Goal: Information Seeking & Learning: Learn about a topic

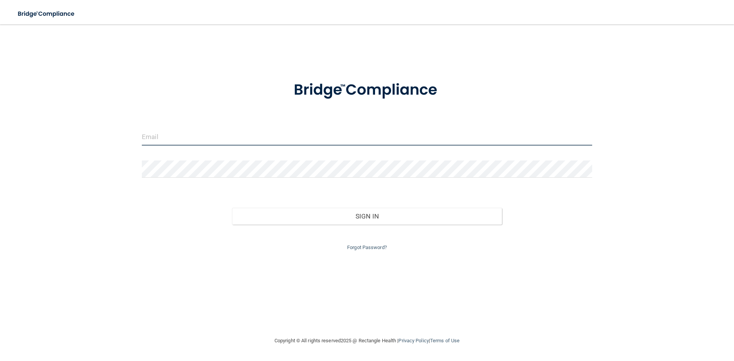
click at [257, 135] on input "email" at bounding box center [367, 136] width 450 height 17
type input "[EMAIL_ADDRESS][DOMAIN_NAME]"
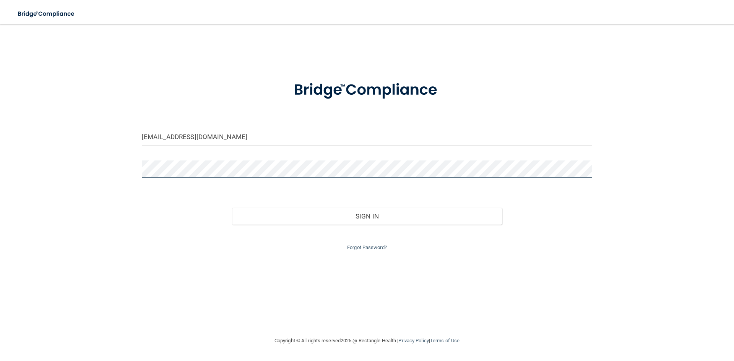
click at [125, 167] on div "[EMAIL_ADDRESS][DOMAIN_NAME] Invalid email/password. You don't have permission …" at bounding box center [366, 180] width 703 height 297
click at [232, 208] on button "Sign In" at bounding box center [367, 216] width 270 height 17
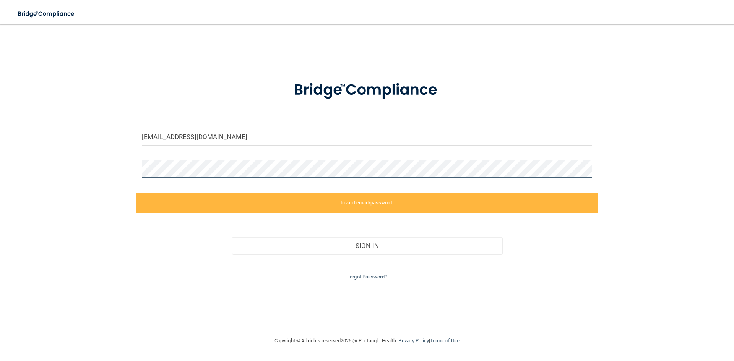
click at [132, 172] on div "[EMAIL_ADDRESS][DOMAIN_NAME] Invalid email/password. You don't have permission …" at bounding box center [366, 180] width 703 height 297
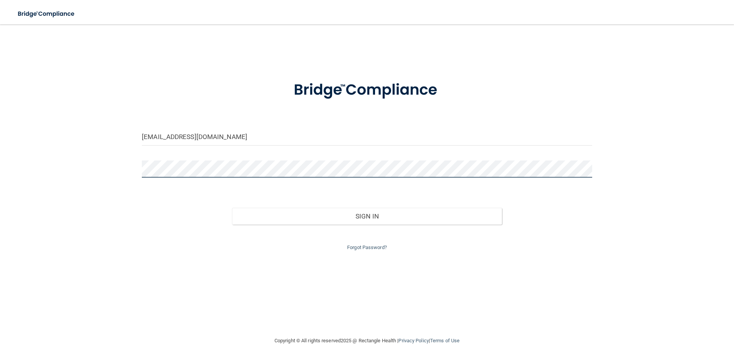
click at [232, 208] on button "Sign In" at bounding box center [367, 216] width 270 height 17
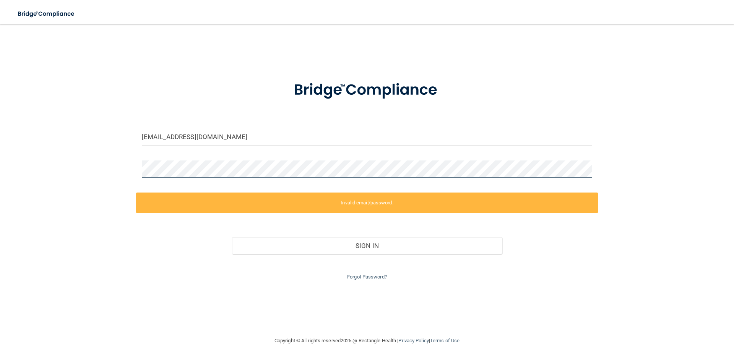
click at [123, 167] on div "[EMAIL_ADDRESS][DOMAIN_NAME] Invalid email/password. You don't have permission …" at bounding box center [366, 180] width 703 height 297
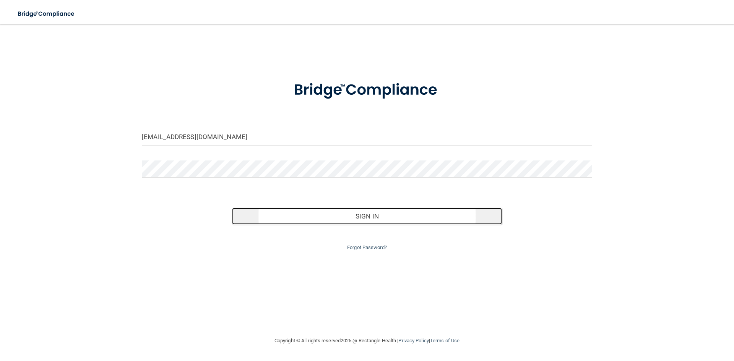
click at [271, 218] on button "Sign In" at bounding box center [367, 216] width 270 height 17
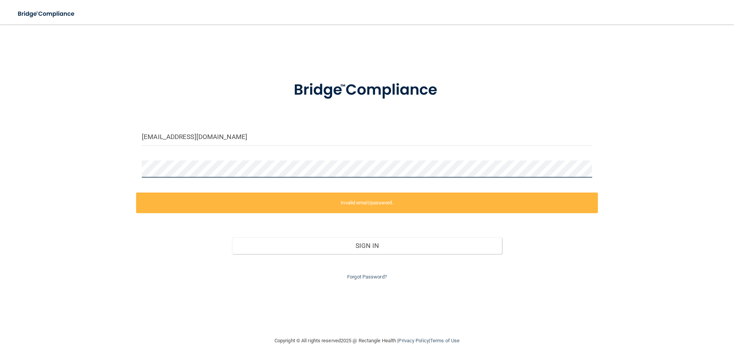
click at [97, 164] on div "[EMAIL_ADDRESS][DOMAIN_NAME] Invalid email/password. You don't have permission …" at bounding box center [366, 180] width 703 height 297
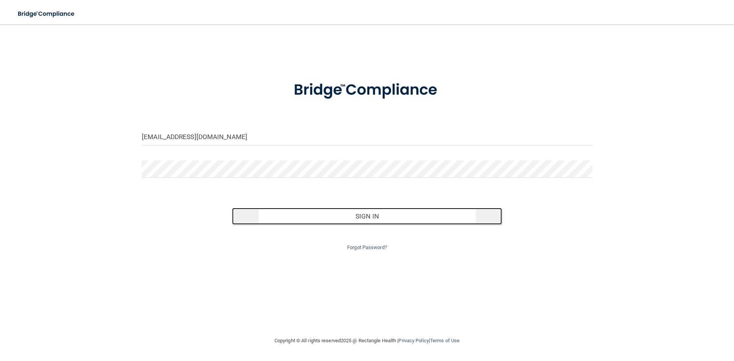
click at [292, 217] on button "Sign In" at bounding box center [367, 216] width 270 height 17
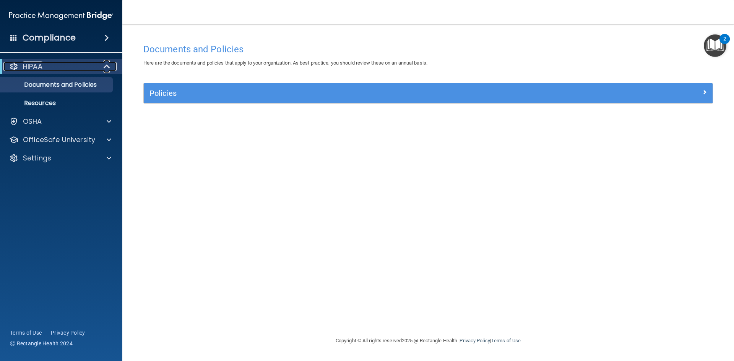
click at [60, 63] on div "HIPAA" at bounding box center [50, 66] width 94 height 9
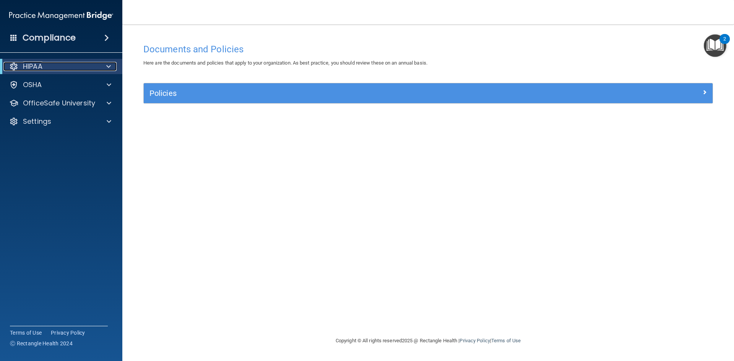
click at [60, 63] on div "HIPAA" at bounding box center [50, 66] width 94 height 9
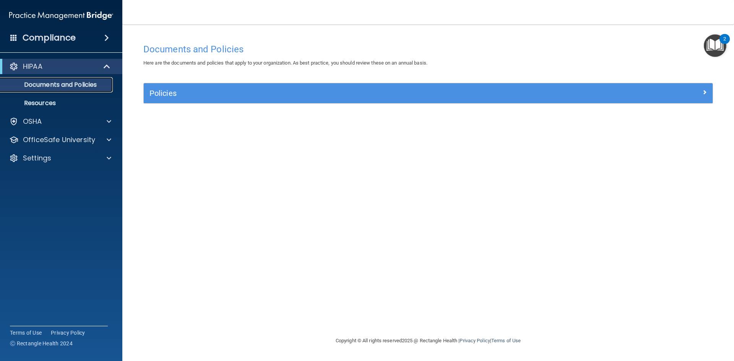
click at [47, 84] on p "Documents and Policies" at bounding box center [57, 85] width 104 height 8
click at [67, 138] on p "OfficeSafe University" at bounding box center [59, 139] width 72 height 9
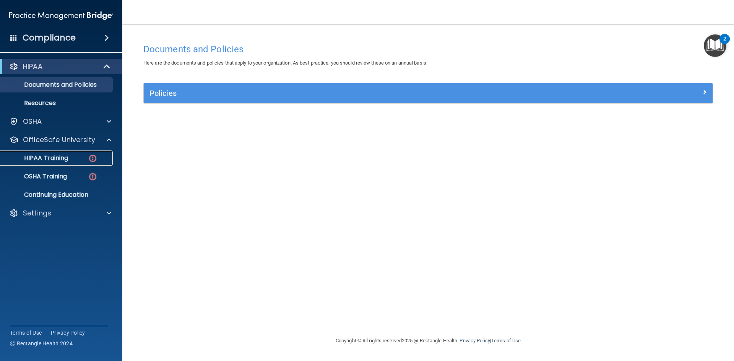
click at [46, 159] on p "HIPAA Training" at bounding box center [36, 158] width 63 height 8
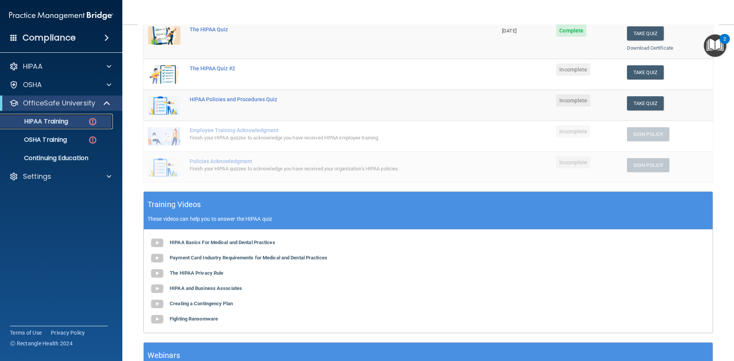
scroll to position [153, 0]
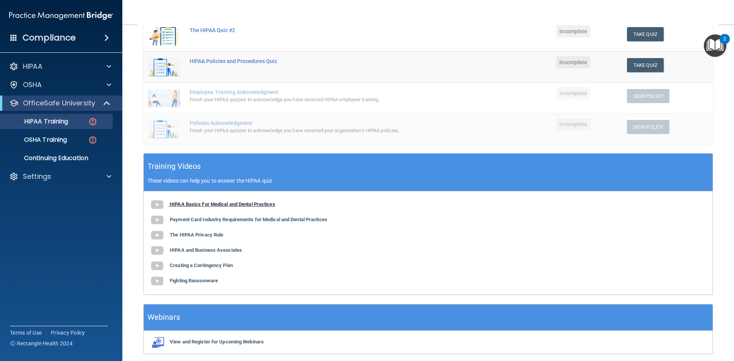
click at [204, 204] on b "HIPAA Basics For Medical and Dental Practices" at bounding box center [222, 204] width 105 height 6
click at [214, 235] on b "The HIPAA Privacy Rule" at bounding box center [197, 235] width 54 height 6
click at [214, 249] on b "HIPAA and Business Associates" at bounding box center [206, 250] width 72 height 6
click at [219, 267] on b "Creating a Contingency Plan" at bounding box center [201, 266] width 63 height 6
click at [212, 280] on b "Fighting Ransomware" at bounding box center [194, 281] width 48 height 6
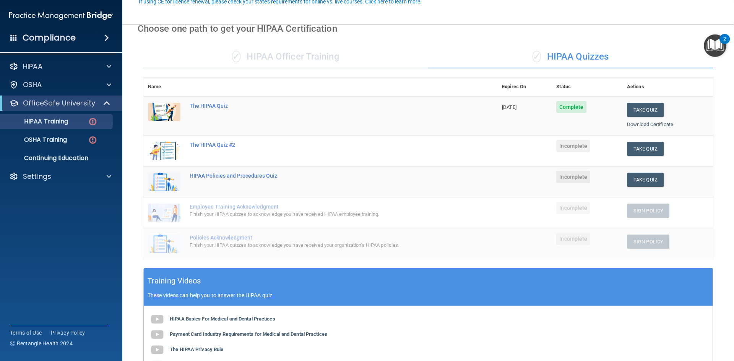
scroll to position [76, 0]
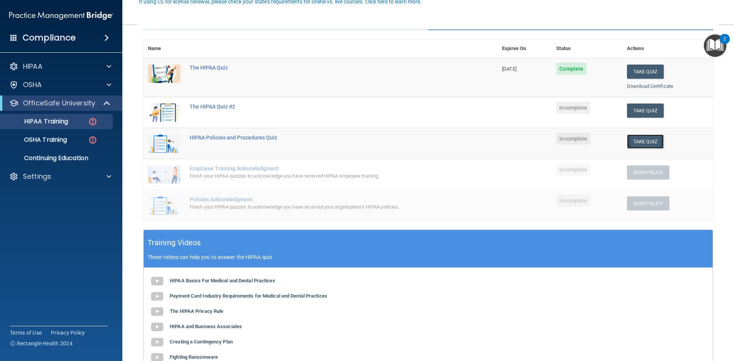
click at [630, 144] on button "Take Quiz" at bounding box center [645, 142] width 37 height 14
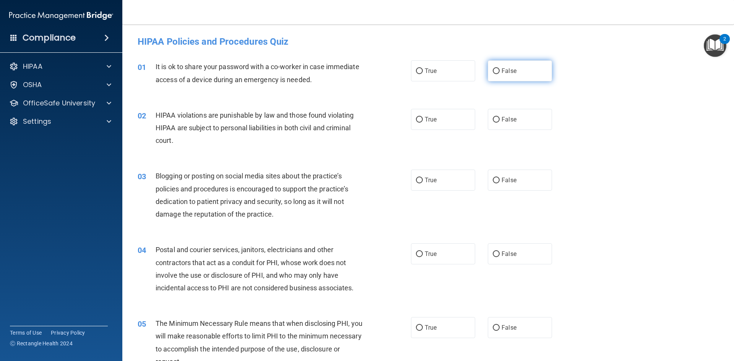
click at [493, 68] on input "False" at bounding box center [496, 71] width 7 height 6
radio input "true"
click at [417, 119] on input "True" at bounding box center [419, 120] width 7 height 6
radio input "true"
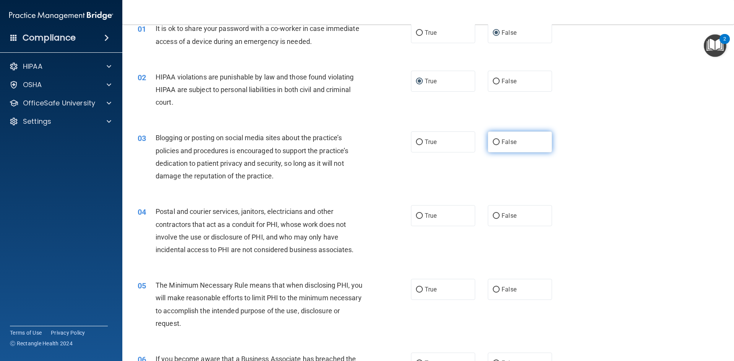
click at [494, 144] on input "False" at bounding box center [496, 142] width 7 height 6
radio input "true"
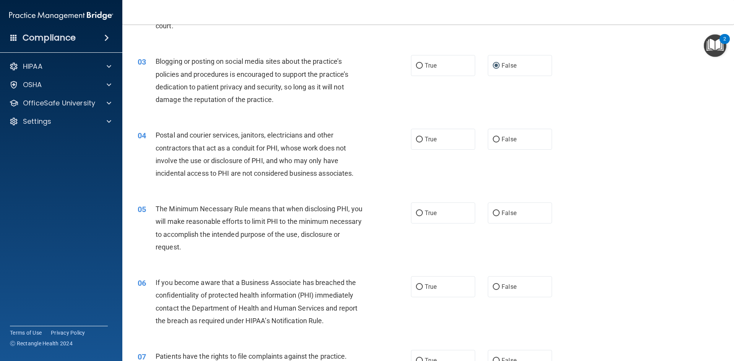
scroll to position [153, 0]
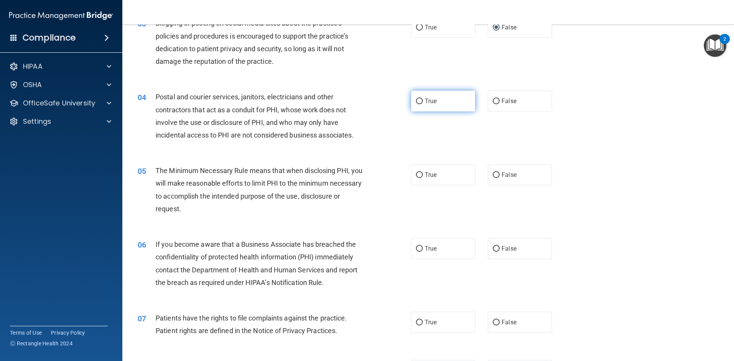
click at [416, 102] on input "True" at bounding box center [419, 102] width 7 height 6
radio input "true"
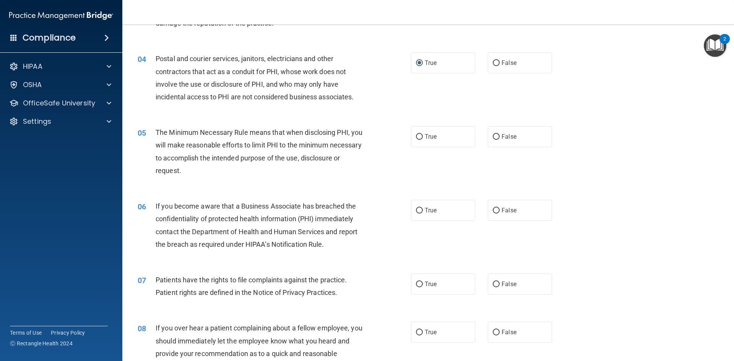
scroll to position [229, 0]
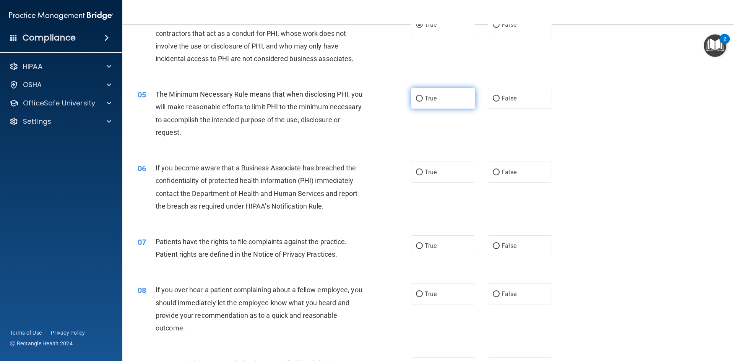
click at [419, 99] on input "True" at bounding box center [419, 99] width 7 height 6
radio input "true"
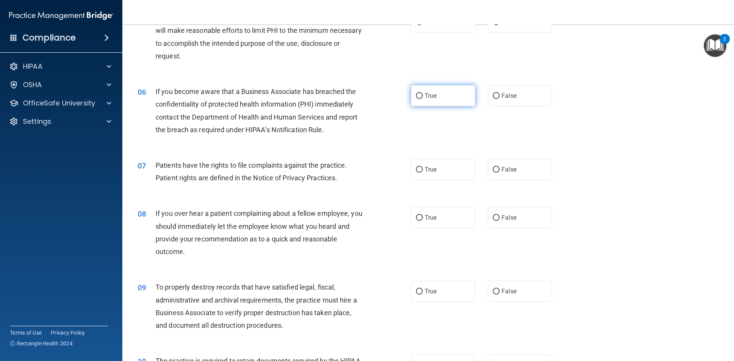
click at [417, 96] on input "True" at bounding box center [419, 96] width 7 height 6
radio input "true"
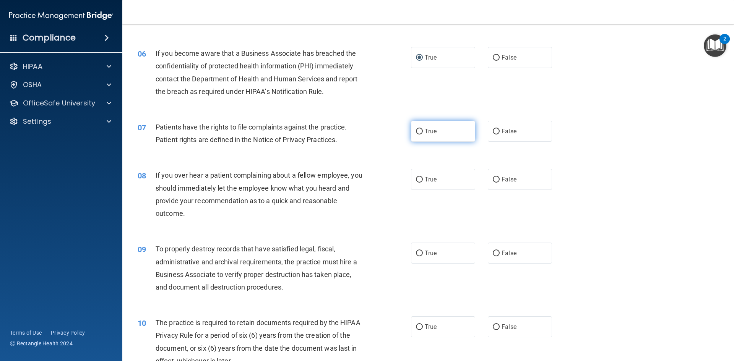
click at [416, 130] on input "True" at bounding box center [419, 132] width 7 height 6
radio input "true"
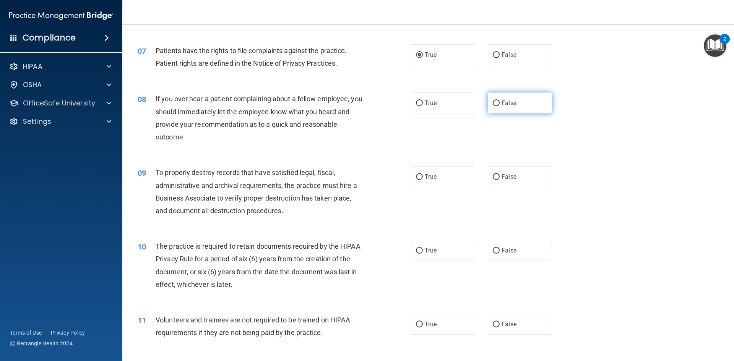
click at [493, 102] on input "False" at bounding box center [496, 104] width 7 height 6
radio input "true"
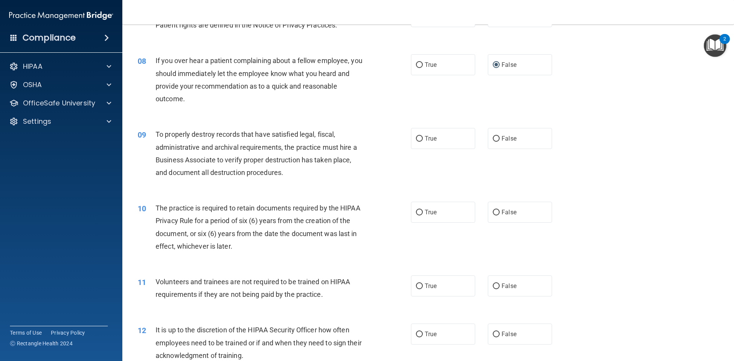
scroll to position [497, 0]
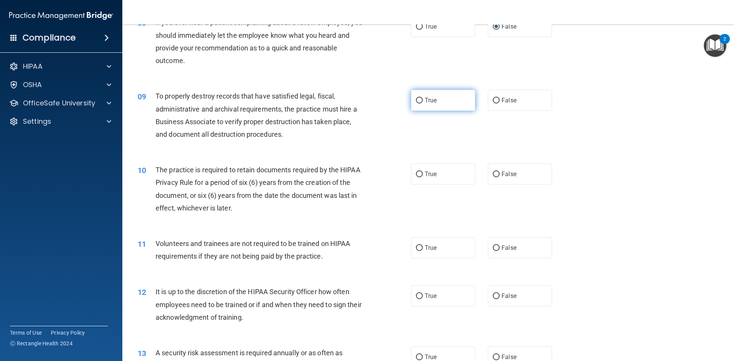
click at [419, 99] on input "True" at bounding box center [419, 101] width 7 height 6
radio input "true"
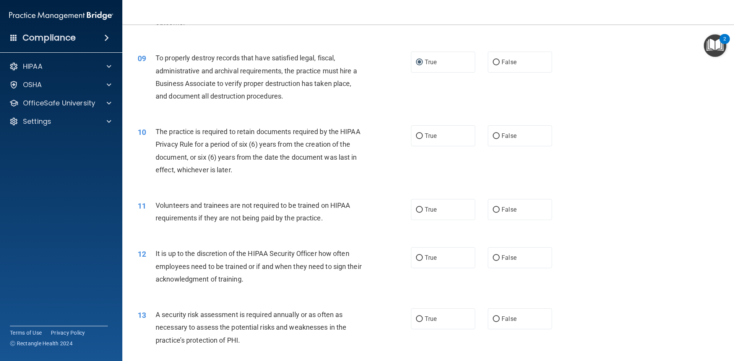
scroll to position [573, 0]
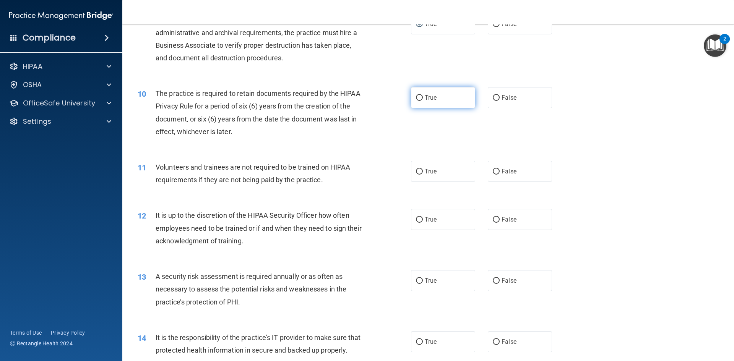
click at [418, 97] on input "True" at bounding box center [419, 98] width 7 height 6
radio input "true"
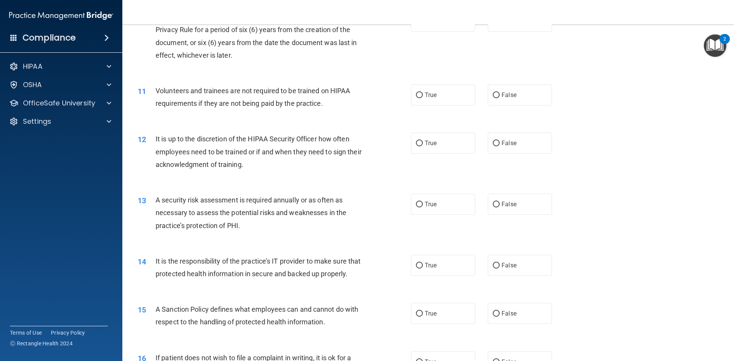
scroll to position [688, 0]
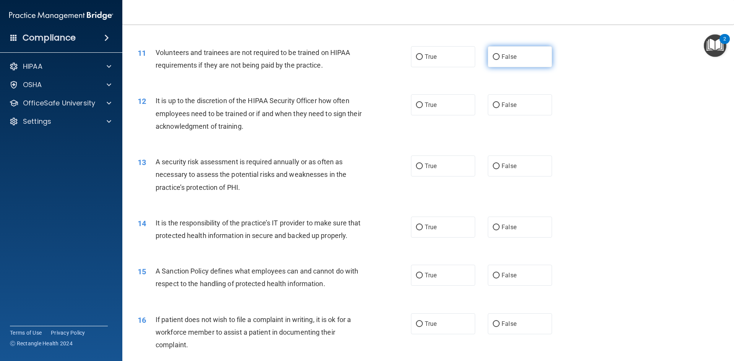
click at [493, 57] on input "False" at bounding box center [496, 57] width 7 height 6
radio input "true"
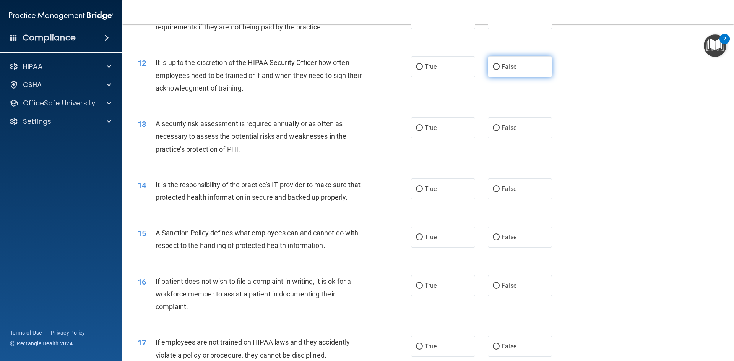
click at [493, 66] on input "False" at bounding box center [496, 67] width 7 height 6
radio input "true"
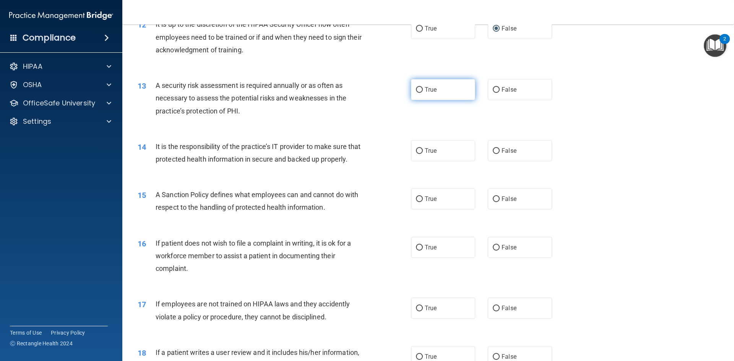
click at [417, 91] on input "True" at bounding box center [419, 90] width 7 height 6
radio input "true"
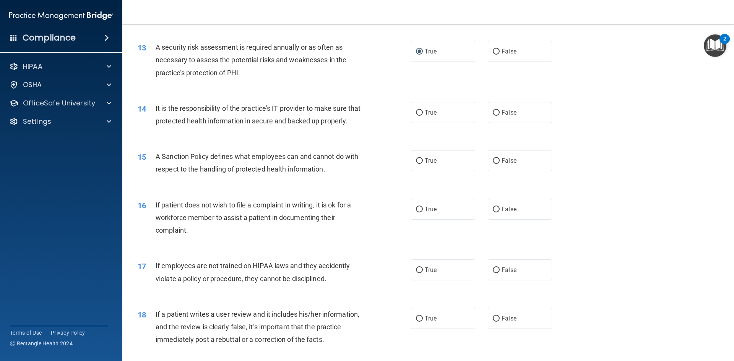
scroll to position [841, 0]
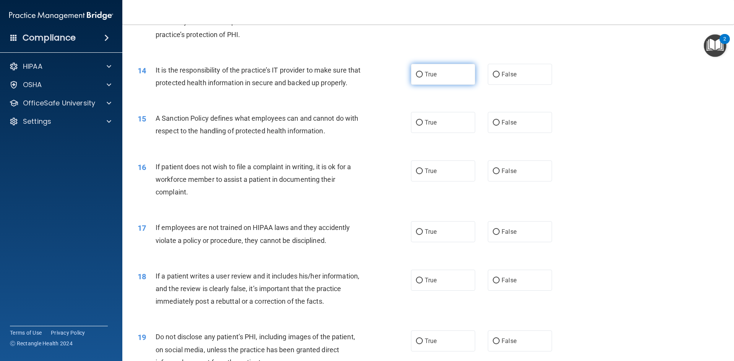
click at [419, 73] on input "True" at bounding box center [419, 75] width 7 height 6
radio input "true"
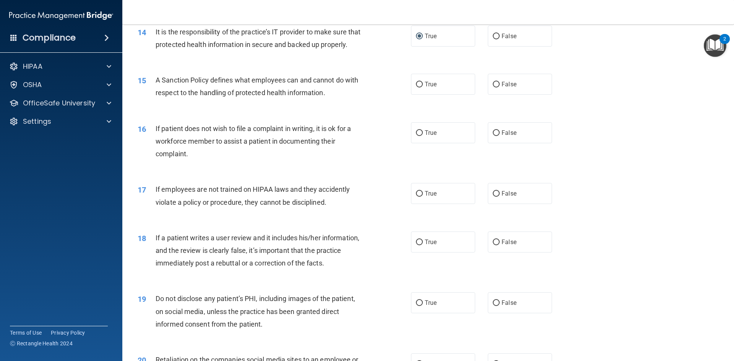
scroll to position [917, 0]
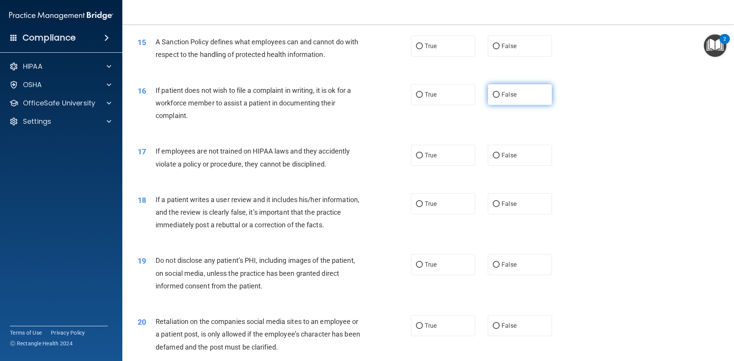
click at [493, 98] on input "False" at bounding box center [496, 95] width 7 height 6
radio input "true"
click at [493, 159] on input "False" at bounding box center [496, 156] width 7 height 6
radio input "true"
click at [416, 49] on input "True" at bounding box center [419, 47] width 7 height 6
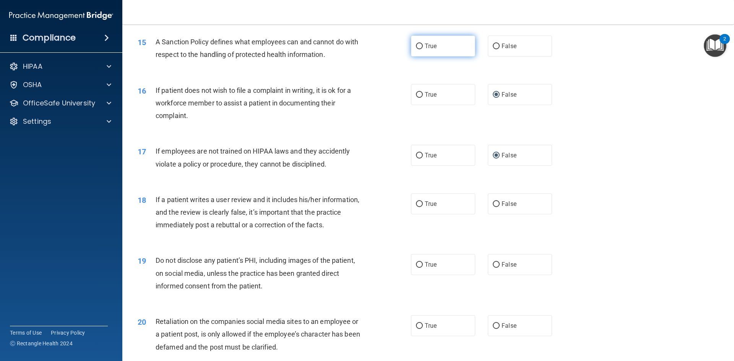
radio input "true"
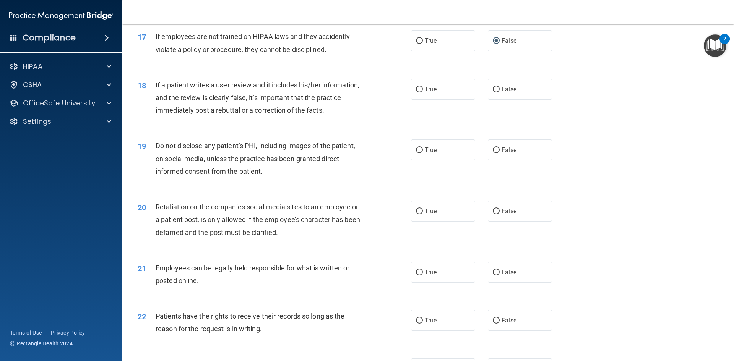
scroll to position [1070, 0]
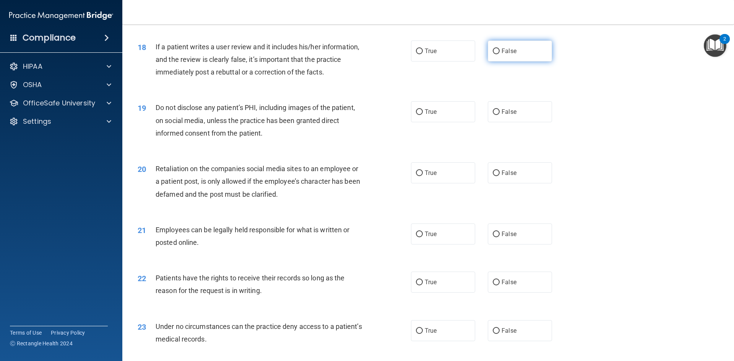
drag, startPoint x: 494, startPoint y: 65, endPoint x: 489, endPoint y: 67, distance: 5.8
click at [494, 54] on input "False" at bounding box center [496, 52] width 7 height 6
radio input "true"
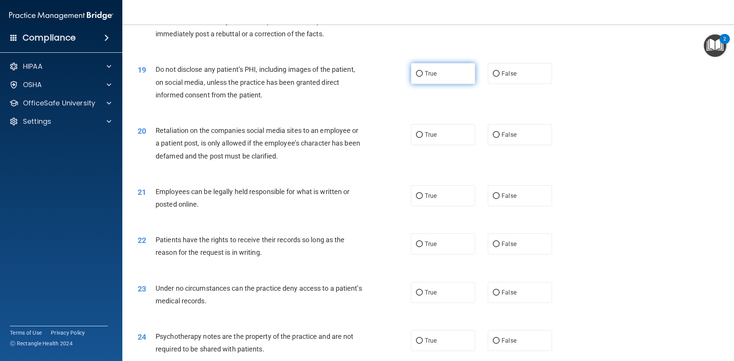
click at [417, 77] on input "True" at bounding box center [419, 74] width 7 height 6
radio input "true"
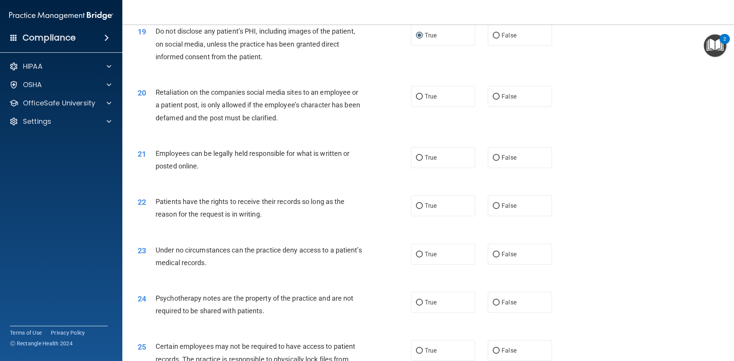
scroll to position [1185, 0]
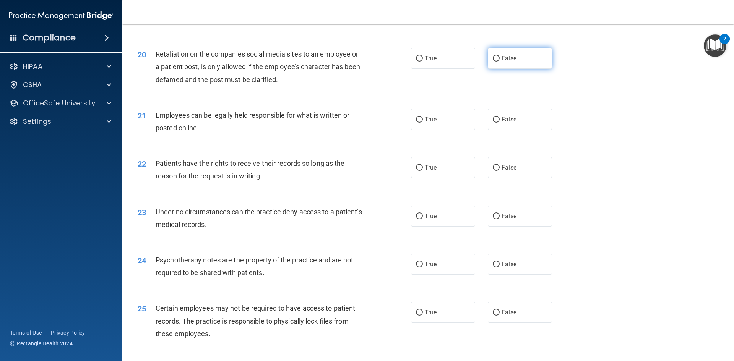
click at [493, 62] on input "False" at bounding box center [496, 59] width 7 height 6
radio input "true"
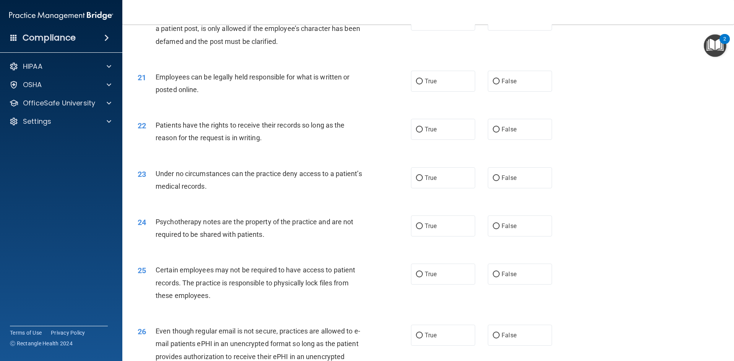
scroll to position [1261, 0]
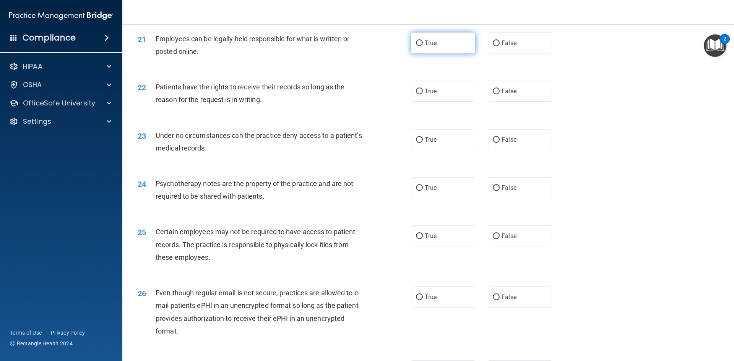
click at [416, 46] on input "True" at bounding box center [419, 44] width 7 height 6
radio input "true"
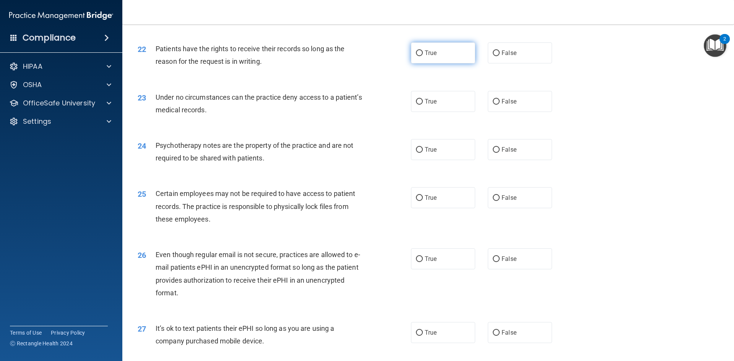
click at [418, 56] on input "True" at bounding box center [419, 53] width 7 height 6
radio input "true"
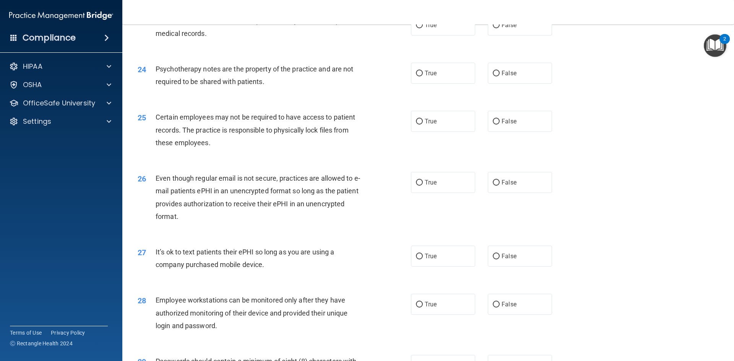
scroll to position [1338, 0]
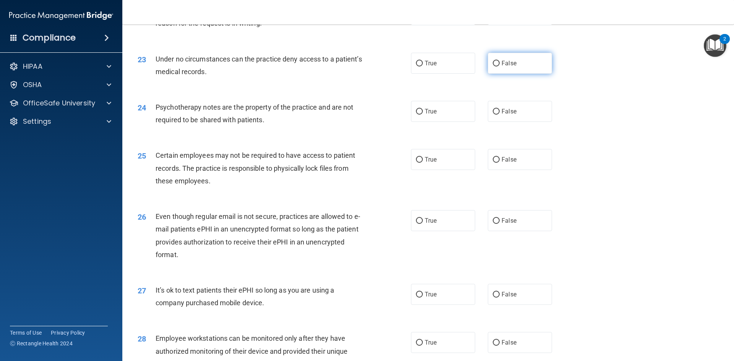
click at [493, 67] on input "False" at bounding box center [496, 64] width 7 height 6
radio input "true"
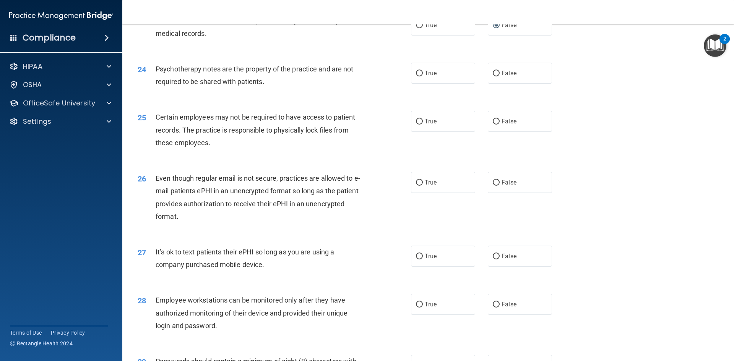
scroll to position [1414, 0]
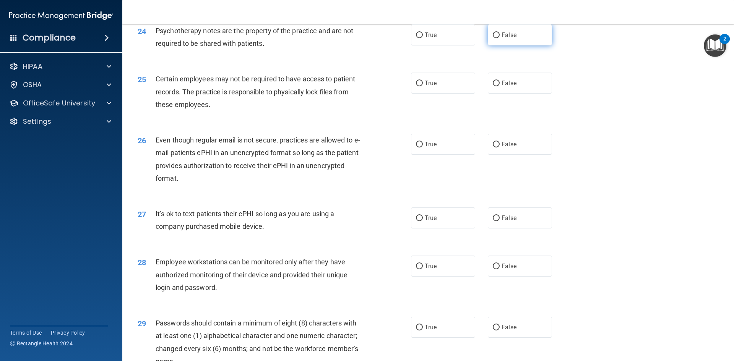
click at [494, 38] on input "False" at bounding box center [496, 35] width 7 height 6
radio input "true"
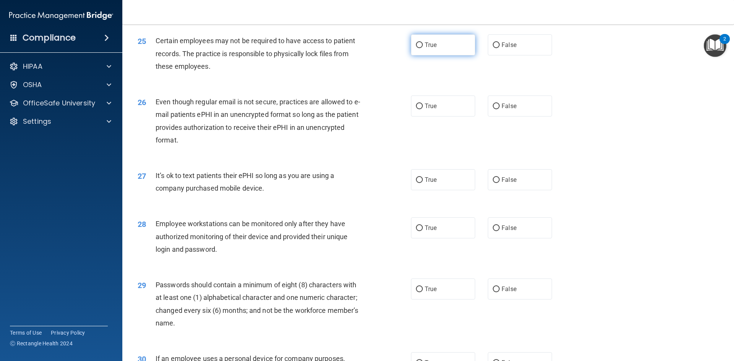
click at [417, 48] on input "True" at bounding box center [419, 45] width 7 height 6
radio input "true"
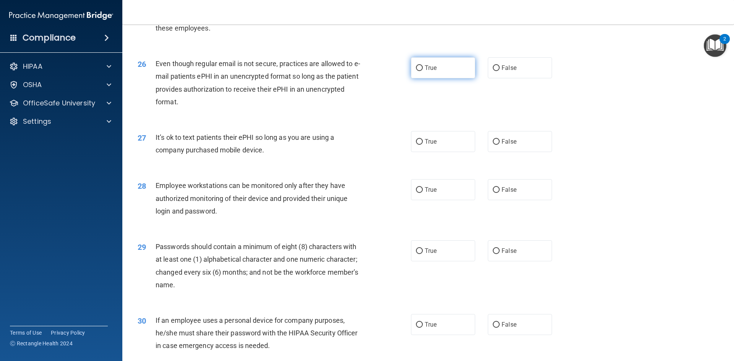
click at [417, 71] on input "True" at bounding box center [419, 68] width 7 height 6
radio input "true"
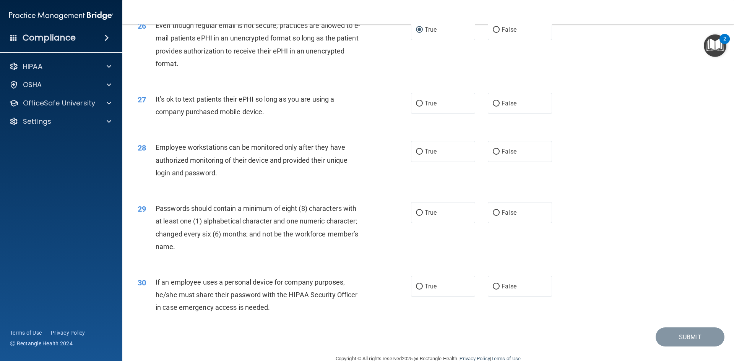
scroll to position [1557, 0]
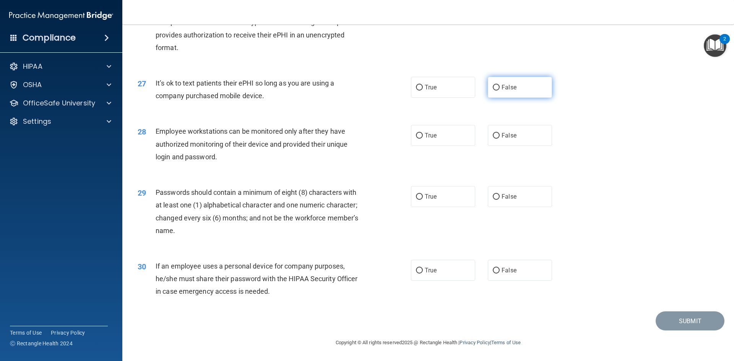
click at [494, 85] on input "False" at bounding box center [496, 88] width 7 height 6
radio input "true"
click at [417, 137] on input "True" at bounding box center [419, 136] width 7 height 6
radio input "true"
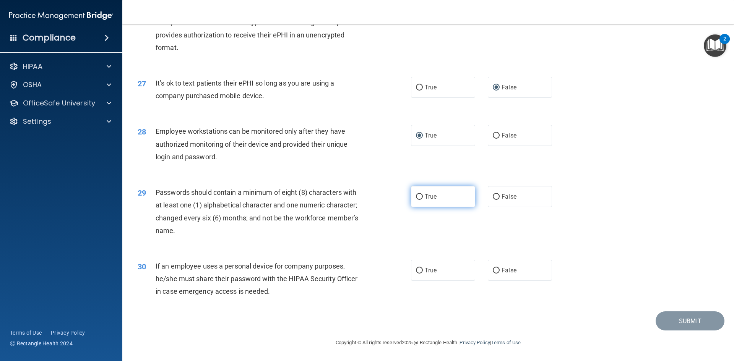
click at [417, 195] on input "True" at bounding box center [419, 197] width 7 height 6
radio input "true"
click at [493, 271] on input "False" at bounding box center [496, 271] width 7 height 6
radio input "true"
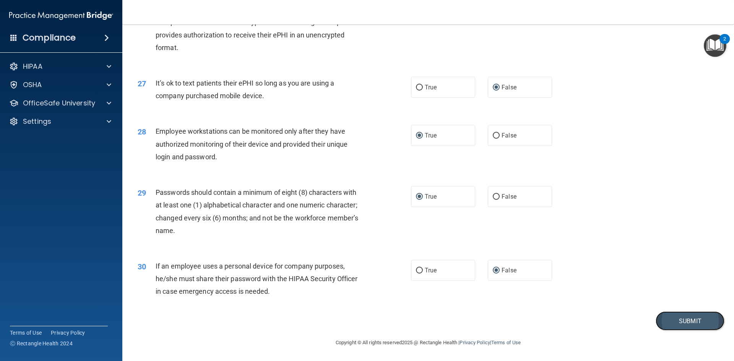
click at [671, 322] on button "Submit" at bounding box center [689, 320] width 69 height 19
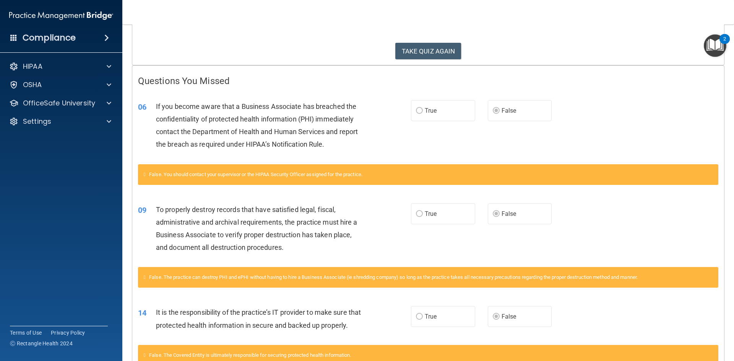
scroll to position [191, 0]
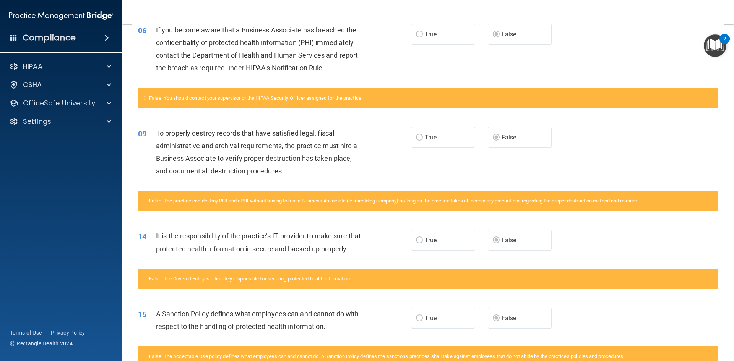
drag, startPoint x: 361, startPoint y: 241, endPoint x: 358, endPoint y: 260, distance: 19.3
click at [363, 255] on div "It is the responsibility of the practice’s IT provider to make sure that protec…" at bounding box center [262, 242] width 213 height 25
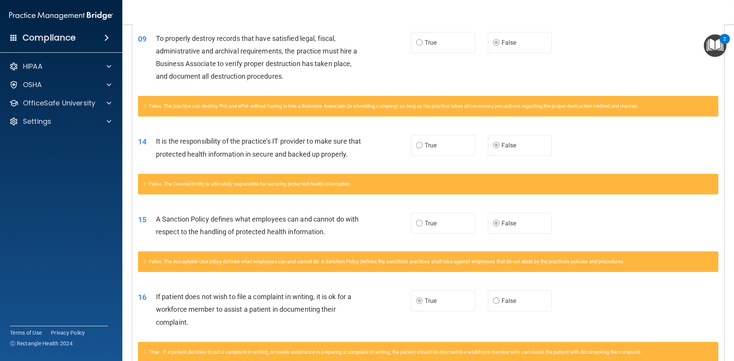
scroll to position [18, 0]
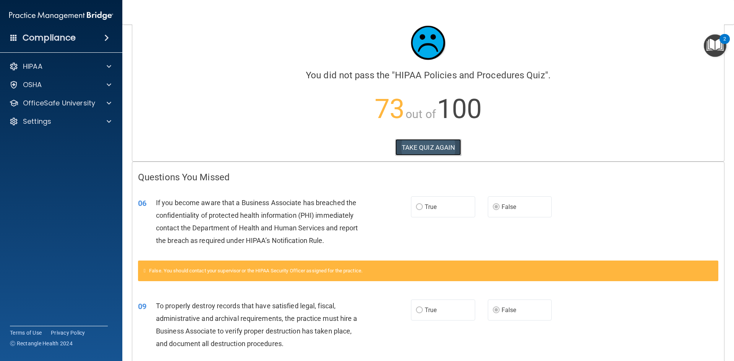
click at [427, 149] on button "TAKE QUIZ AGAIN" at bounding box center [428, 147] width 66 height 17
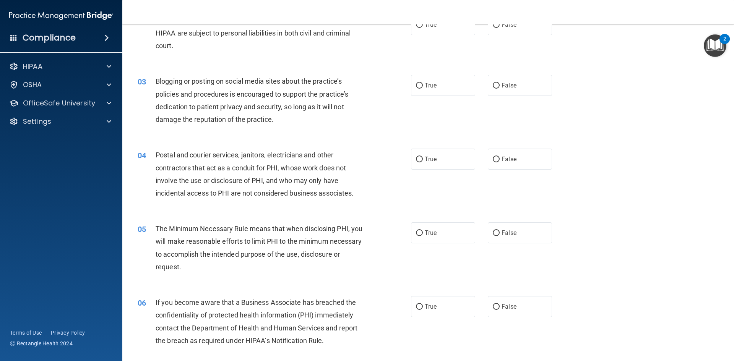
scroll to position [171, 0]
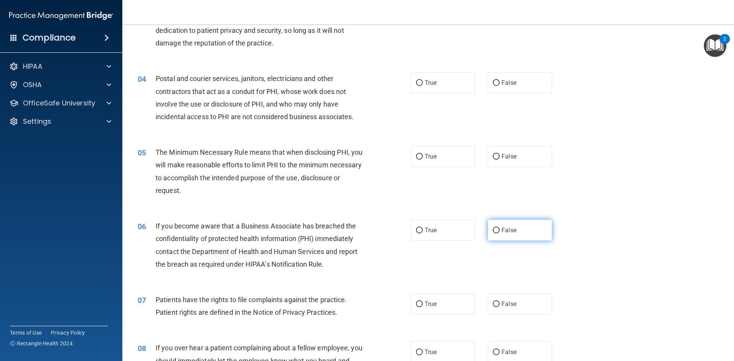
click at [494, 230] on input "False" at bounding box center [496, 231] width 7 height 6
radio input "true"
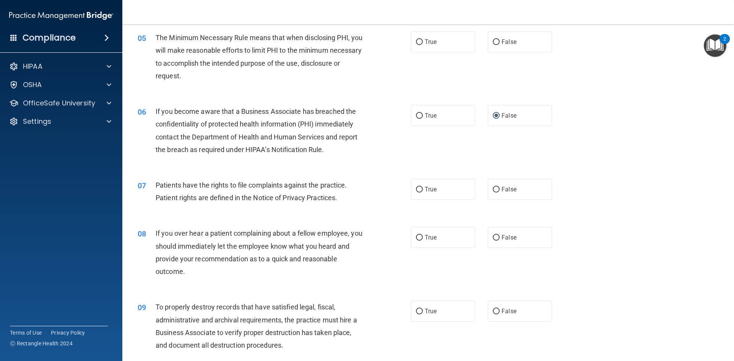
scroll to position [362, 0]
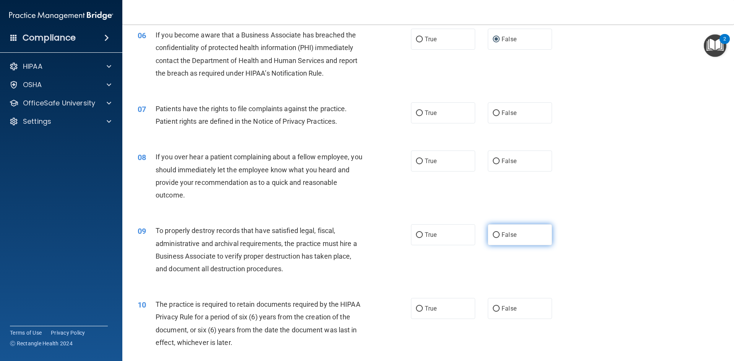
click at [493, 235] on input "False" at bounding box center [496, 235] width 7 height 6
radio input "true"
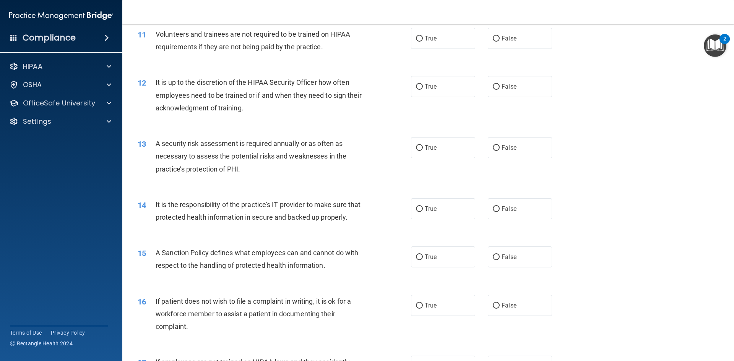
scroll to position [745, 0]
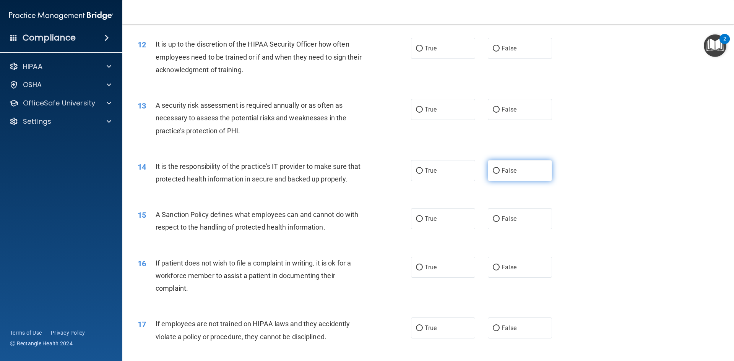
click at [493, 171] on input "False" at bounding box center [496, 171] width 7 height 6
radio input "true"
click at [493, 222] on input "False" at bounding box center [496, 219] width 7 height 6
radio input "true"
click at [417, 271] on input "True" at bounding box center [419, 268] width 7 height 6
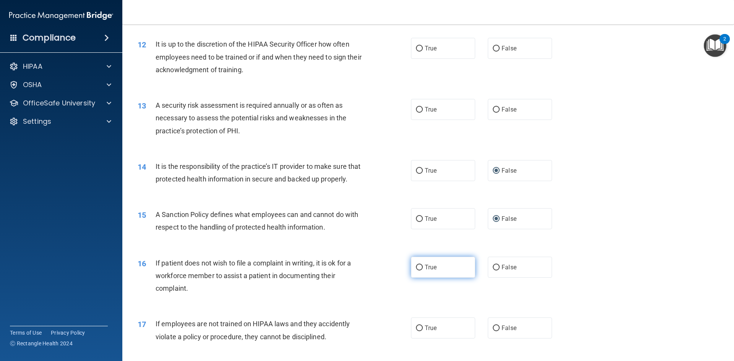
radio input "true"
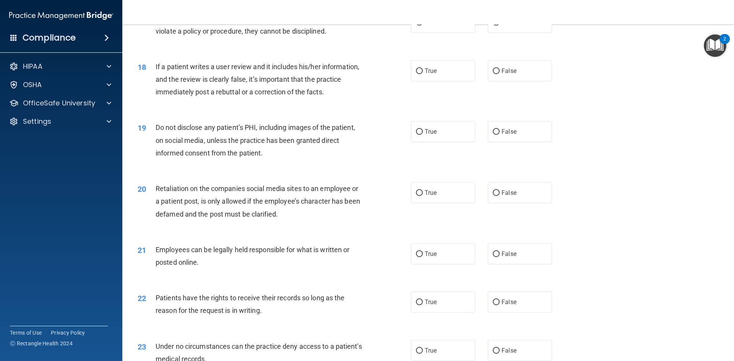
scroll to position [1127, 0]
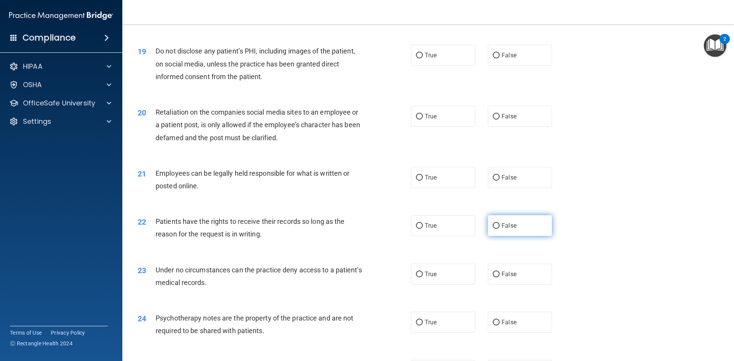
click at [493, 229] on input "False" at bounding box center [496, 226] width 7 height 6
radio input "true"
click at [417, 229] on input "True" at bounding box center [419, 226] width 7 height 6
radio input "true"
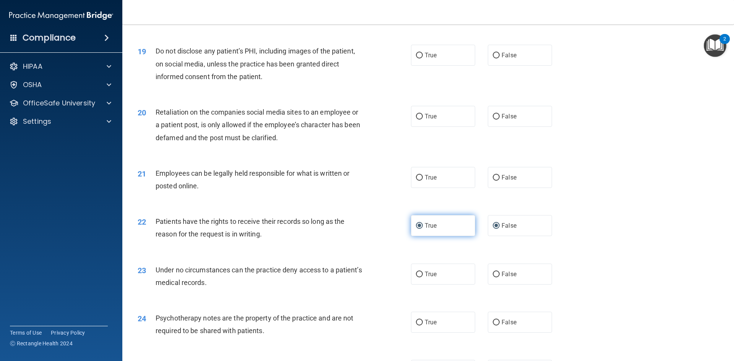
radio input "false"
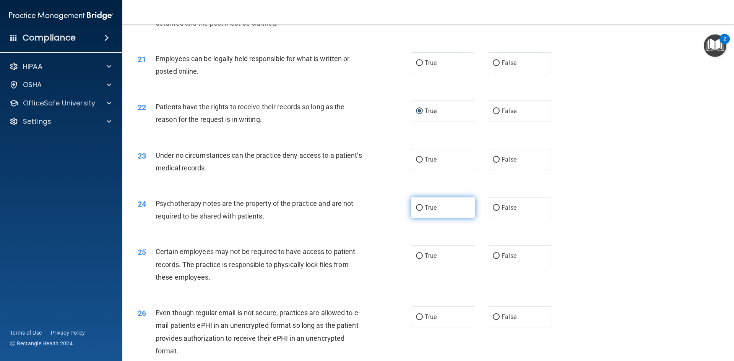
click at [417, 211] on input "True" at bounding box center [419, 208] width 7 height 6
radio input "true"
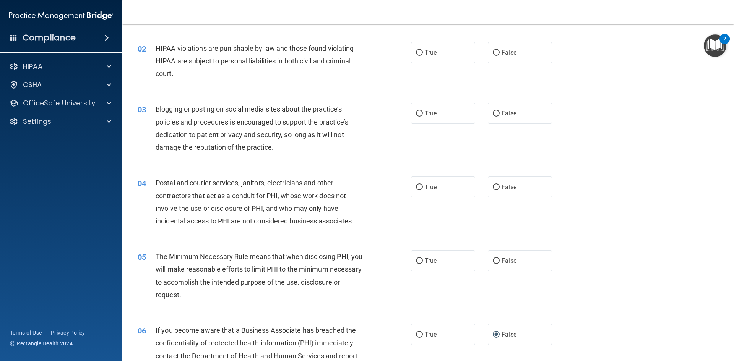
scroll to position [0, 0]
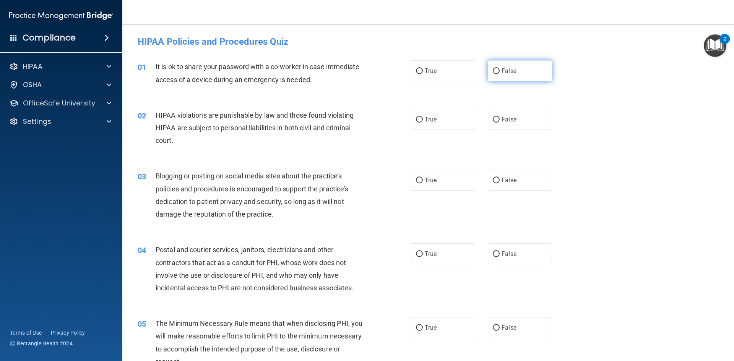
click at [493, 69] on input "False" at bounding box center [496, 71] width 7 height 6
radio input "true"
click at [418, 121] on input "True" at bounding box center [419, 120] width 7 height 6
radio input "true"
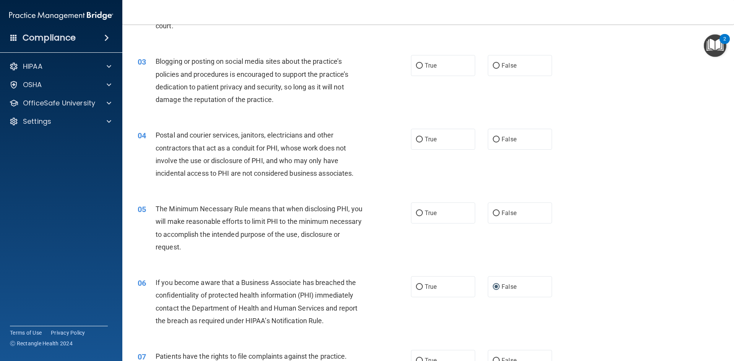
scroll to position [76, 0]
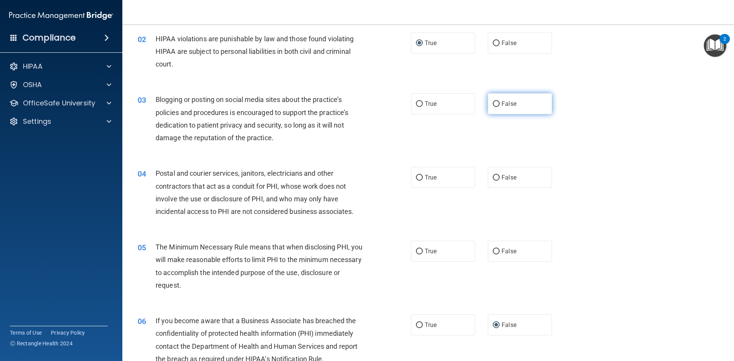
click at [493, 104] on input "False" at bounding box center [496, 104] width 7 height 6
radio input "true"
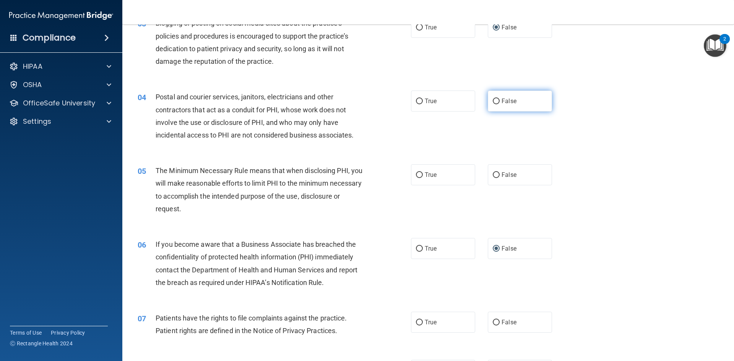
click at [493, 100] on input "False" at bounding box center [496, 102] width 7 height 6
radio input "true"
click at [416, 100] on input "True" at bounding box center [419, 102] width 7 height 6
radio input "true"
radio input "false"
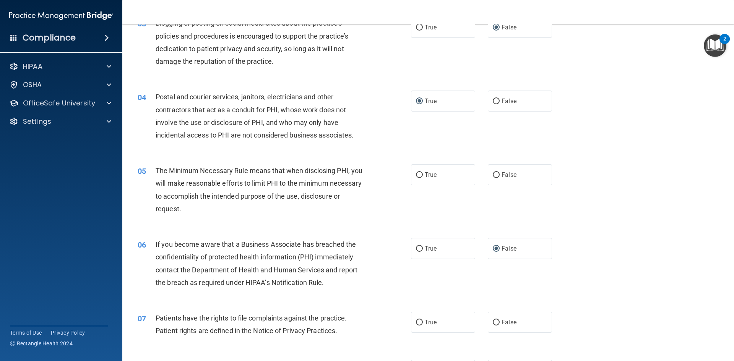
scroll to position [191, 0]
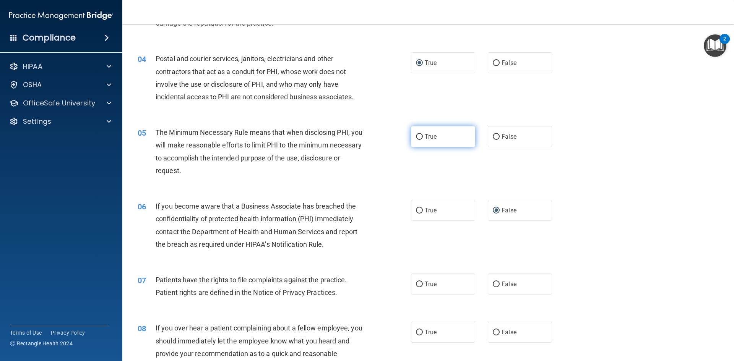
click at [417, 136] on input "True" at bounding box center [419, 137] width 7 height 6
radio input "true"
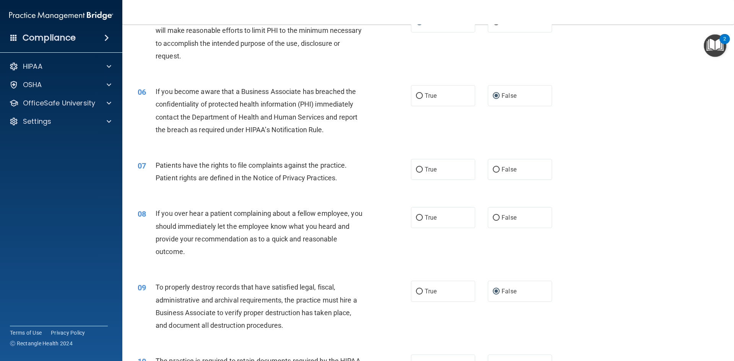
scroll to position [344, 0]
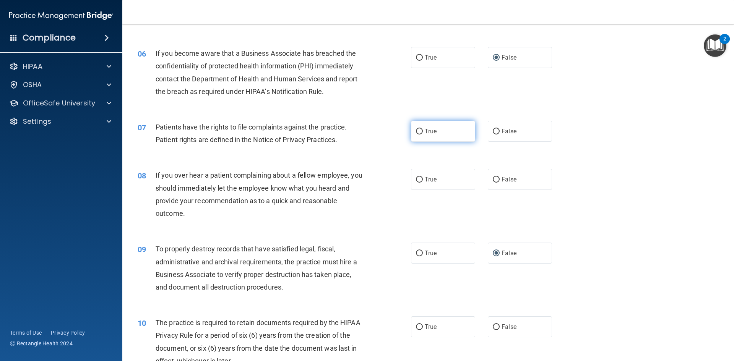
click at [416, 130] on input "True" at bounding box center [419, 132] width 7 height 6
radio input "true"
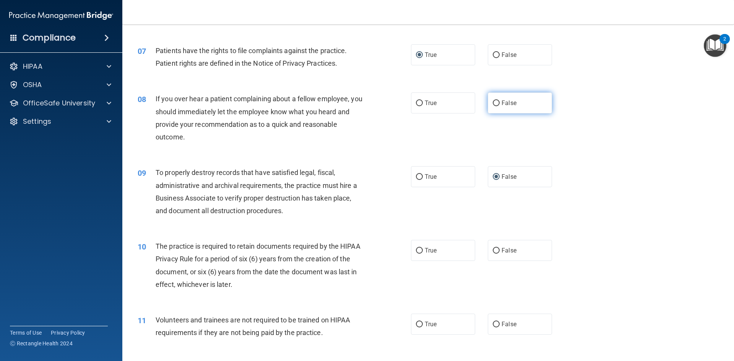
click at [493, 102] on input "False" at bounding box center [496, 104] width 7 height 6
radio input "true"
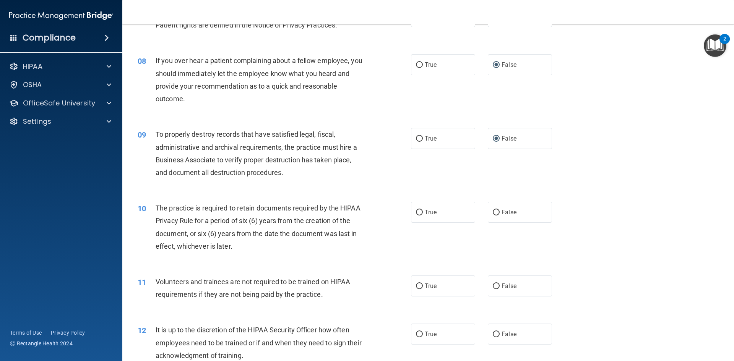
scroll to position [497, 0]
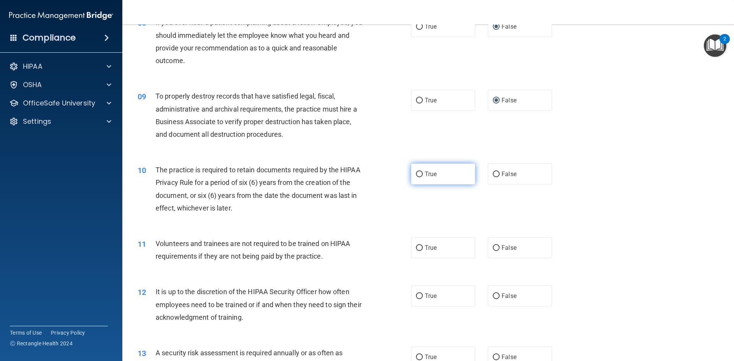
click at [418, 176] on input "True" at bounding box center [419, 175] width 7 height 6
radio input "true"
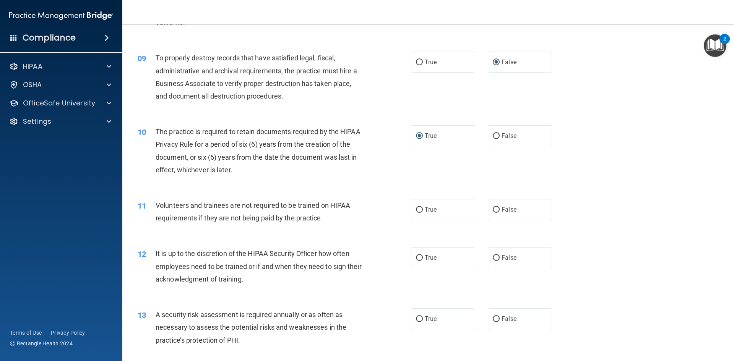
scroll to position [573, 0]
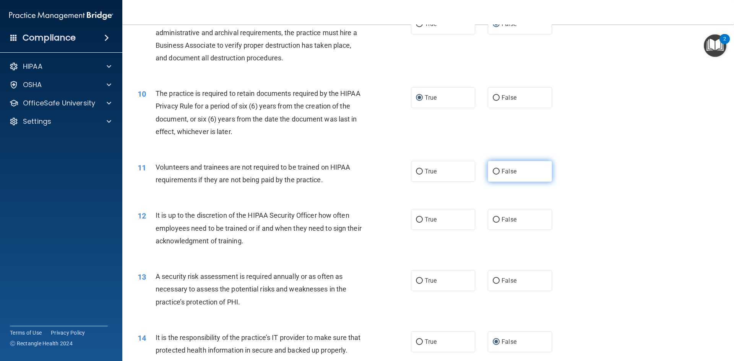
click at [495, 173] on input "False" at bounding box center [496, 172] width 7 height 6
radio input "true"
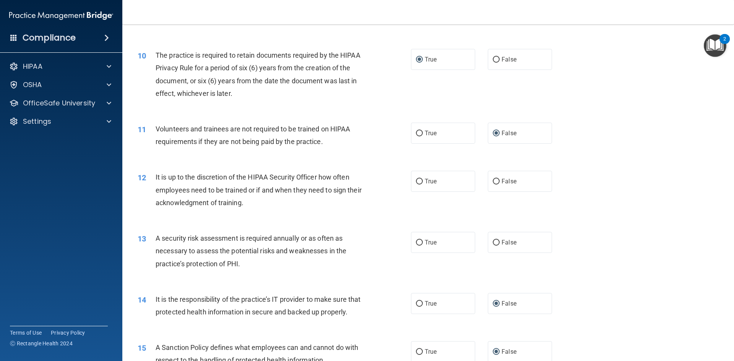
scroll to position [650, 0]
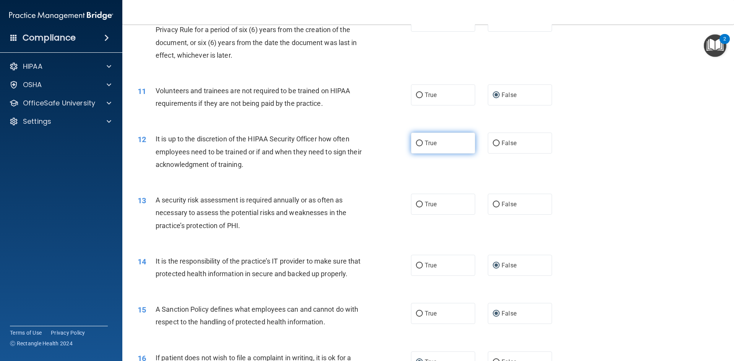
click at [418, 142] on input "True" at bounding box center [419, 144] width 7 height 6
radio input "true"
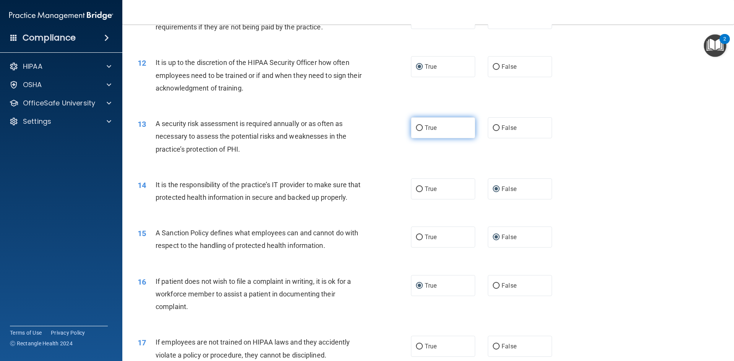
click at [417, 129] on input "True" at bounding box center [419, 128] width 7 height 6
radio input "true"
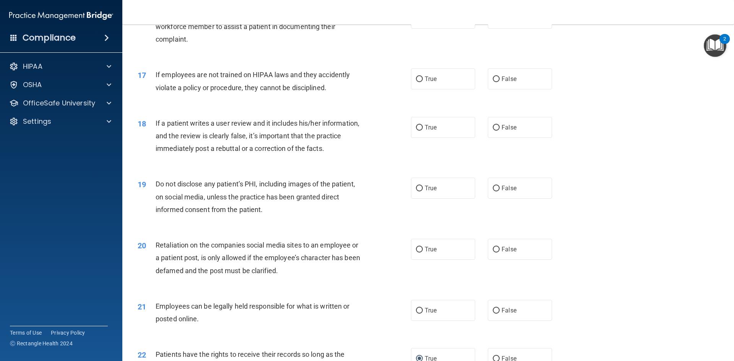
scroll to position [1032, 0]
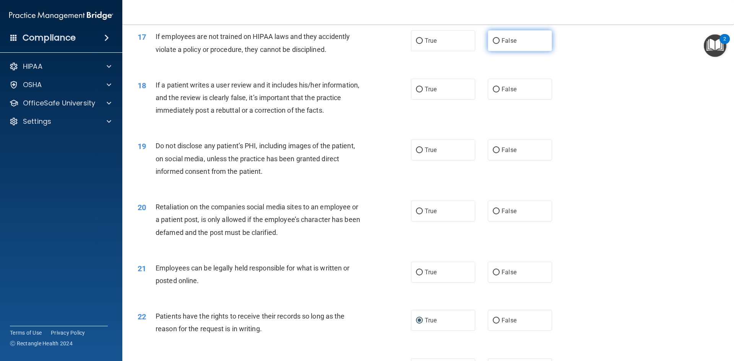
click at [493, 44] on input "False" at bounding box center [496, 41] width 7 height 6
radio input "true"
click at [493, 92] on input "False" at bounding box center [496, 90] width 7 height 6
radio input "true"
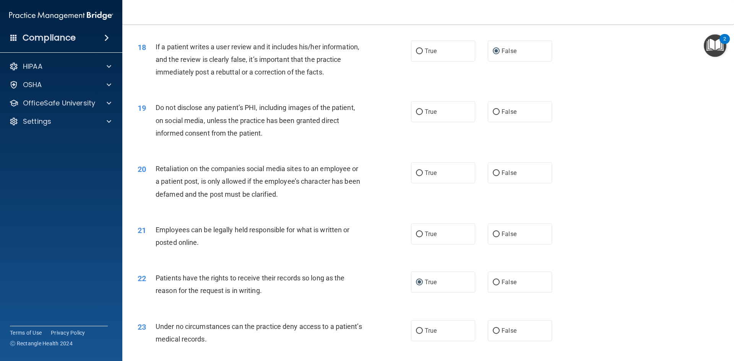
scroll to position [1108, 0]
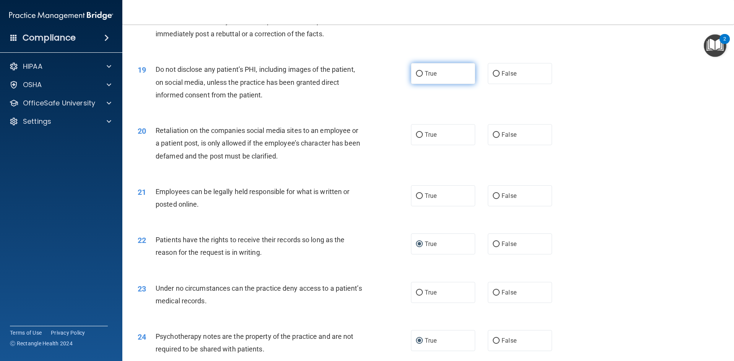
click at [417, 77] on input "True" at bounding box center [419, 74] width 7 height 6
radio input "true"
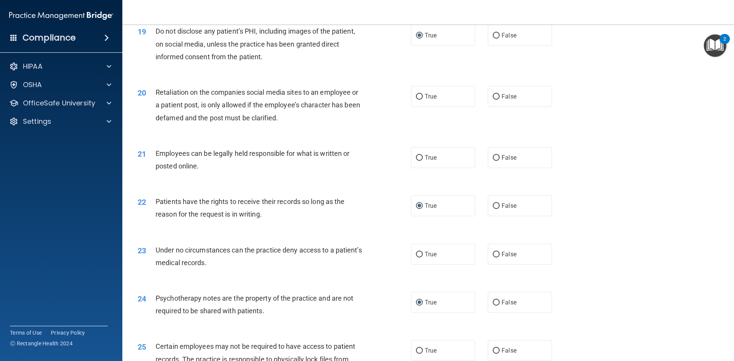
scroll to position [1185, 0]
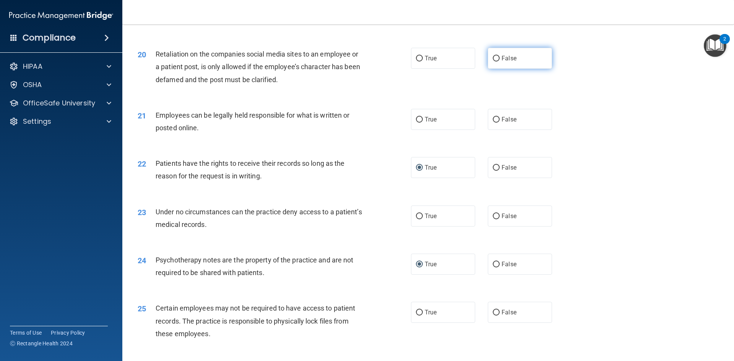
click at [493, 62] on input "False" at bounding box center [496, 59] width 7 height 6
radio input "true"
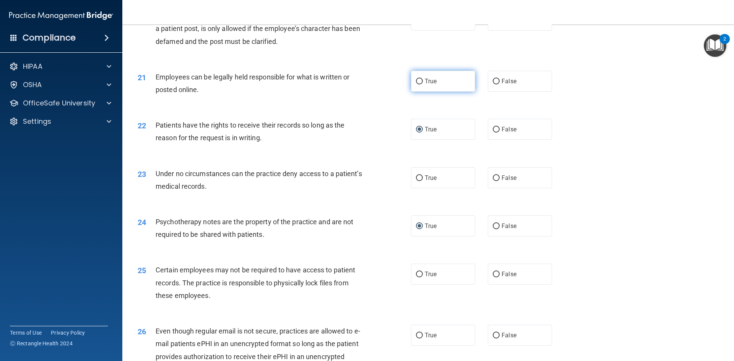
click at [418, 84] on input "True" at bounding box center [419, 82] width 7 height 6
radio input "true"
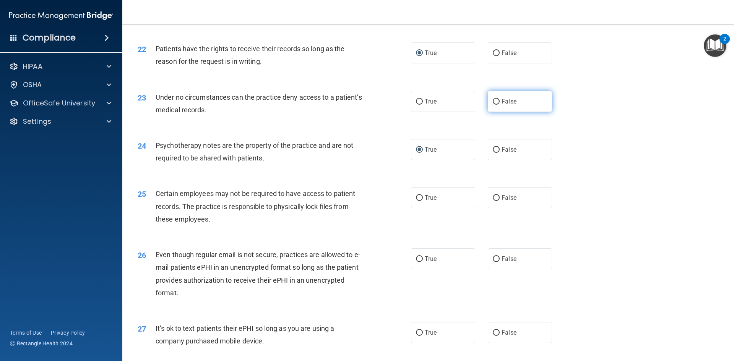
click at [493, 105] on input "False" at bounding box center [496, 102] width 7 height 6
radio input "true"
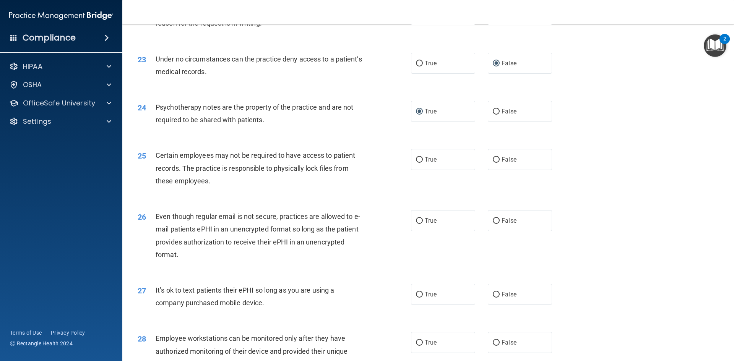
scroll to position [1376, 0]
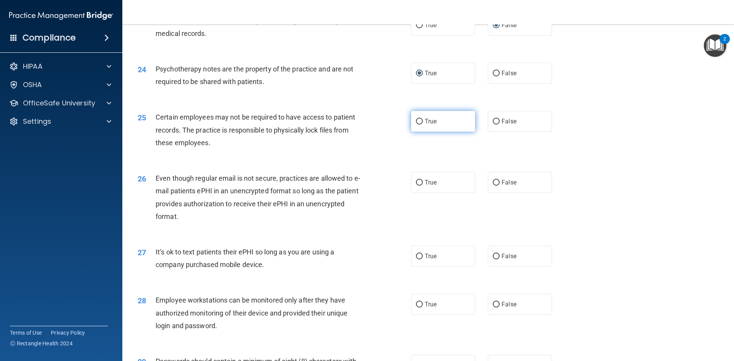
click at [417, 125] on input "True" at bounding box center [419, 122] width 7 height 6
radio input "true"
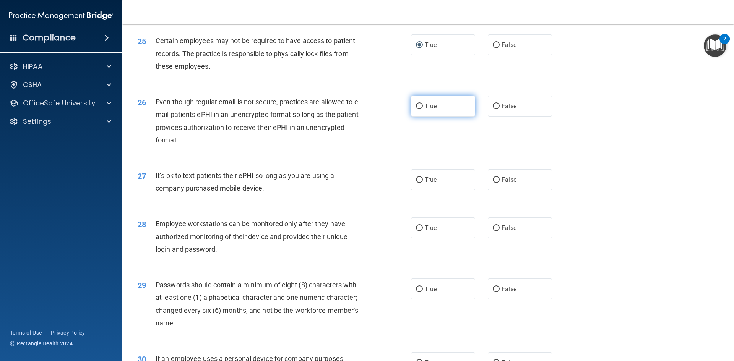
click at [417, 109] on input "True" at bounding box center [419, 107] width 7 height 6
radio input "true"
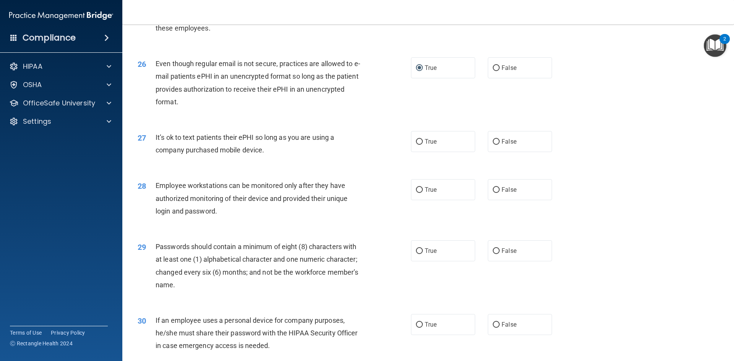
scroll to position [1529, 0]
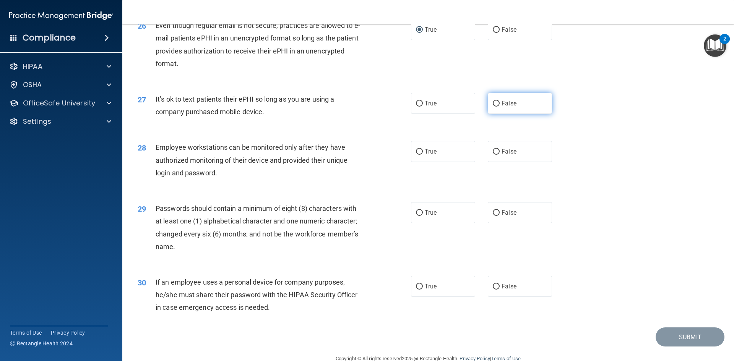
click at [493, 107] on input "False" at bounding box center [496, 104] width 7 height 6
radio input "true"
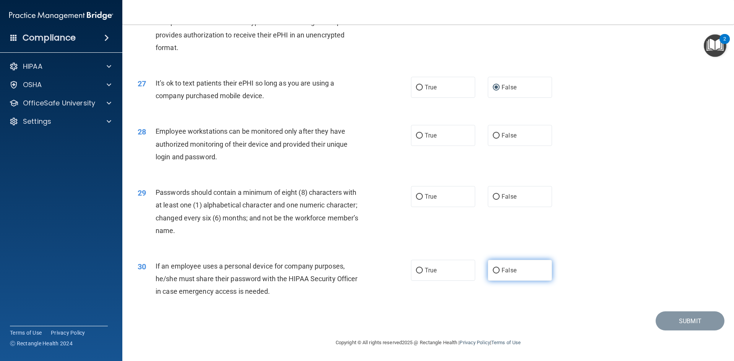
click at [494, 271] on input "False" at bounding box center [496, 271] width 7 height 6
radio input "true"
click at [418, 196] on input "True" at bounding box center [419, 197] width 7 height 6
radio input "true"
click at [417, 135] on input "True" at bounding box center [419, 136] width 7 height 6
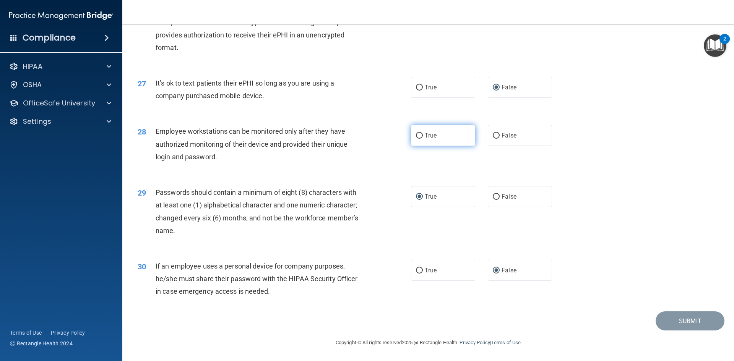
radio input "true"
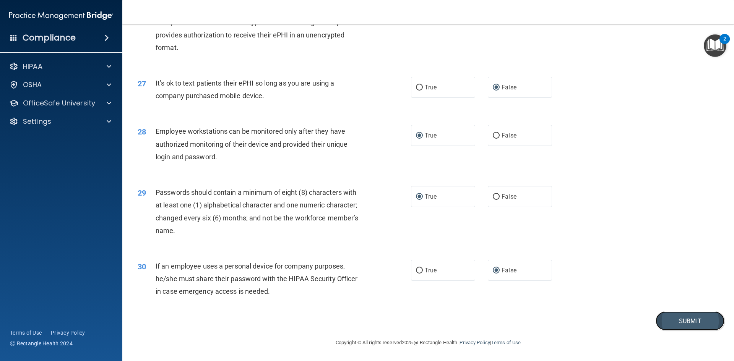
click at [672, 320] on button "Submit" at bounding box center [689, 320] width 69 height 19
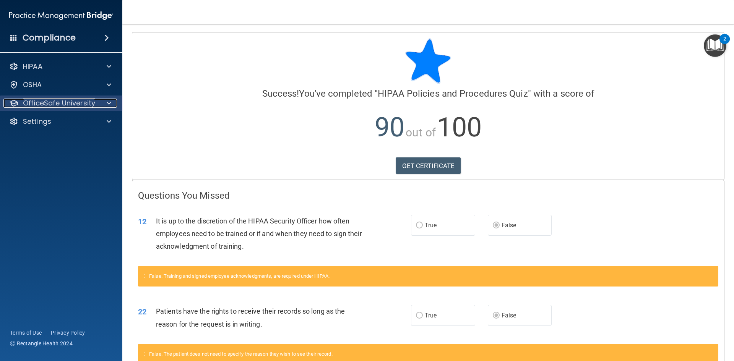
click at [105, 103] on div at bounding box center [107, 103] width 19 height 9
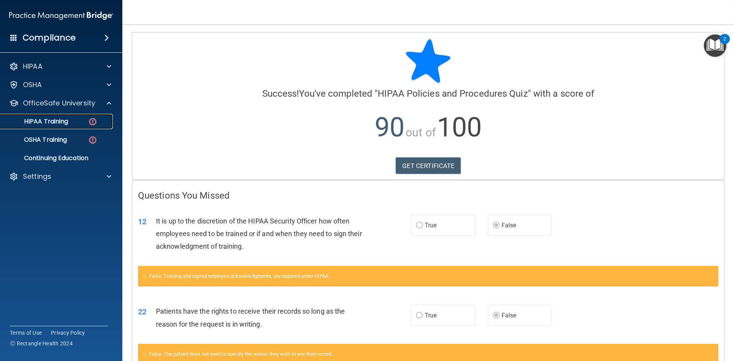
click at [49, 123] on p "HIPAA Training" at bounding box center [36, 122] width 63 height 8
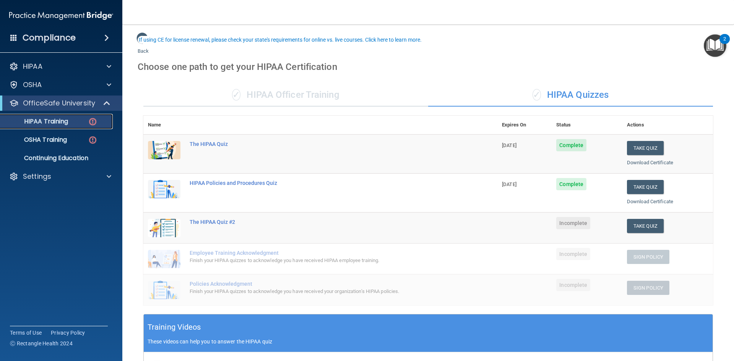
scroll to position [38, 0]
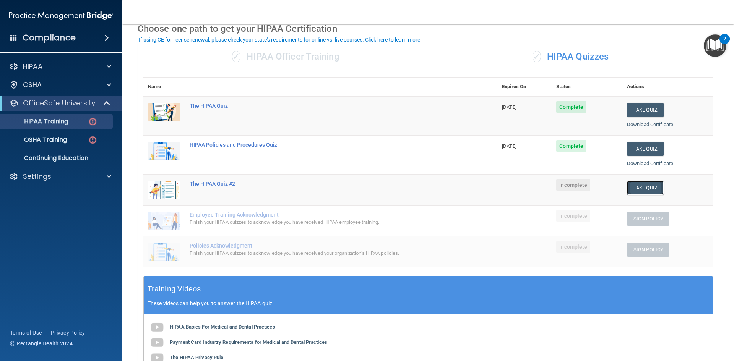
click at [633, 188] on button "Take Quiz" at bounding box center [645, 188] width 37 height 14
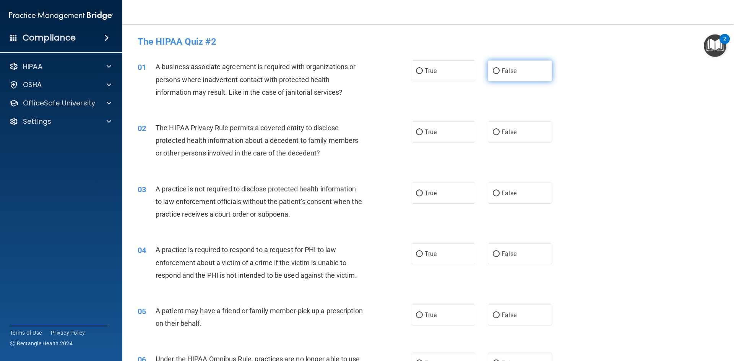
click at [493, 72] on input "False" at bounding box center [496, 71] width 7 height 6
radio input "true"
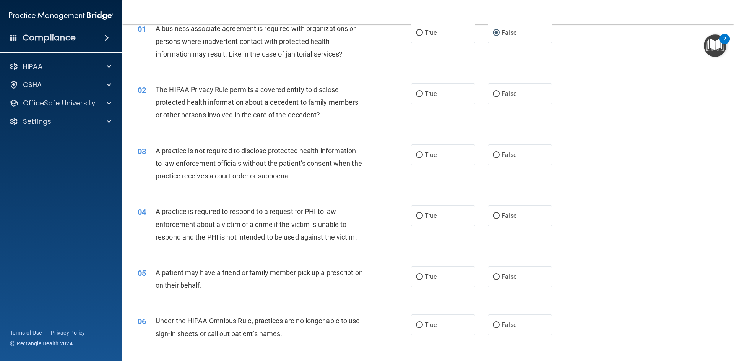
scroll to position [76, 0]
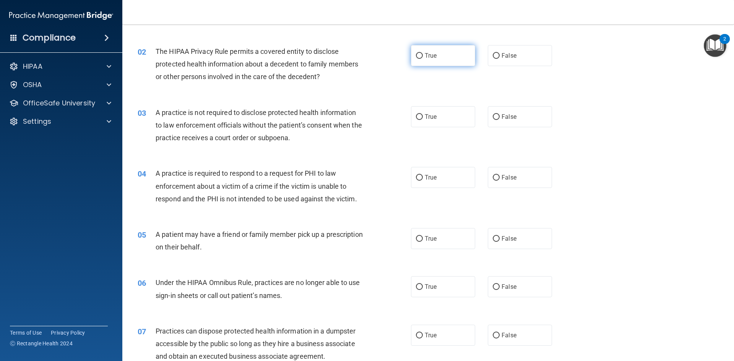
click at [418, 56] on input "True" at bounding box center [419, 56] width 7 height 6
radio input "true"
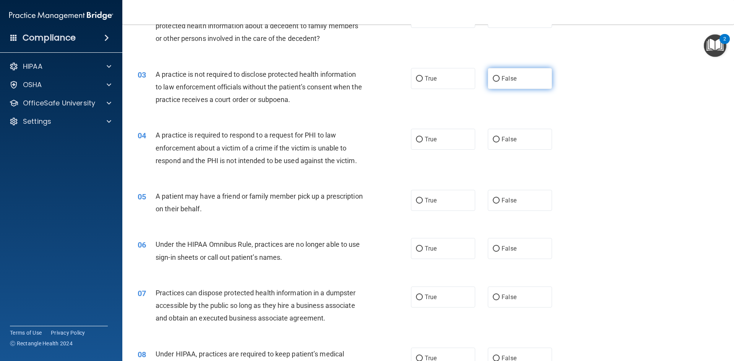
click at [493, 78] on input "False" at bounding box center [496, 79] width 7 height 6
radio input "true"
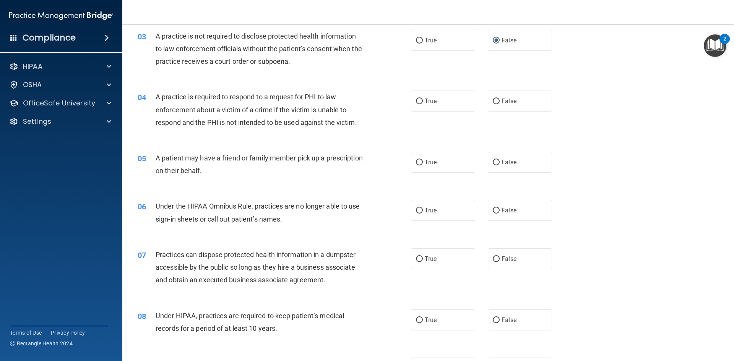
scroll to position [191, 0]
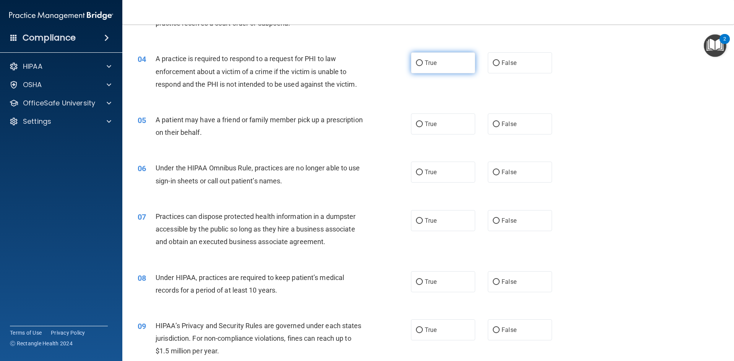
click at [417, 61] on input "True" at bounding box center [419, 63] width 7 height 6
radio input "true"
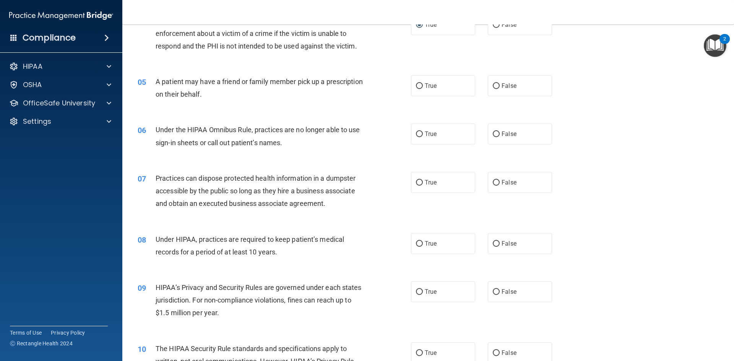
scroll to position [268, 0]
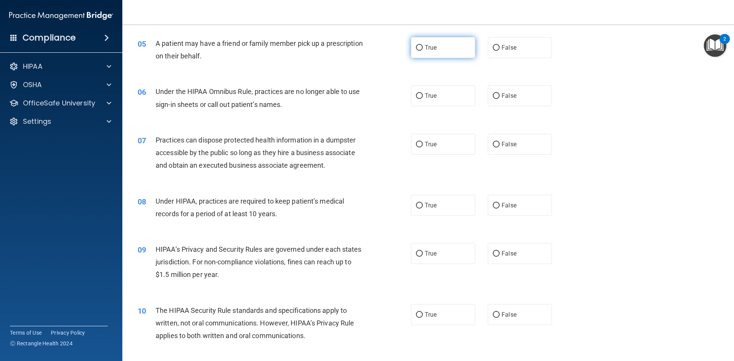
click at [417, 48] on input "True" at bounding box center [419, 48] width 7 height 6
radio input "true"
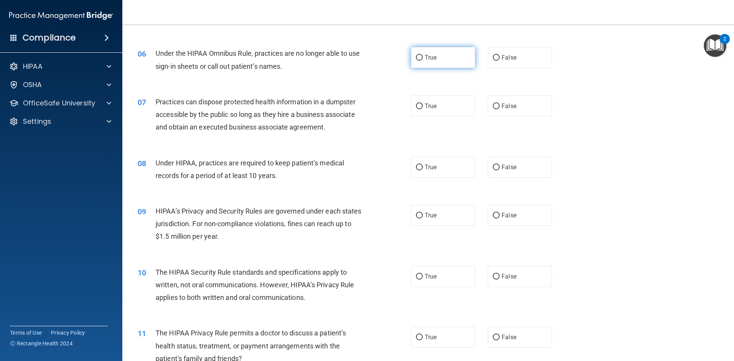
click at [416, 57] on input "True" at bounding box center [419, 58] width 7 height 6
radio input "true"
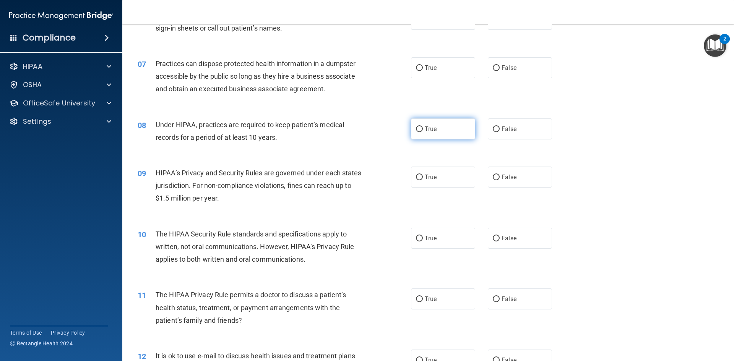
click at [416, 128] on input "True" at bounding box center [419, 130] width 7 height 6
radio input "true"
click at [493, 129] on input "False" at bounding box center [496, 130] width 7 height 6
radio input "true"
radio input "false"
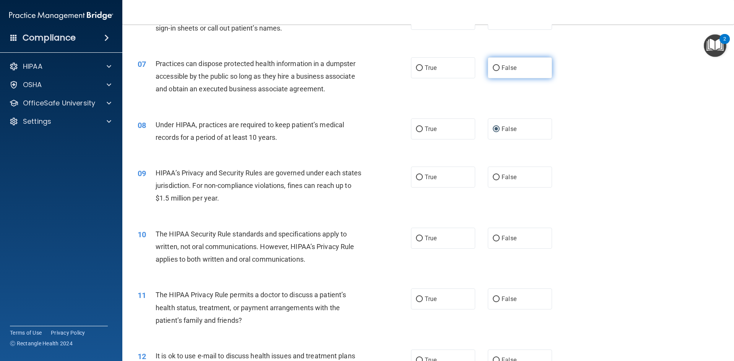
click at [493, 68] on input "False" at bounding box center [496, 68] width 7 height 6
radio input "true"
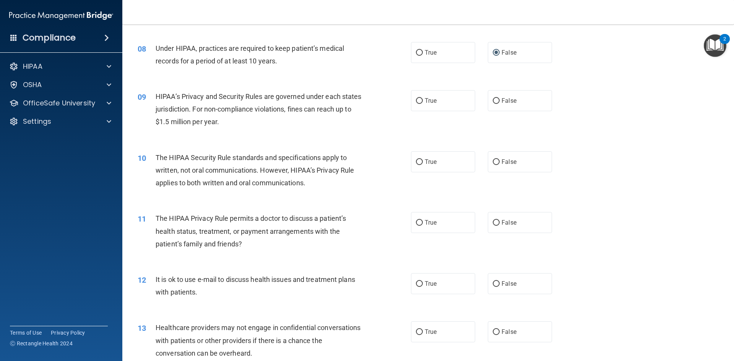
scroll to position [459, 0]
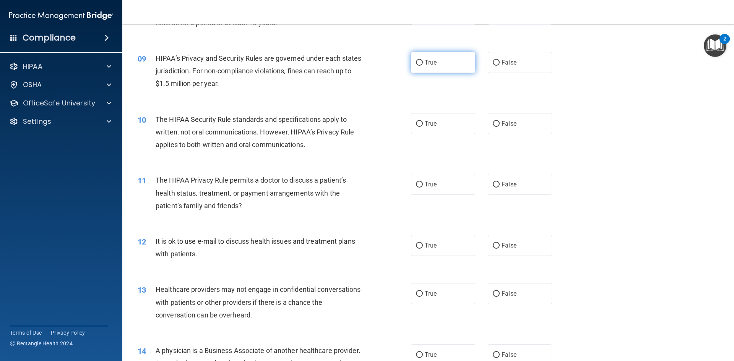
click at [417, 62] on input "True" at bounding box center [419, 63] width 7 height 6
radio input "true"
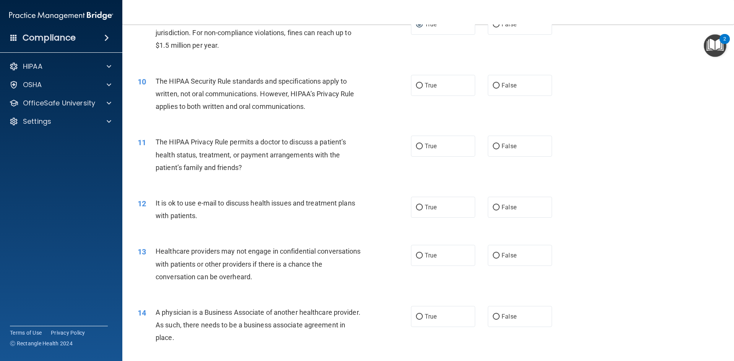
scroll to position [535, 0]
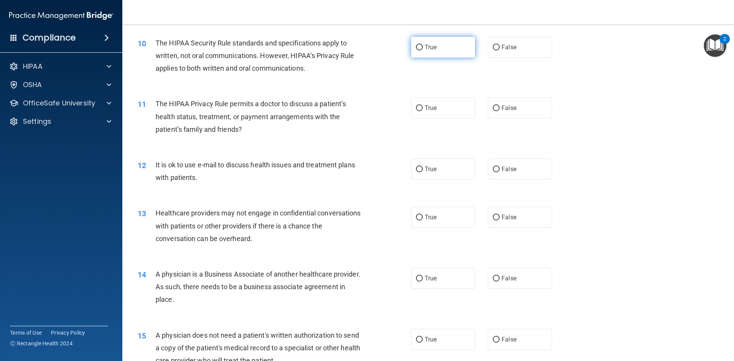
click at [419, 47] on input "True" at bounding box center [419, 48] width 7 height 6
radio input "true"
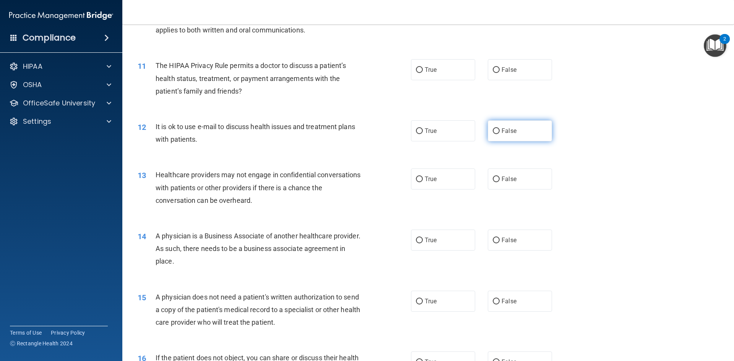
click at [493, 133] on input "False" at bounding box center [496, 131] width 7 height 6
radio input "true"
click at [494, 69] on input "False" at bounding box center [496, 70] width 7 height 6
radio input "true"
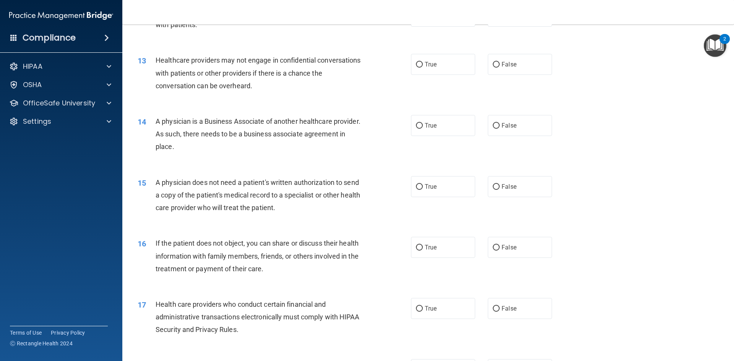
scroll to position [650, 0]
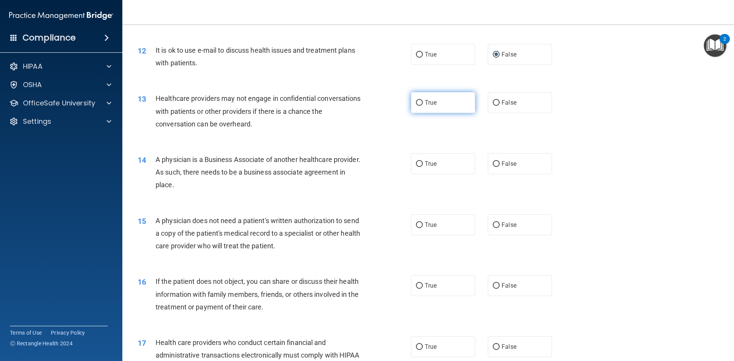
click at [417, 104] on input "True" at bounding box center [419, 103] width 7 height 6
radio input "true"
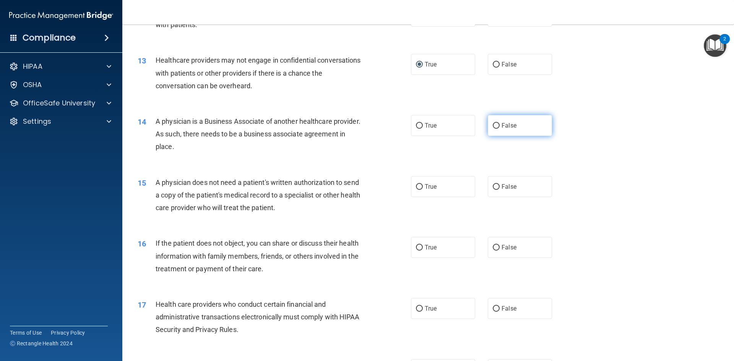
click at [493, 125] on input "False" at bounding box center [496, 126] width 7 height 6
radio input "true"
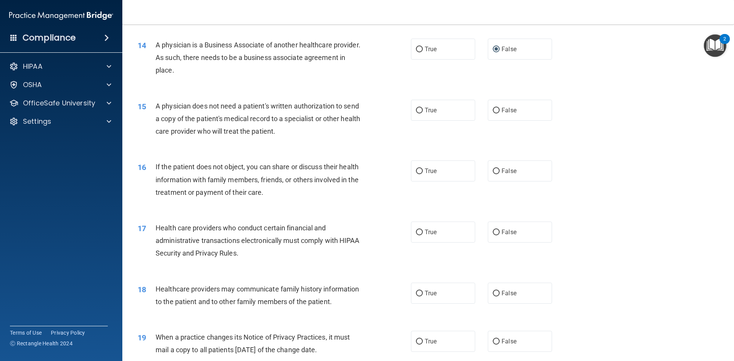
scroll to position [803, 0]
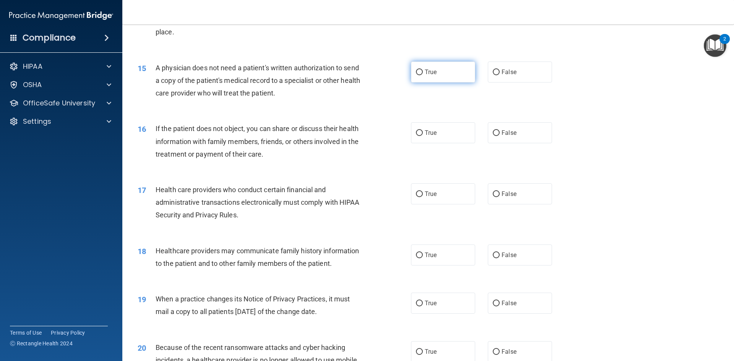
click at [418, 73] on input "True" at bounding box center [419, 73] width 7 height 6
radio input "true"
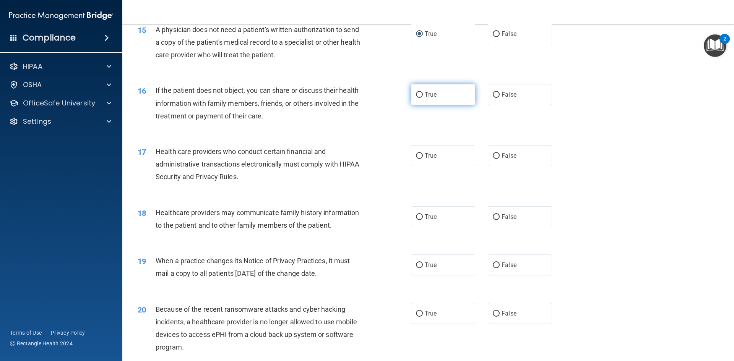
click at [418, 93] on input "True" at bounding box center [419, 95] width 7 height 6
radio input "true"
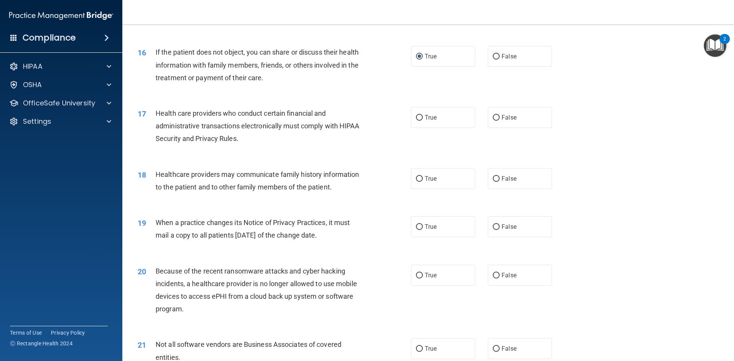
scroll to position [917, 0]
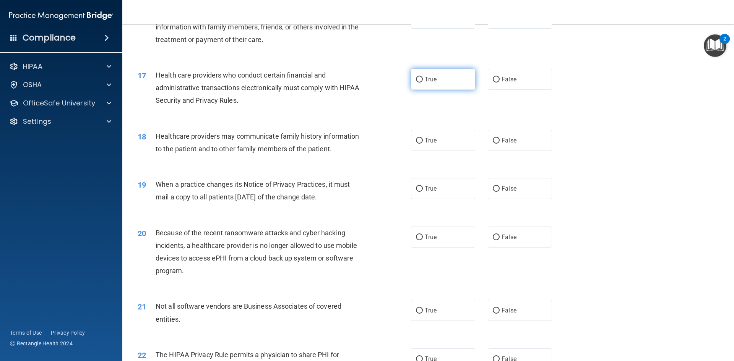
click at [417, 78] on input "True" at bounding box center [419, 80] width 7 height 6
radio input "true"
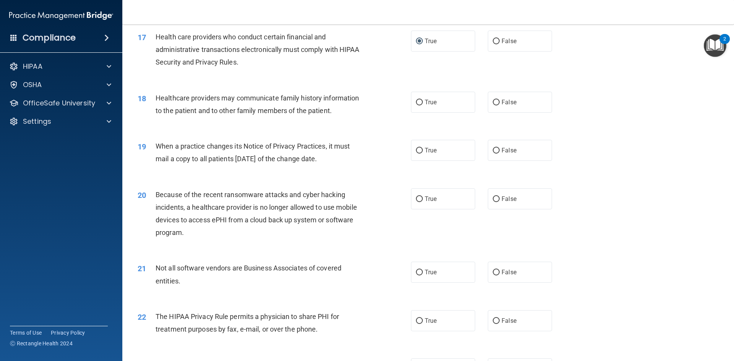
scroll to position [994, 0]
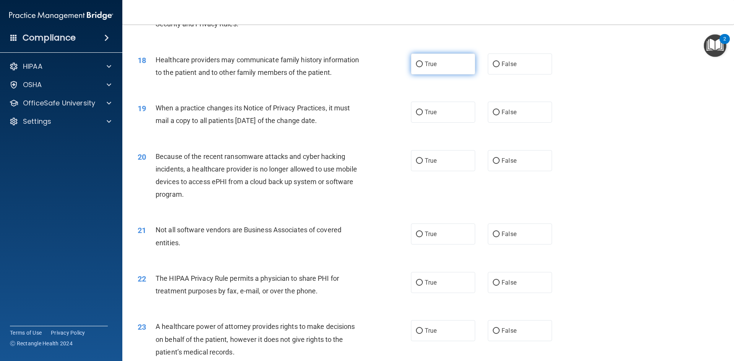
click at [418, 63] on input "True" at bounding box center [419, 65] width 7 height 6
radio input "true"
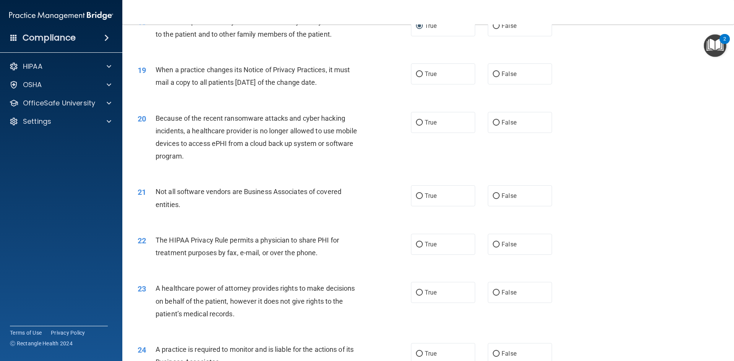
scroll to position [1070, 0]
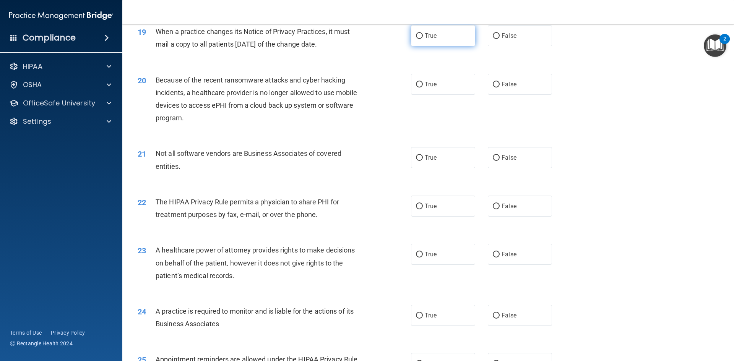
click at [416, 38] on input "True" at bounding box center [419, 36] width 7 height 6
radio input "true"
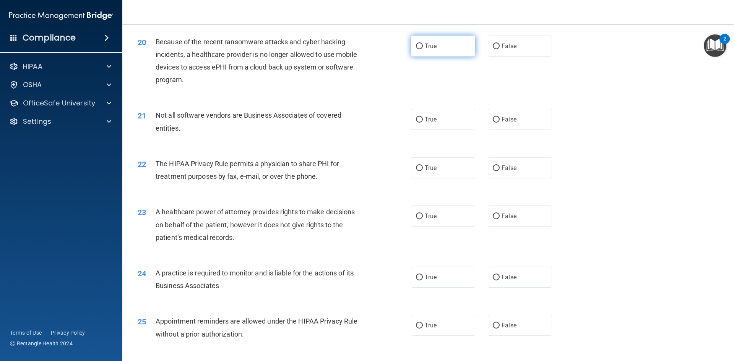
click at [416, 45] on input "True" at bounding box center [419, 47] width 7 height 6
radio input "true"
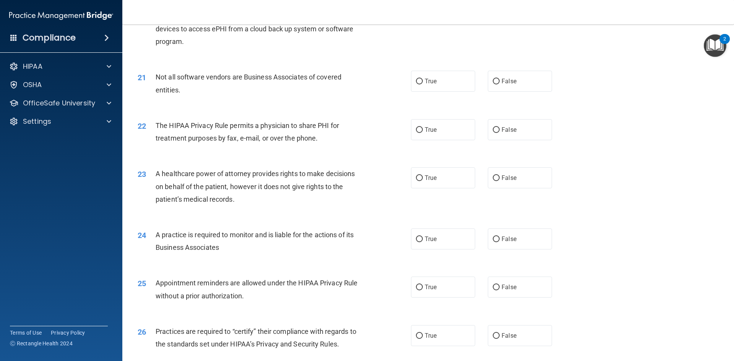
scroll to position [1185, 0]
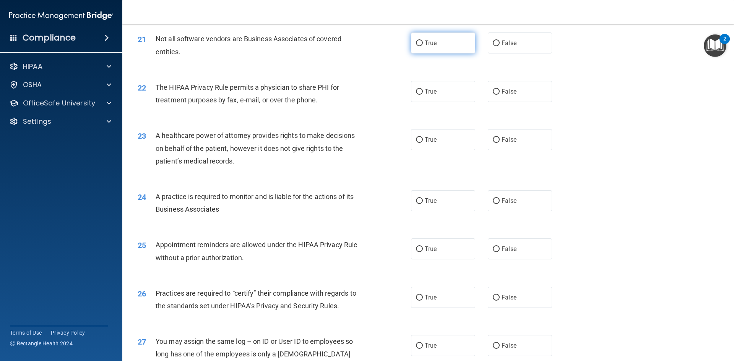
click at [418, 43] on input "True" at bounding box center [419, 44] width 7 height 6
radio input "true"
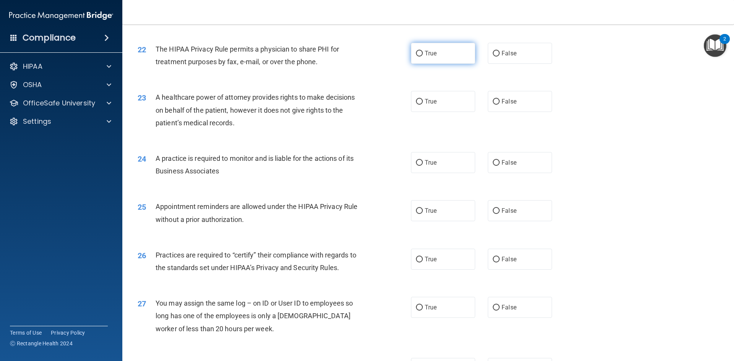
click at [417, 53] on input "True" at bounding box center [419, 54] width 7 height 6
radio input "true"
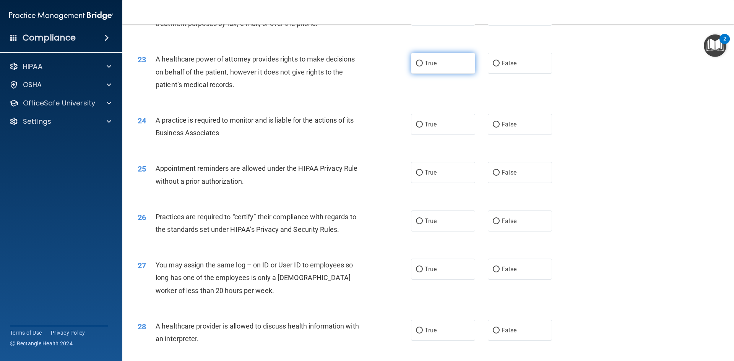
click at [417, 64] on input "True" at bounding box center [419, 64] width 7 height 6
radio input "true"
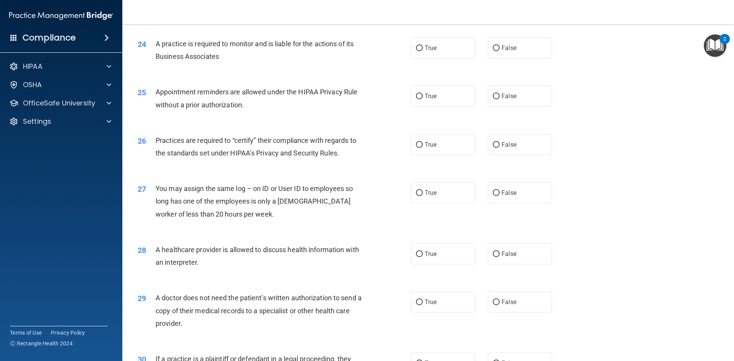
scroll to position [1299, 0]
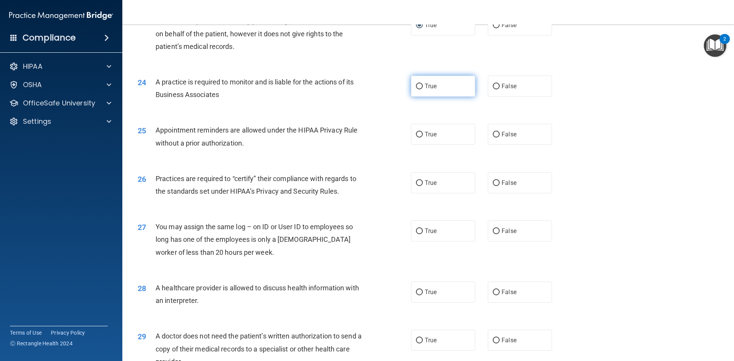
click at [416, 86] on input "True" at bounding box center [419, 87] width 7 height 6
radio input "true"
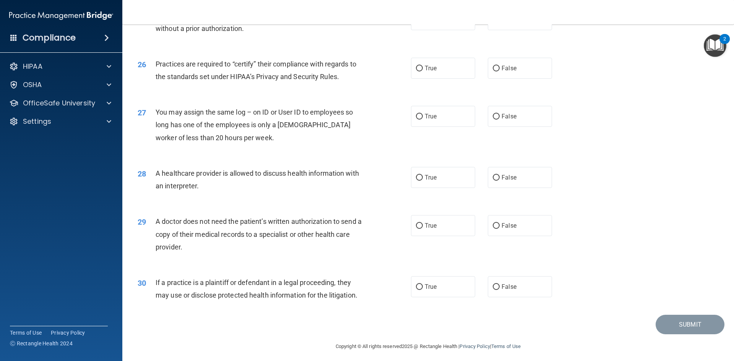
scroll to position [1376, 0]
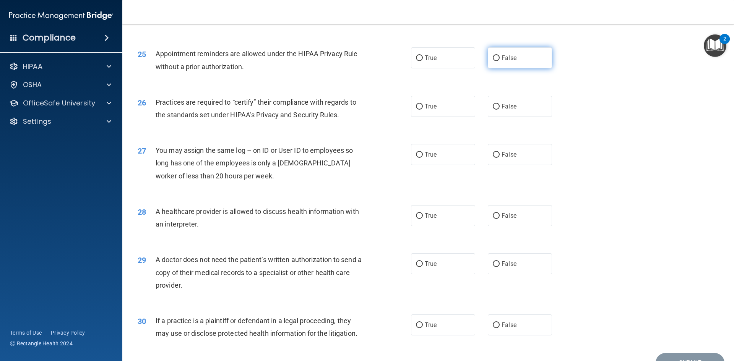
click at [494, 57] on input "False" at bounding box center [496, 58] width 7 height 6
radio input "true"
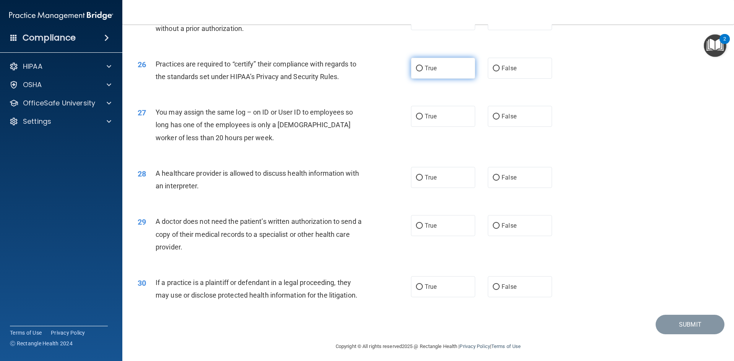
click at [416, 68] on input "True" at bounding box center [419, 69] width 7 height 6
radio input "true"
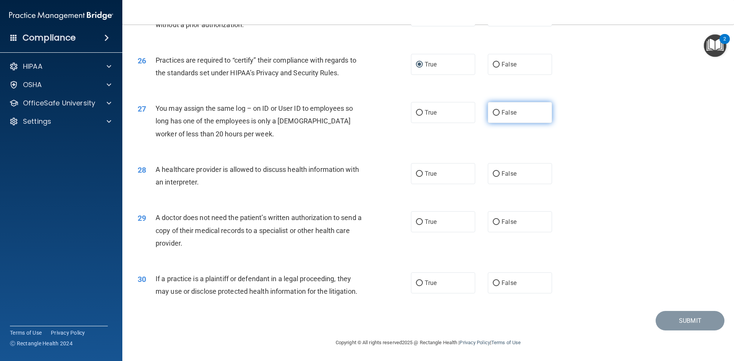
click at [493, 112] on input "False" at bounding box center [496, 113] width 7 height 6
radio input "true"
click at [420, 174] on input "True" at bounding box center [419, 174] width 7 height 6
radio input "true"
click at [493, 222] on input "False" at bounding box center [496, 222] width 7 height 6
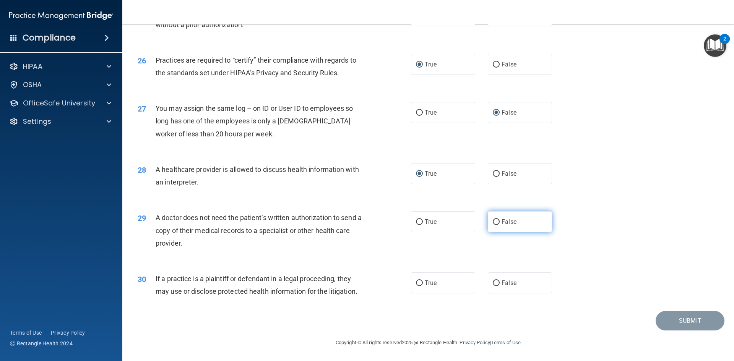
radio input "true"
click at [416, 282] on input "True" at bounding box center [419, 284] width 7 height 6
radio input "true"
click at [677, 315] on button "Submit" at bounding box center [689, 320] width 69 height 19
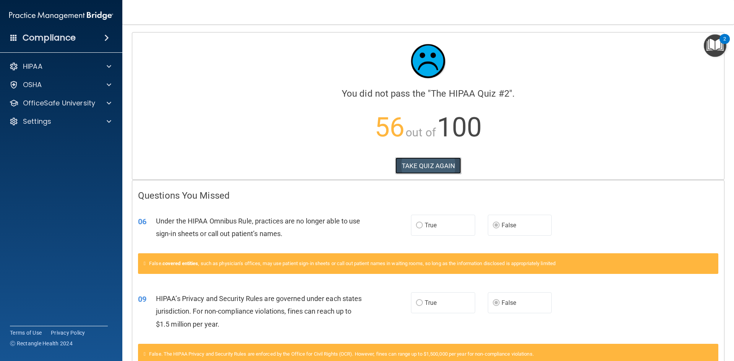
click at [415, 164] on button "TAKE QUIZ AGAIN" at bounding box center [428, 165] width 66 height 17
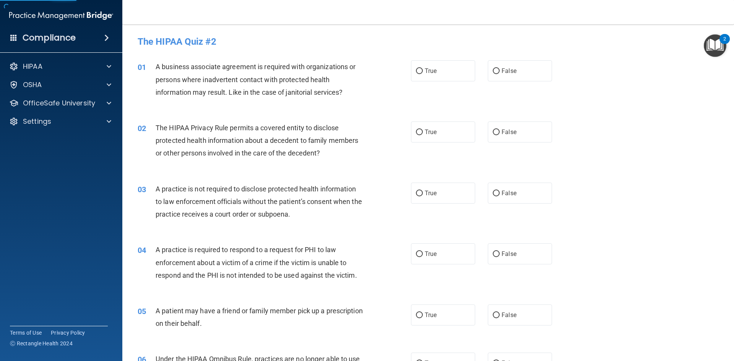
scroll to position [76, 0]
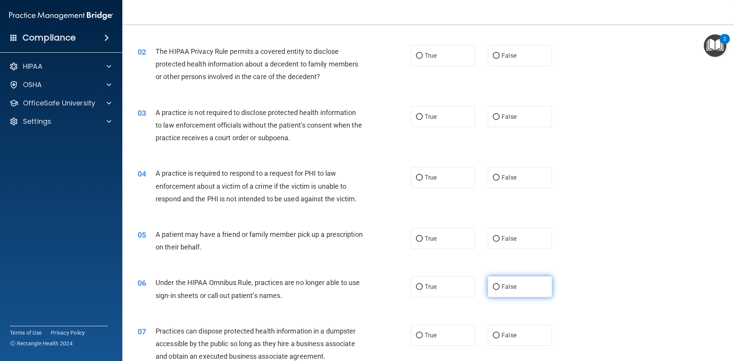
click at [495, 285] on input "False" at bounding box center [496, 287] width 7 height 6
radio input "true"
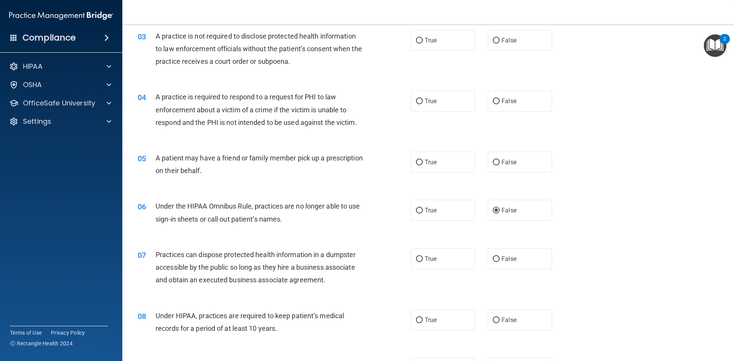
scroll to position [229, 0]
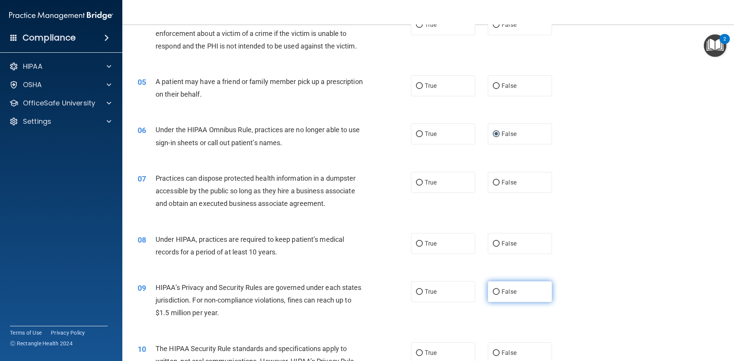
click at [493, 289] on input "False" at bounding box center [496, 292] width 7 height 6
radio input "true"
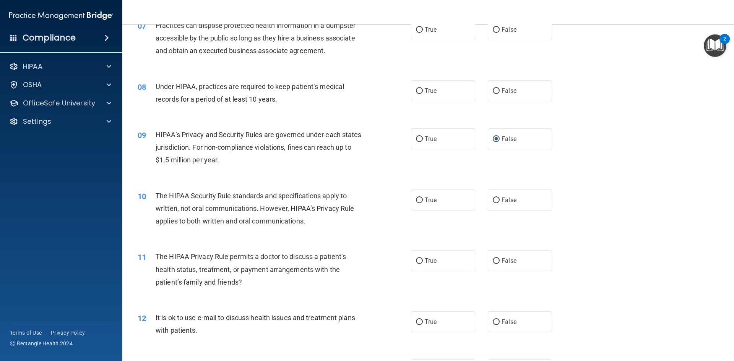
scroll to position [459, 0]
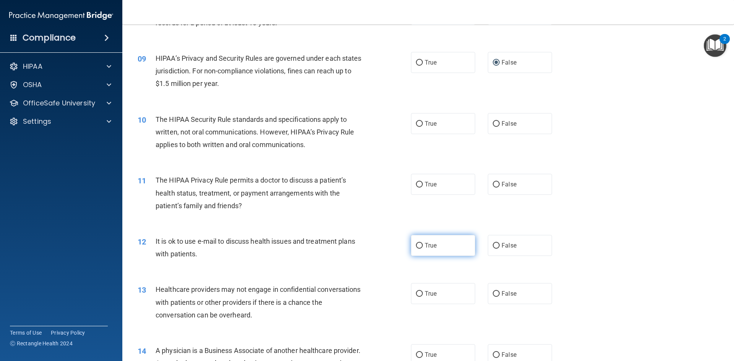
click at [417, 246] on input "True" at bounding box center [419, 246] width 7 height 6
radio input "true"
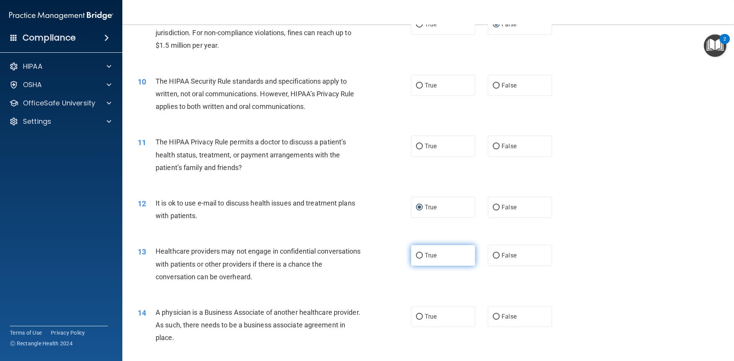
click at [417, 255] on input "True" at bounding box center [419, 256] width 7 height 6
radio input "true"
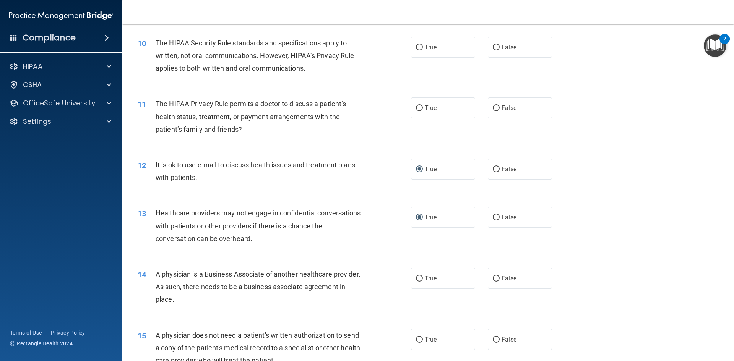
scroll to position [573, 0]
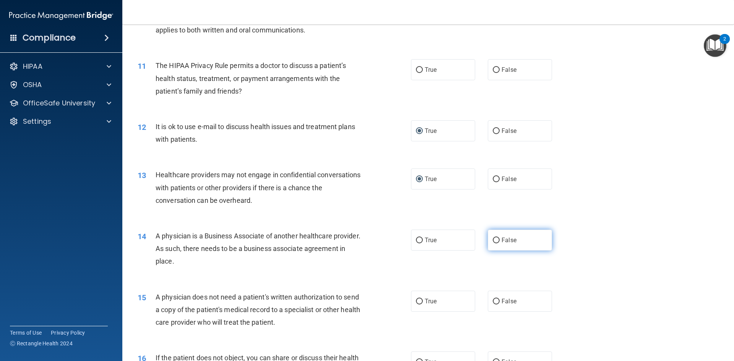
click at [493, 240] on input "False" at bounding box center [496, 241] width 7 height 6
radio input "true"
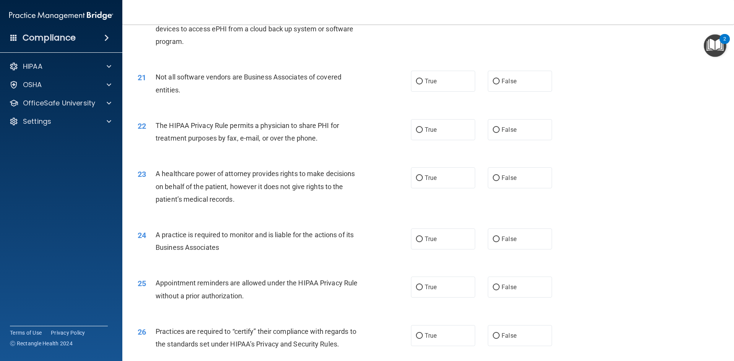
scroll to position [1418, 0]
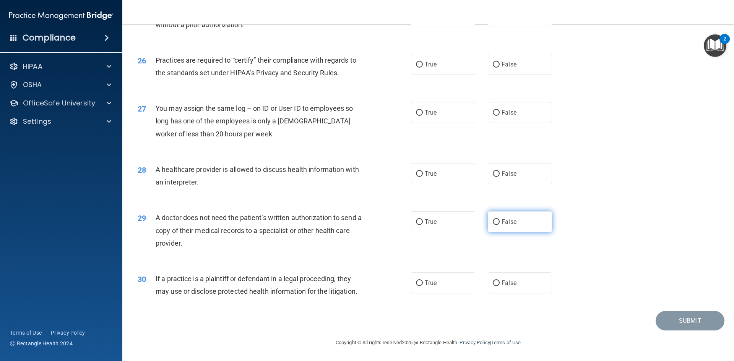
click at [494, 221] on input "False" at bounding box center [496, 222] width 7 height 6
radio input "true"
drag, startPoint x: 415, startPoint y: 221, endPoint x: 403, endPoint y: 226, distance: 12.3
click at [416, 221] on input "True" at bounding box center [419, 222] width 7 height 6
radio input "true"
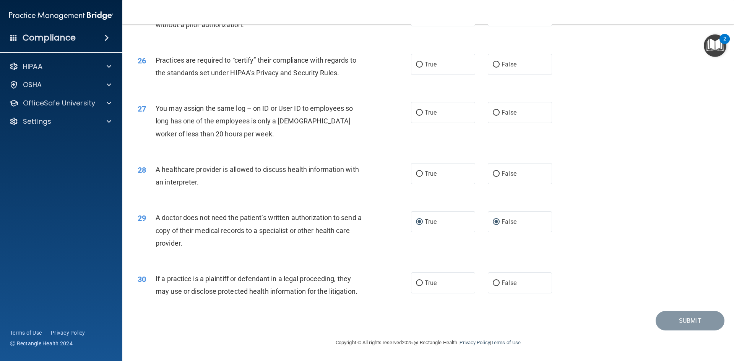
radio input "false"
click at [418, 282] on input "True" at bounding box center [419, 284] width 7 height 6
radio input "true"
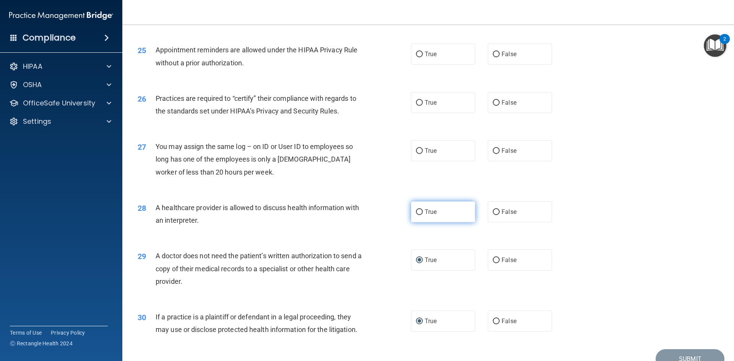
click at [418, 211] on input "True" at bounding box center [419, 212] width 7 height 6
radio input "true"
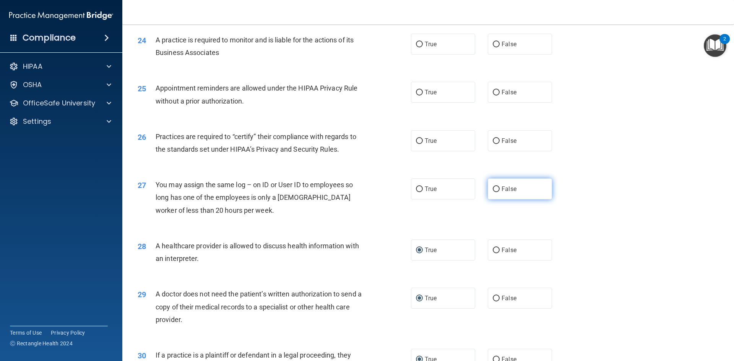
click at [493, 188] on input "False" at bounding box center [496, 190] width 7 height 6
radio input "true"
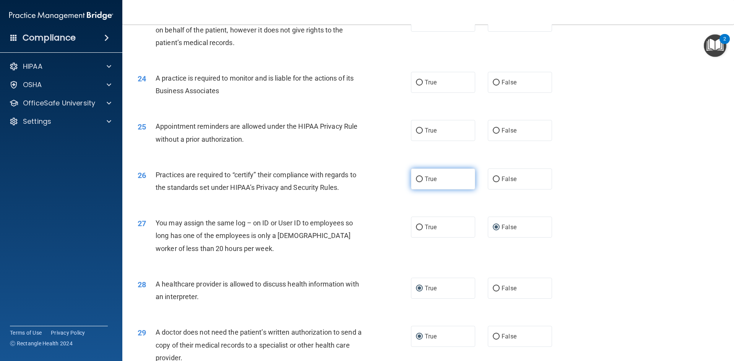
click at [418, 180] on input "True" at bounding box center [419, 180] width 7 height 6
radio input "true"
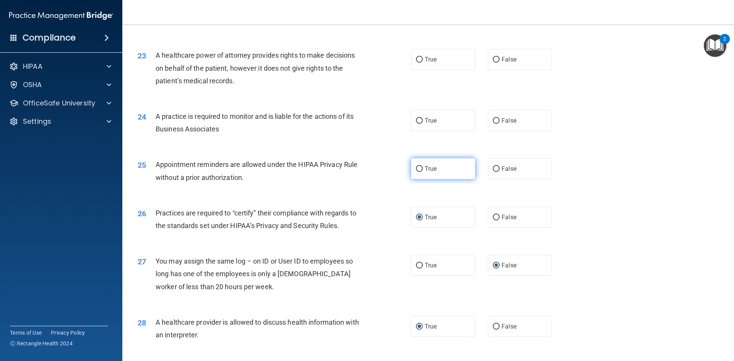
click at [416, 167] on input "True" at bounding box center [419, 169] width 7 height 6
radio input "true"
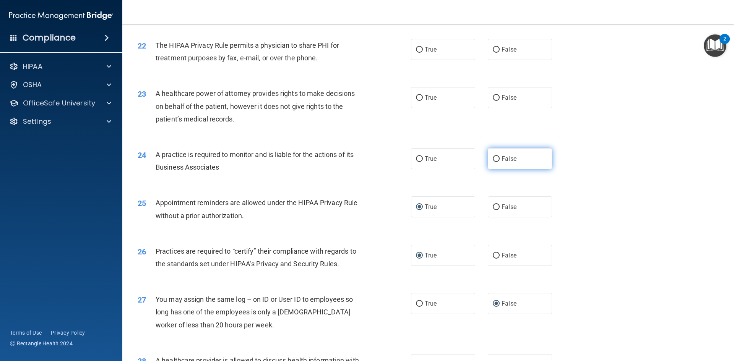
click at [493, 159] on input "False" at bounding box center [496, 159] width 7 height 6
radio input "true"
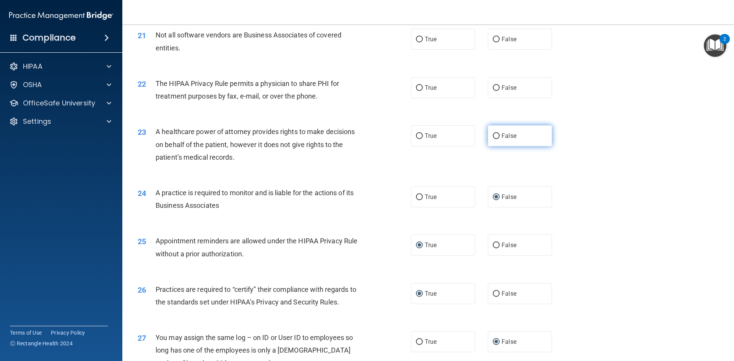
click at [493, 135] on input "False" at bounding box center [496, 136] width 7 height 6
radio input "true"
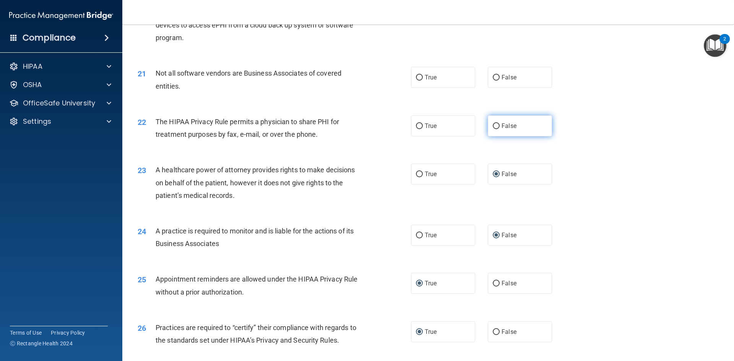
click at [493, 125] on input "False" at bounding box center [496, 126] width 7 height 6
radio input "true"
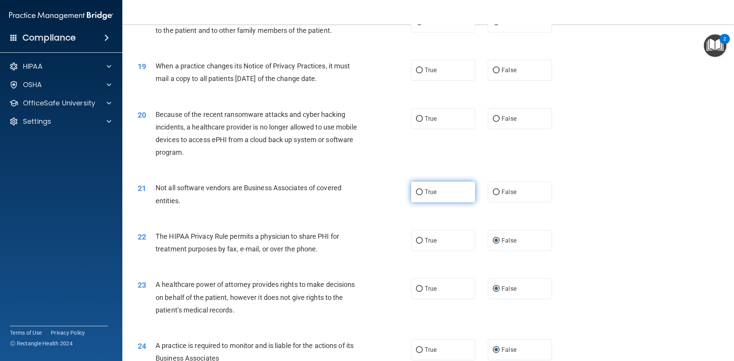
click at [418, 190] on input "True" at bounding box center [419, 193] width 7 height 6
radio input "true"
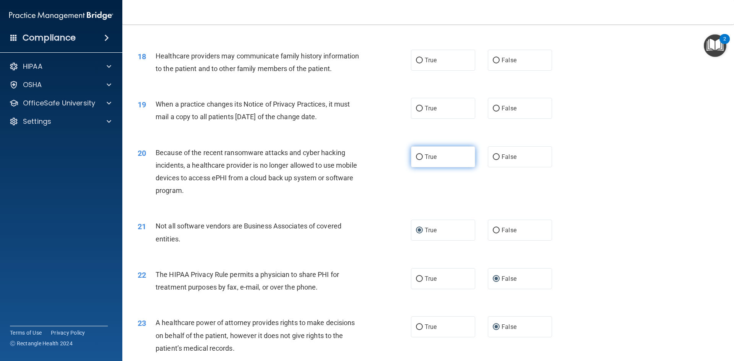
click at [416, 157] on input "True" at bounding box center [419, 157] width 7 height 6
radio input "true"
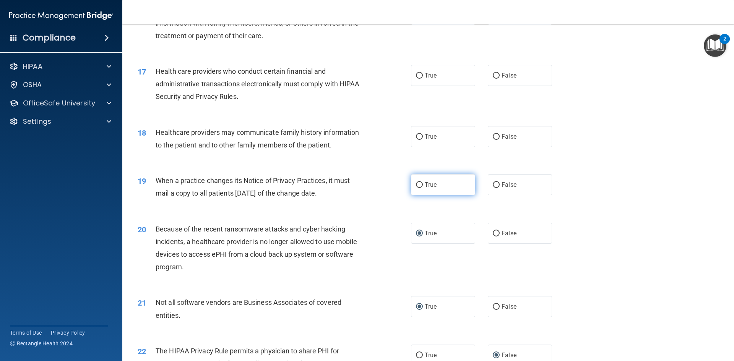
click at [417, 182] on input "True" at bounding box center [419, 185] width 7 height 6
radio input "true"
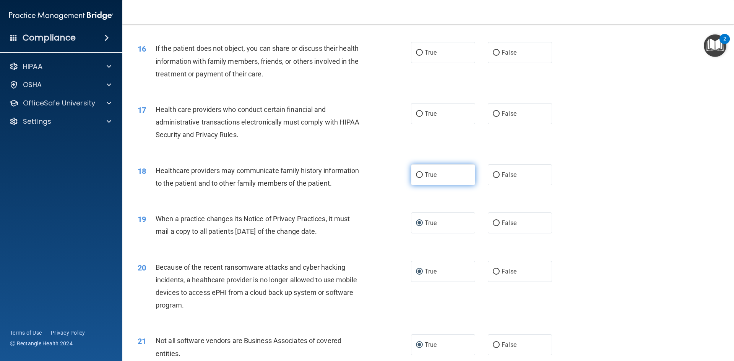
click at [417, 174] on input "True" at bounding box center [419, 175] width 7 height 6
radio input "true"
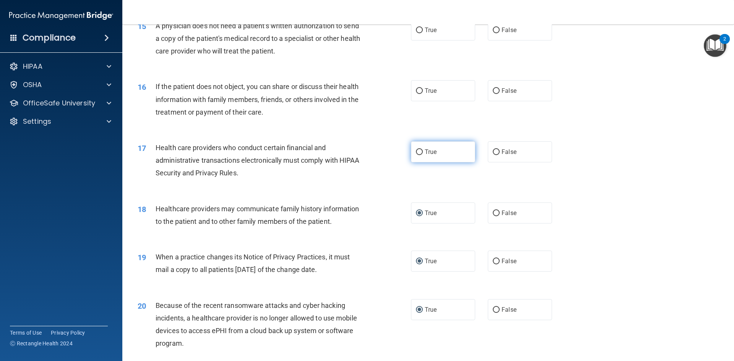
click at [418, 150] on input "True" at bounding box center [419, 152] width 7 height 6
radio input "true"
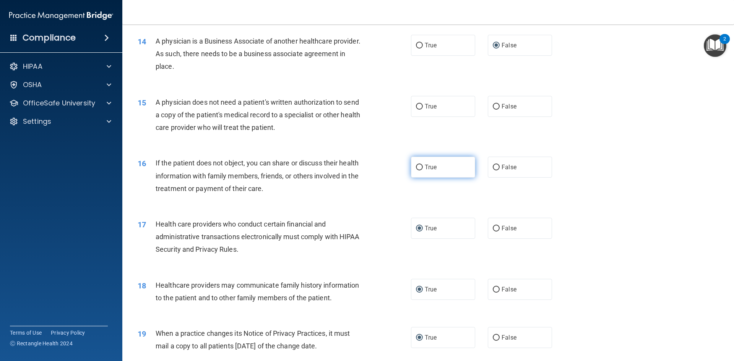
click at [416, 167] on input "True" at bounding box center [419, 168] width 7 height 6
radio input "true"
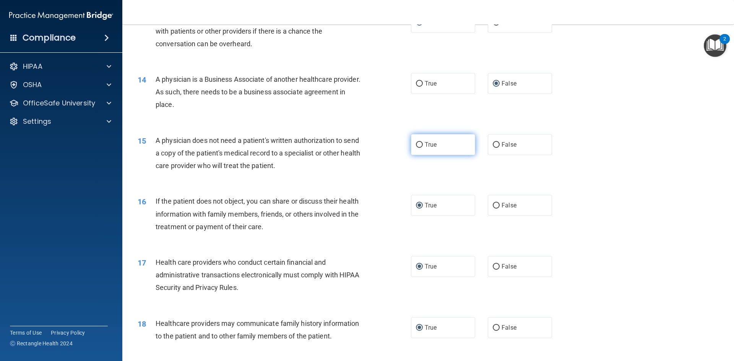
click at [416, 145] on input "True" at bounding box center [419, 145] width 7 height 6
radio input "true"
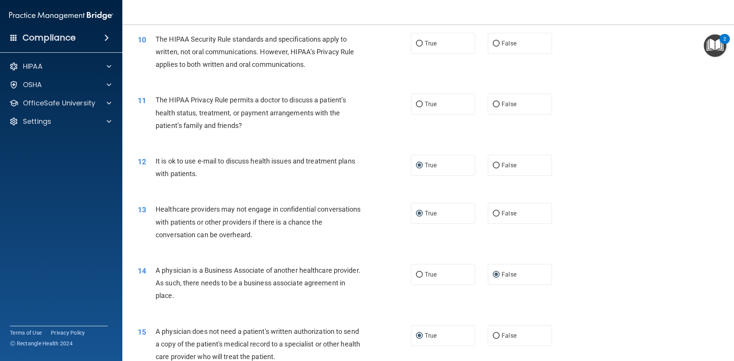
scroll to position [501, 0]
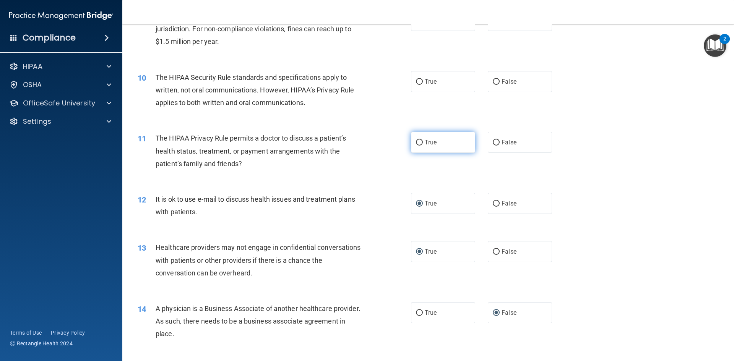
click at [416, 143] on input "True" at bounding box center [419, 143] width 7 height 6
radio input "true"
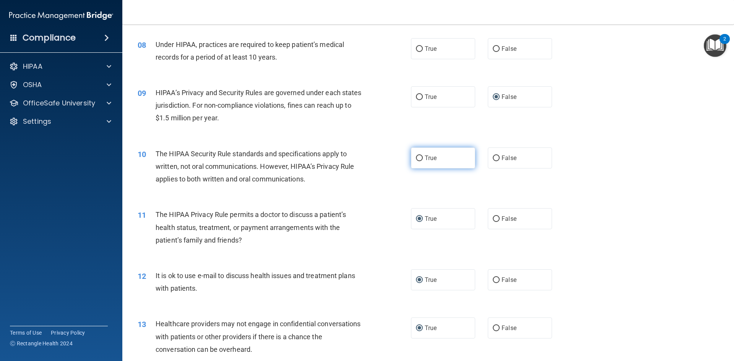
click at [418, 157] on input "True" at bounding box center [419, 159] width 7 height 6
radio input "true"
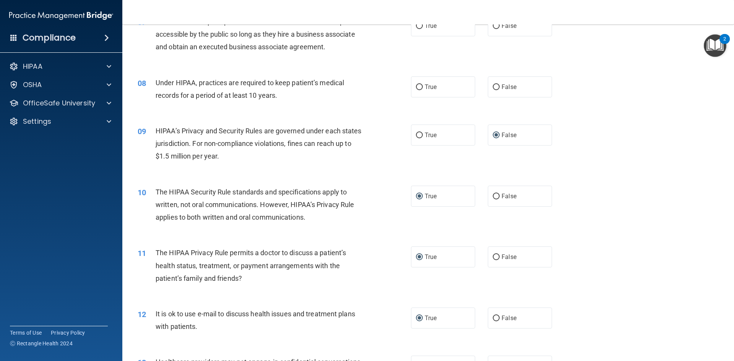
scroll to position [348, 0]
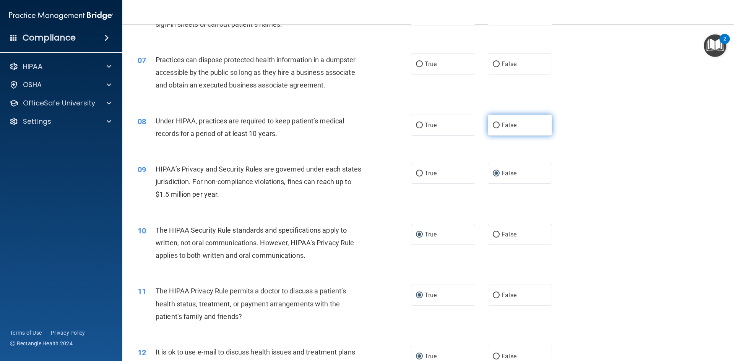
click at [493, 125] on input "False" at bounding box center [496, 126] width 7 height 6
radio input "true"
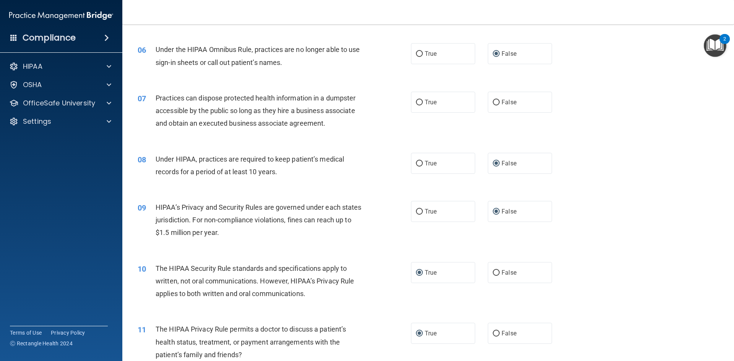
scroll to position [271, 0]
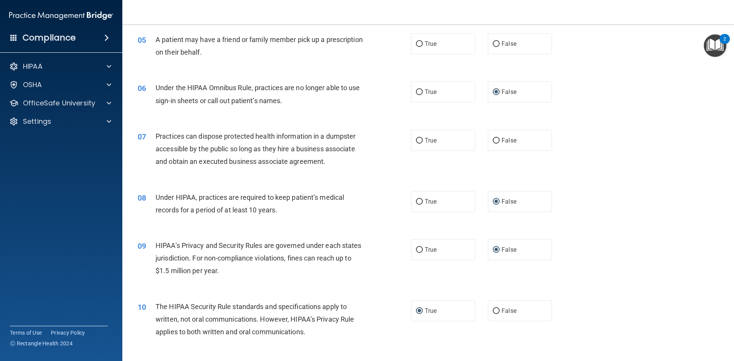
drag, startPoint x: 493, startPoint y: 142, endPoint x: 481, endPoint y: 143, distance: 11.5
click at [493, 141] on input "False" at bounding box center [496, 141] width 7 height 6
radio input "true"
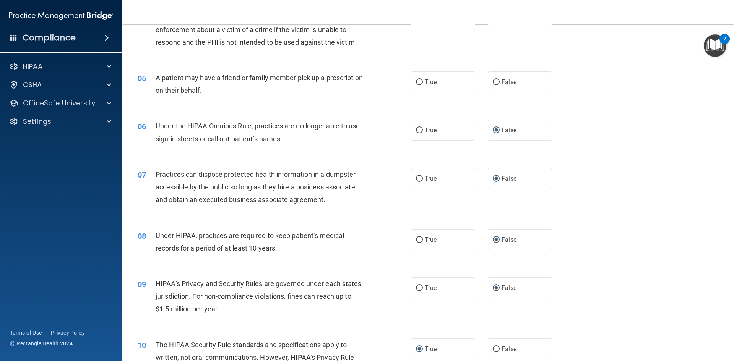
scroll to position [195, 0]
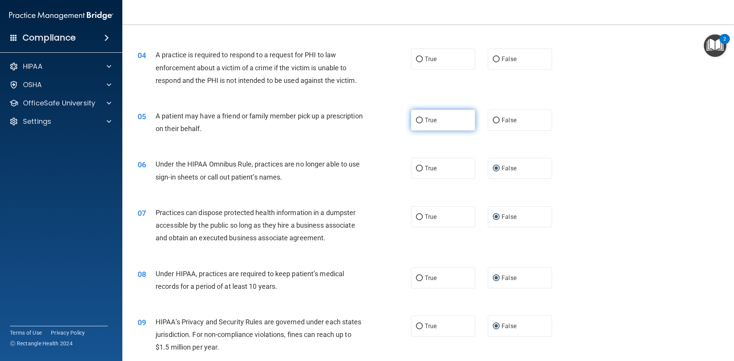
click at [416, 121] on input "True" at bounding box center [419, 121] width 7 height 6
radio input "true"
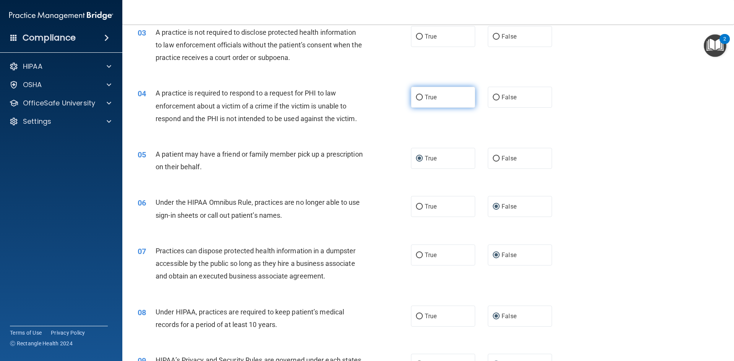
click at [416, 96] on input "True" at bounding box center [419, 98] width 7 height 6
radio input "true"
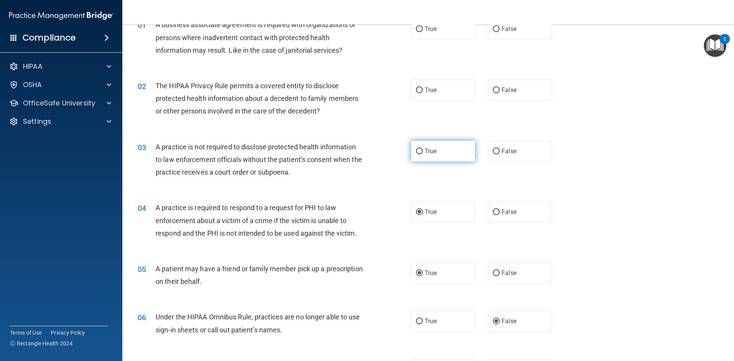
click at [416, 152] on input "True" at bounding box center [419, 152] width 7 height 6
radio input "true"
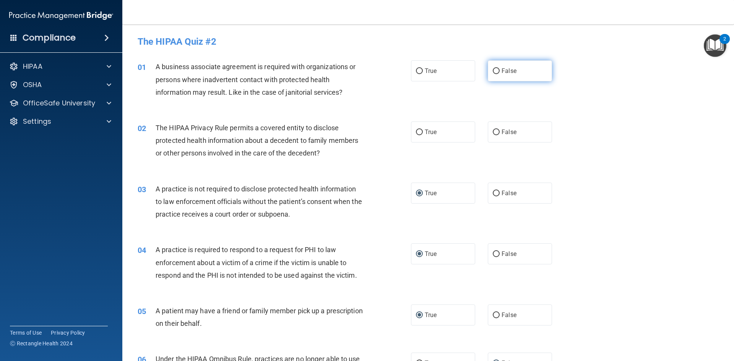
click at [495, 70] on input "False" at bounding box center [496, 71] width 7 height 6
radio input "true"
click at [417, 131] on input "True" at bounding box center [419, 133] width 7 height 6
radio input "true"
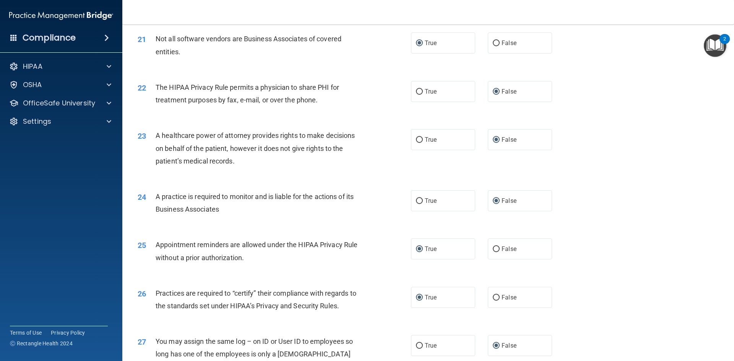
scroll to position [1418, 0]
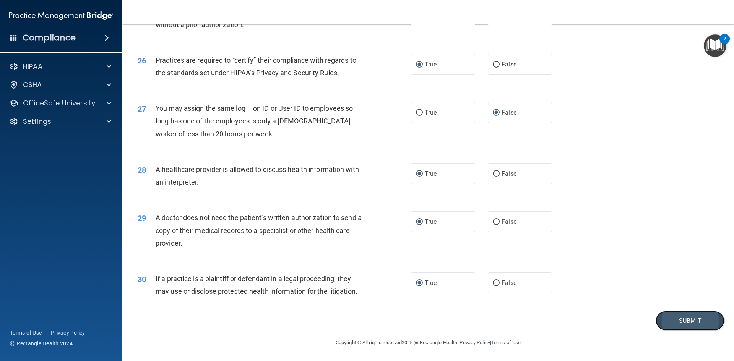
click at [678, 324] on button "Submit" at bounding box center [689, 320] width 69 height 19
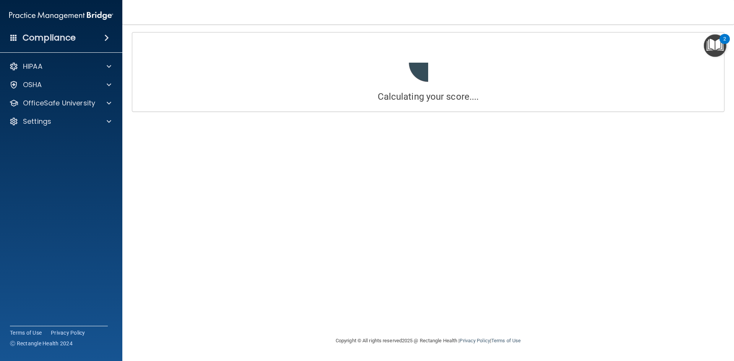
drag, startPoint x: 586, startPoint y: 162, endPoint x: 694, endPoint y: 123, distance: 115.0
click at [694, 123] on div "Calculating your score.... You did not pass the " The HIPAA Quiz #2 ". 76 out o…" at bounding box center [428, 180] width 581 height 297
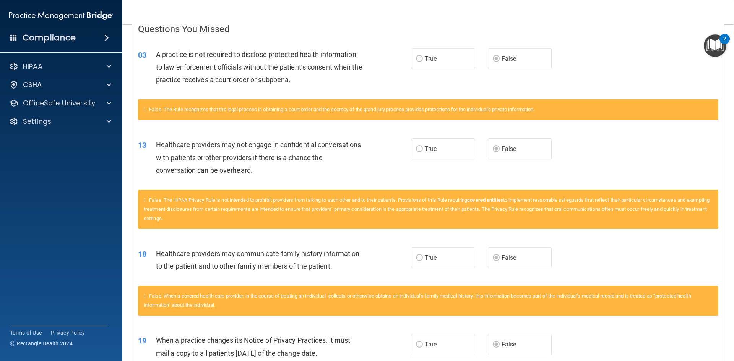
scroll to position [52, 0]
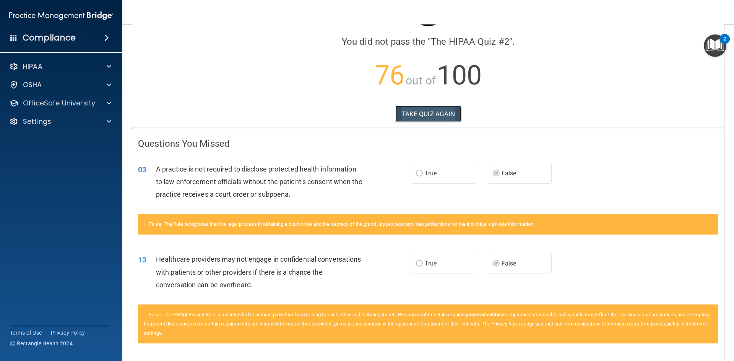
click at [418, 117] on button "TAKE QUIZ AGAIN" at bounding box center [428, 113] width 66 height 17
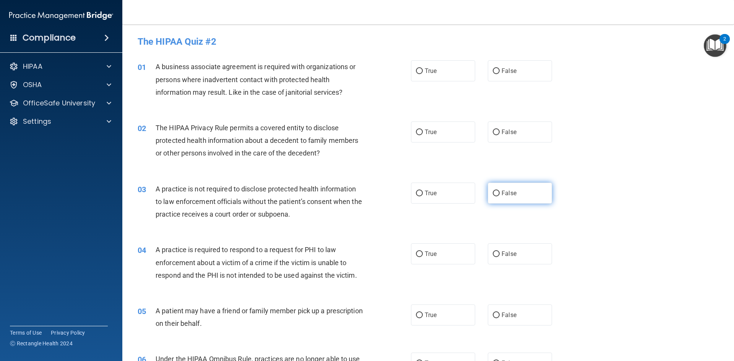
click at [493, 193] on input "False" at bounding box center [496, 194] width 7 height 6
radio input "true"
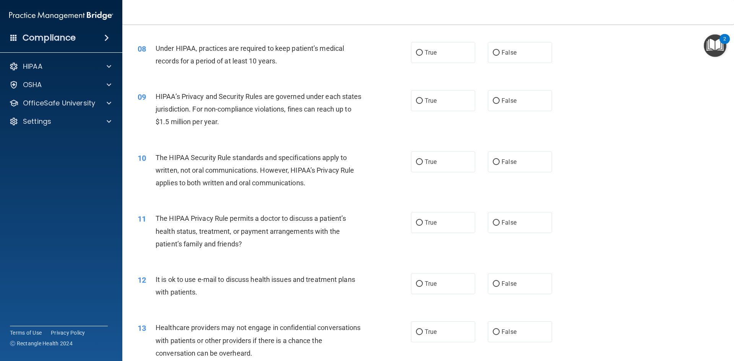
scroll to position [497, 0]
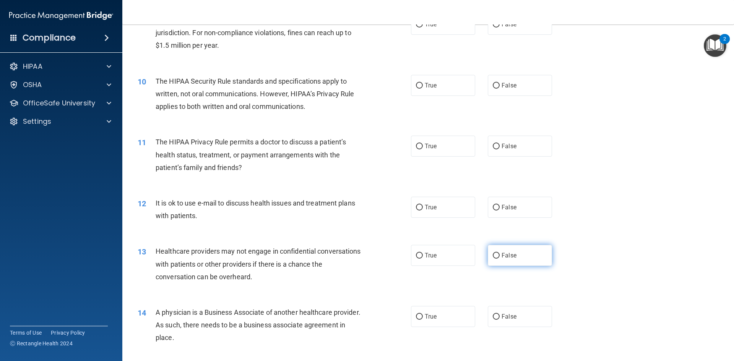
click at [493, 254] on input "False" at bounding box center [496, 256] width 7 height 6
radio input "true"
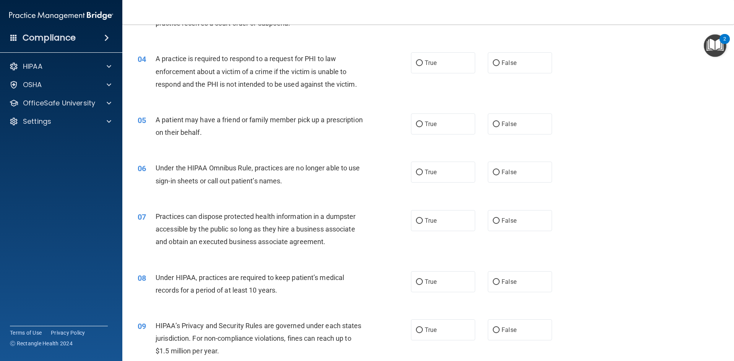
scroll to position [0, 0]
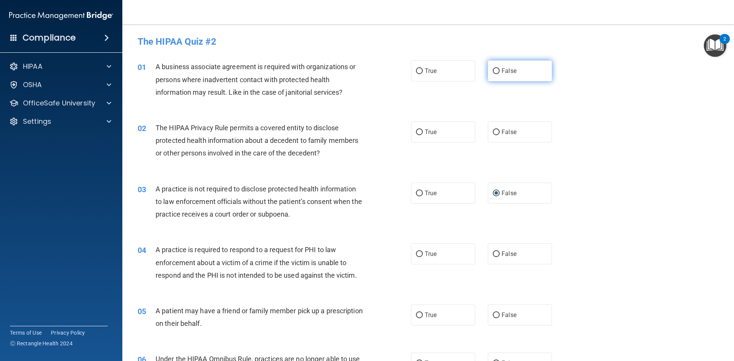
click at [493, 71] on input "False" at bounding box center [496, 71] width 7 height 6
radio input "true"
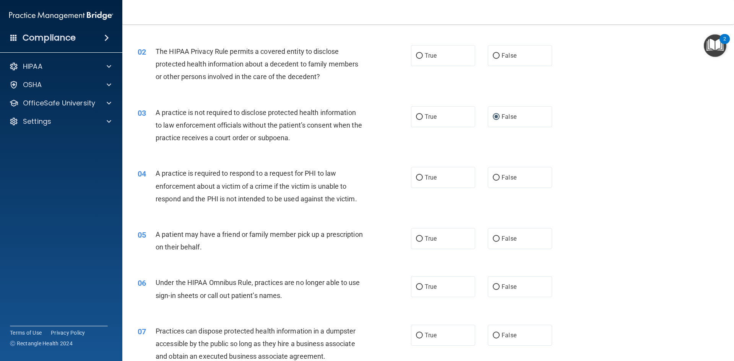
scroll to position [115, 0]
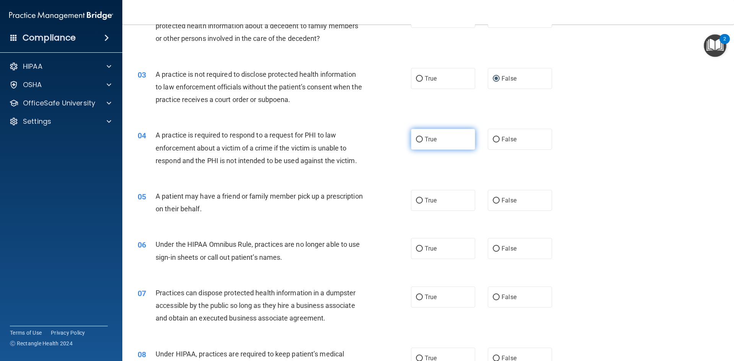
click at [418, 139] on input "True" at bounding box center [419, 140] width 7 height 6
radio input "true"
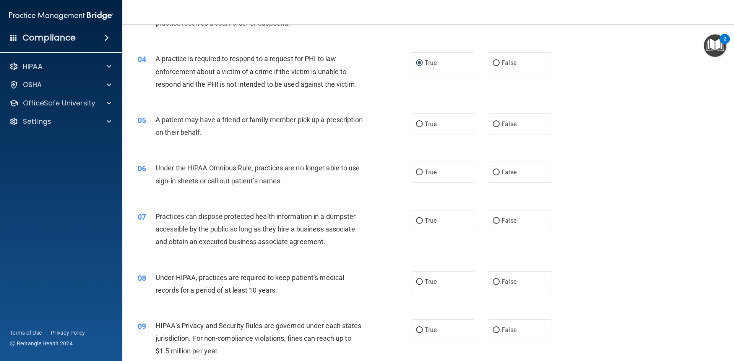
scroll to position [229, 0]
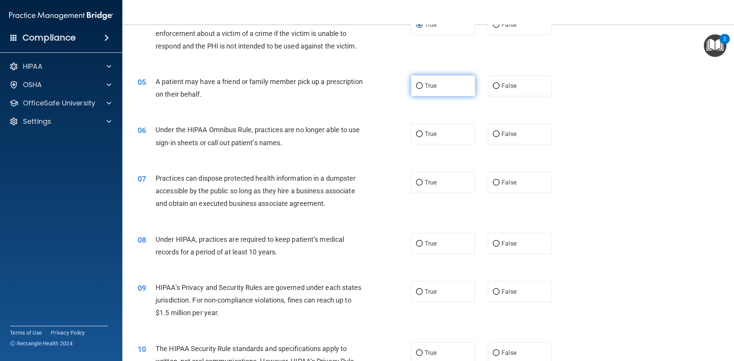
click at [417, 86] on input "True" at bounding box center [419, 86] width 7 height 6
radio input "true"
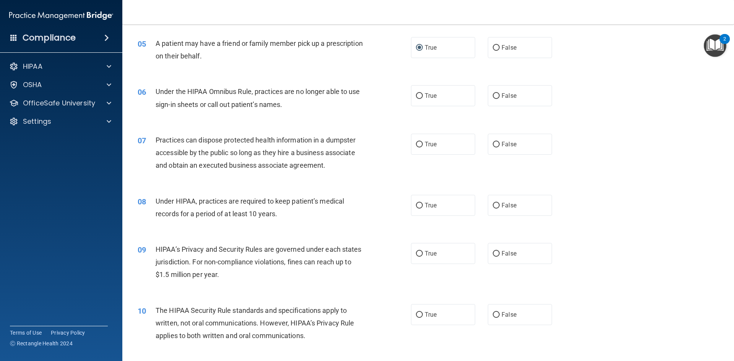
scroll to position [306, 0]
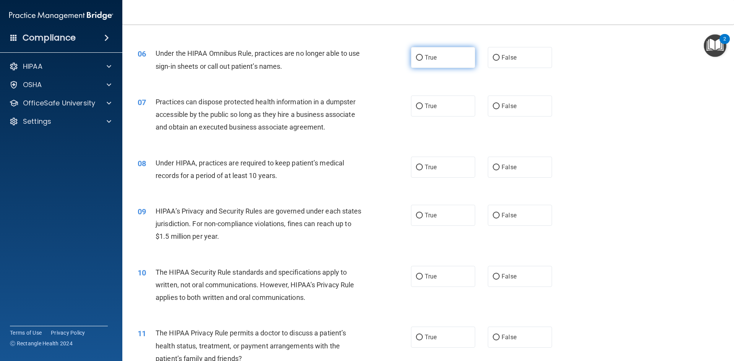
click at [416, 56] on input "True" at bounding box center [419, 58] width 7 height 6
radio input "true"
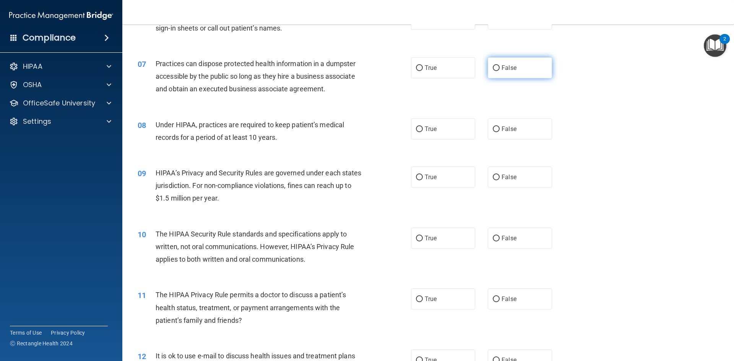
click at [493, 66] on input "False" at bounding box center [496, 68] width 7 height 6
radio input "true"
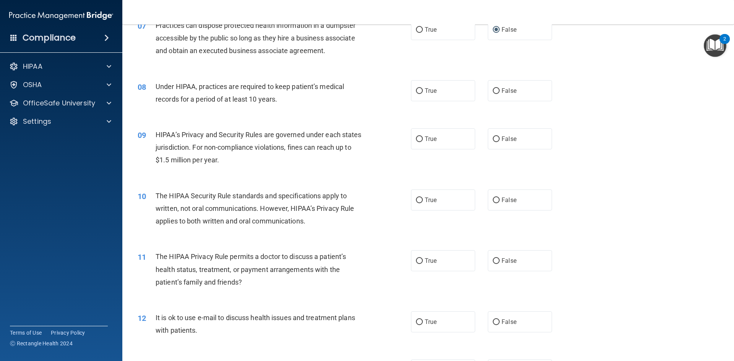
scroll to position [420, 0]
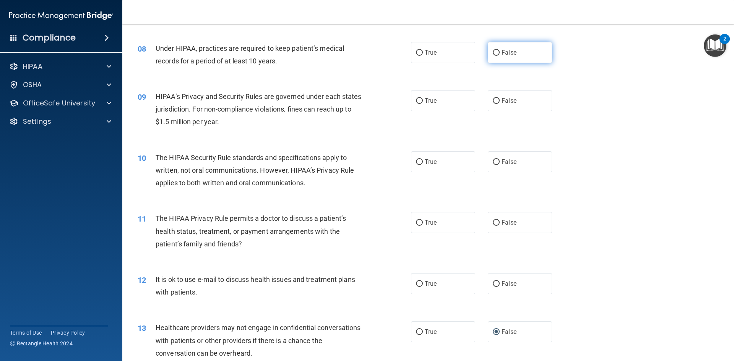
click at [493, 51] on input "False" at bounding box center [496, 53] width 7 height 6
radio input "true"
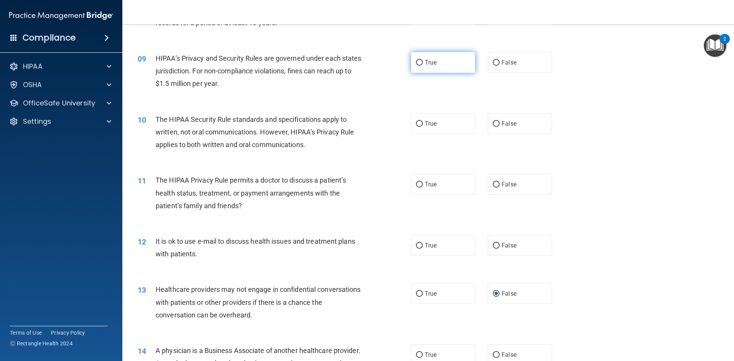
click at [416, 63] on input "True" at bounding box center [419, 63] width 7 height 6
radio input "true"
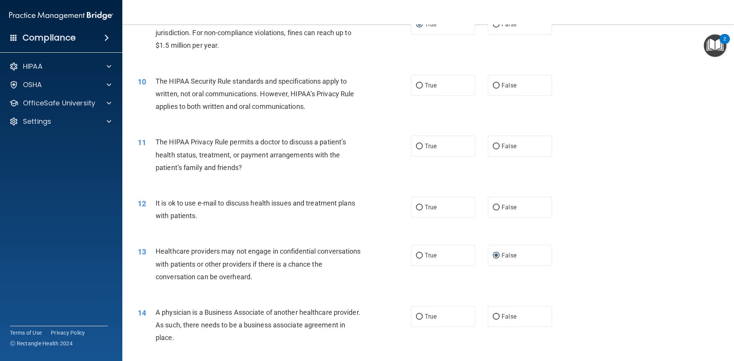
scroll to position [535, 0]
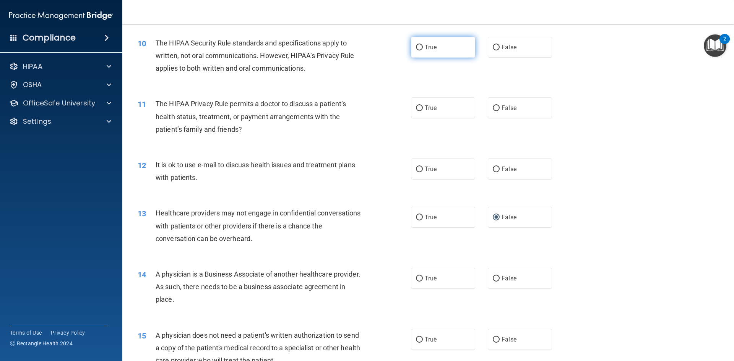
click at [418, 47] on input "True" at bounding box center [419, 48] width 7 height 6
radio input "true"
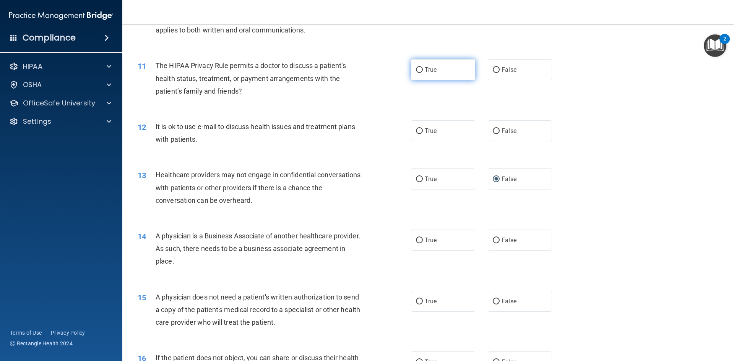
click at [418, 69] on input "True" at bounding box center [419, 70] width 7 height 6
radio input "true"
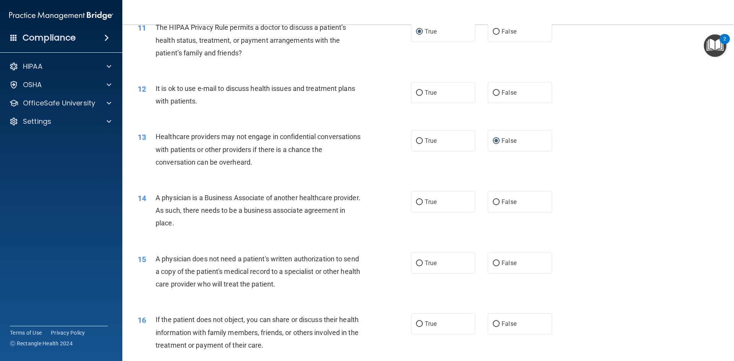
scroll to position [650, 0]
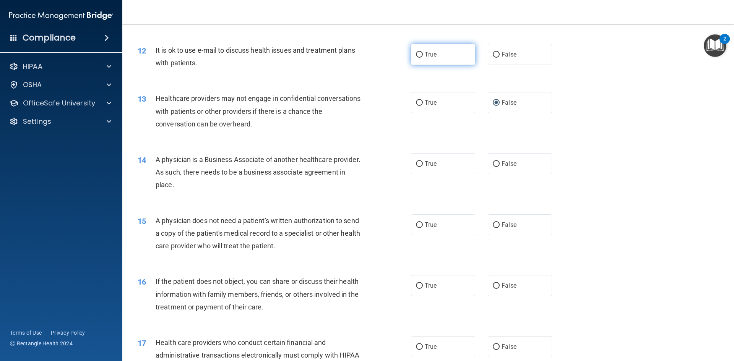
click at [417, 54] on input "True" at bounding box center [419, 55] width 7 height 6
radio input "true"
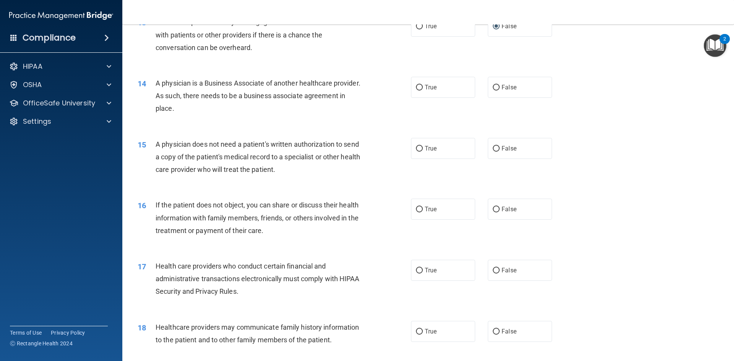
scroll to position [764, 0]
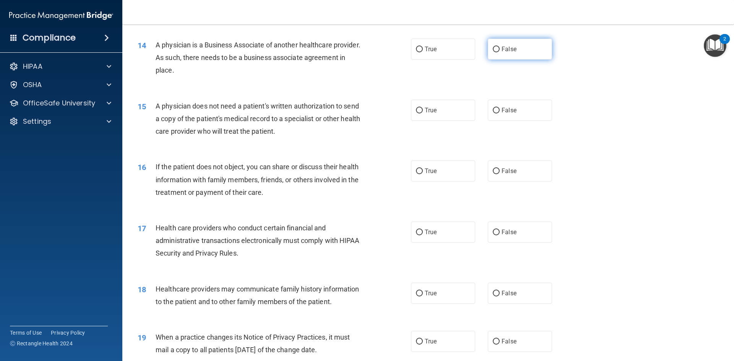
click at [493, 48] on input "False" at bounding box center [496, 50] width 7 height 6
radio input "true"
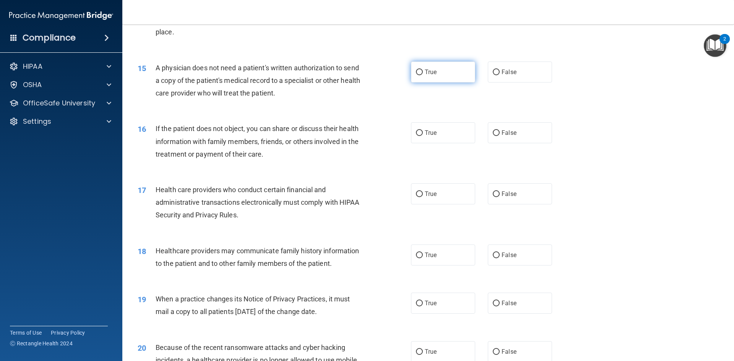
click at [417, 72] on input "True" at bounding box center [419, 73] width 7 height 6
radio input "true"
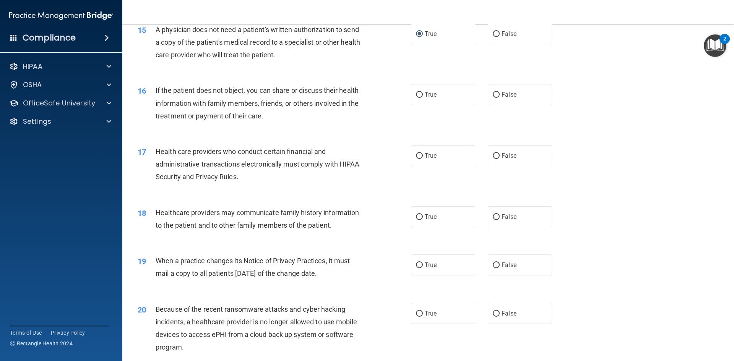
scroll to position [879, 0]
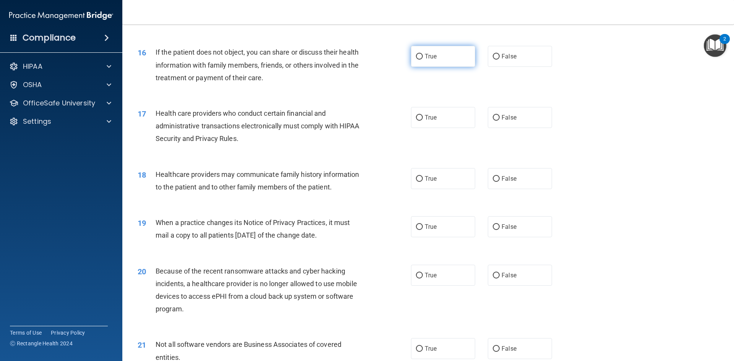
click at [416, 54] on input "True" at bounding box center [419, 57] width 7 height 6
radio input "true"
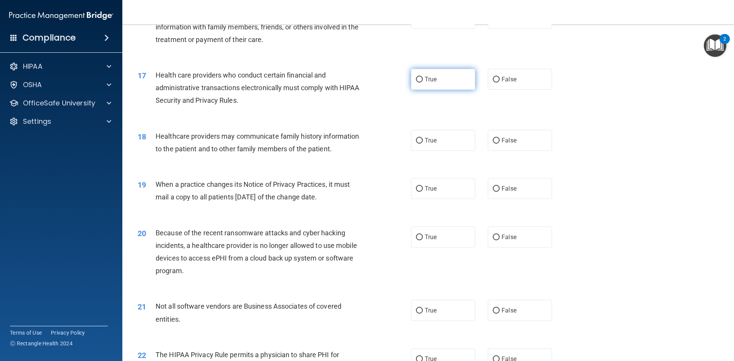
click at [418, 78] on input "True" at bounding box center [419, 80] width 7 height 6
radio input "true"
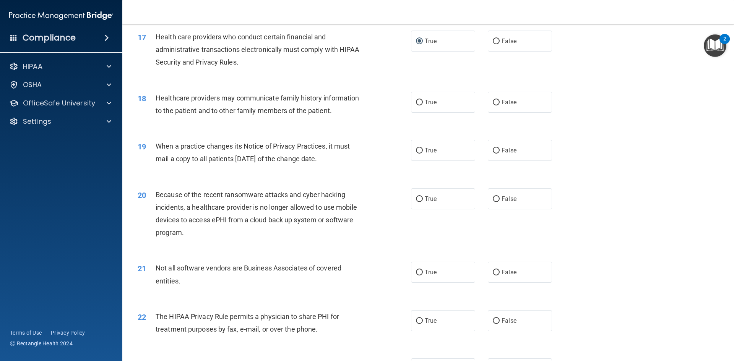
scroll to position [994, 0]
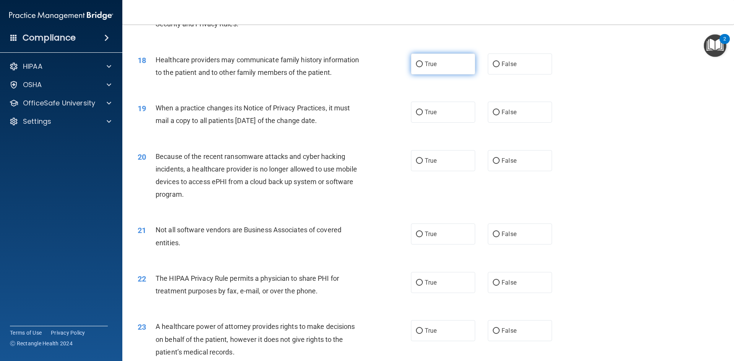
click at [416, 65] on input "True" at bounding box center [419, 65] width 7 height 6
radio input "true"
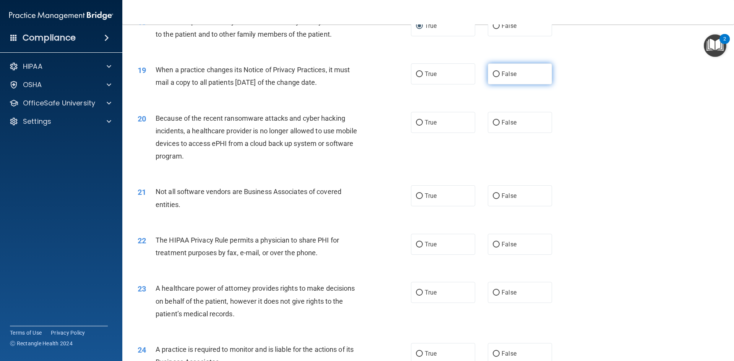
click at [494, 74] on input "False" at bounding box center [496, 74] width 7 height 6
radio input "true"
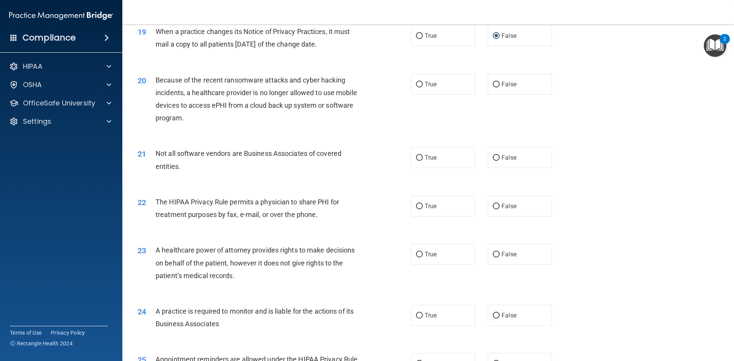
scroll to position [1108, 0]
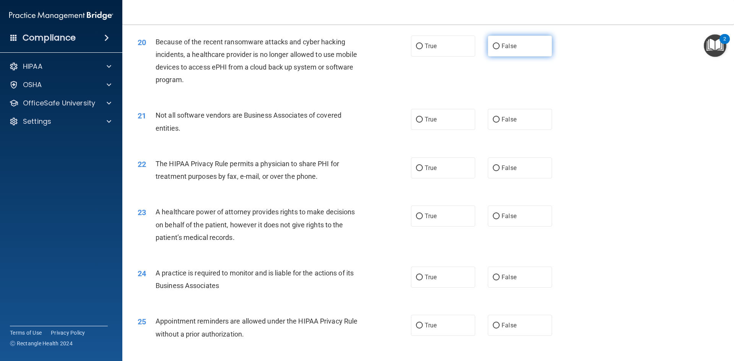
click at [493, 47] on input "False" at bounding box center [496, 47] width 7 height 6
radio input "true"
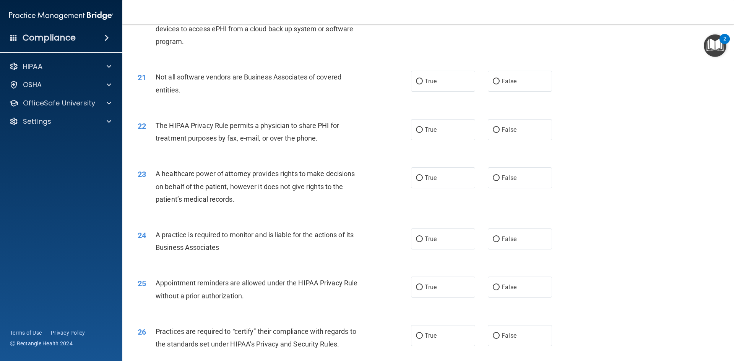
scroll to position [1185, 0]
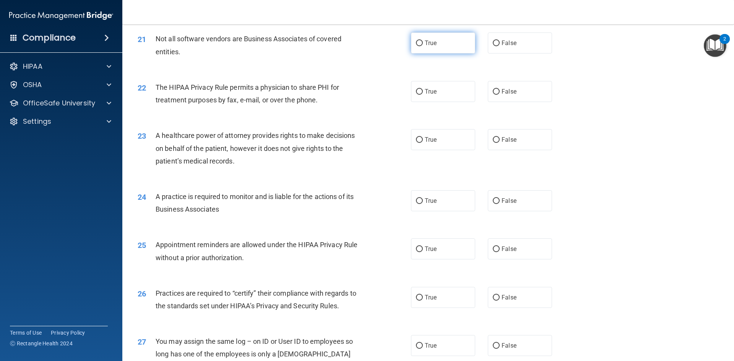
click at [417, 45] on input "True" at bounding box center [419, 44] width 7 height 6
radio input "true"
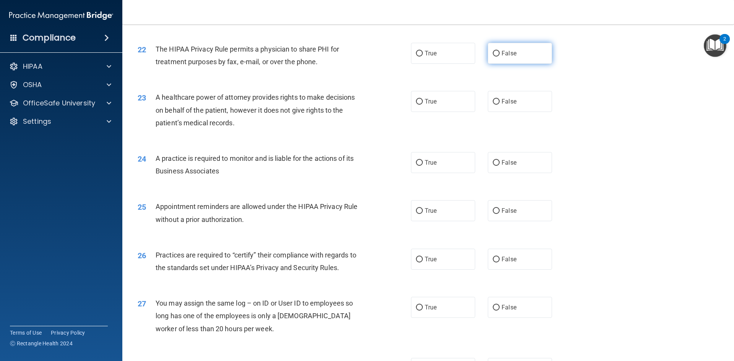
click at [494, 52] on input "False" at bounding box center [496, 54] width 7 height 6
radio input "true"
click at [418, 100] on input "True" at bounding box center [419, 102] width 7 height 6
radio input "true"
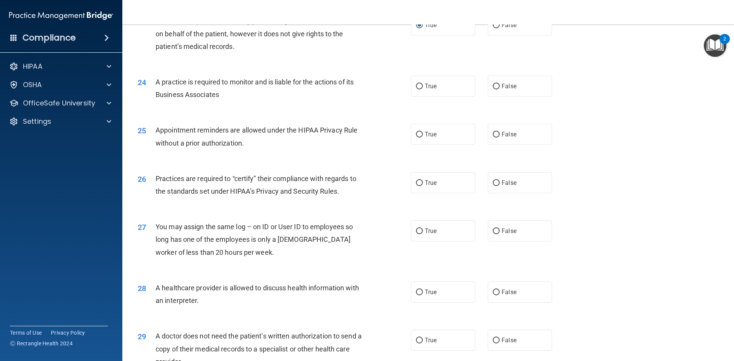
scroll to position [1338, 0]
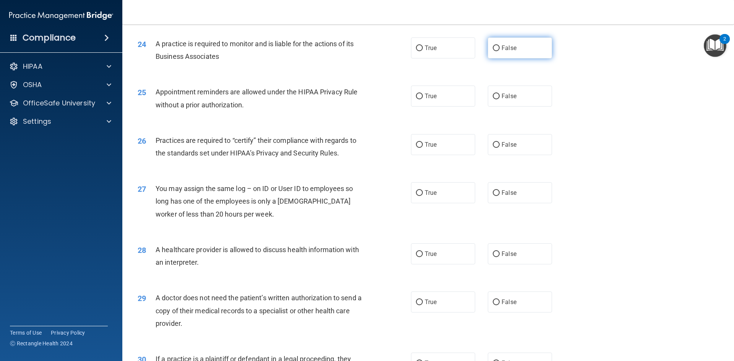
click at [493, 45] on input "False" at bounding box center [496, 48] width 7 height 6
radio input "true"
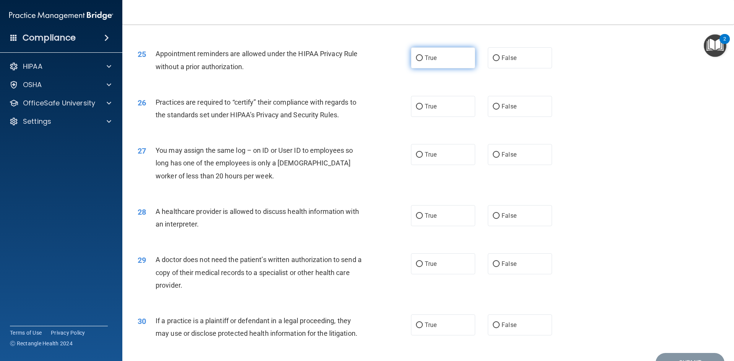
click at [416, 57] on input "True" at bounding box center [419, 58] width 7 height 6
radio input "true"
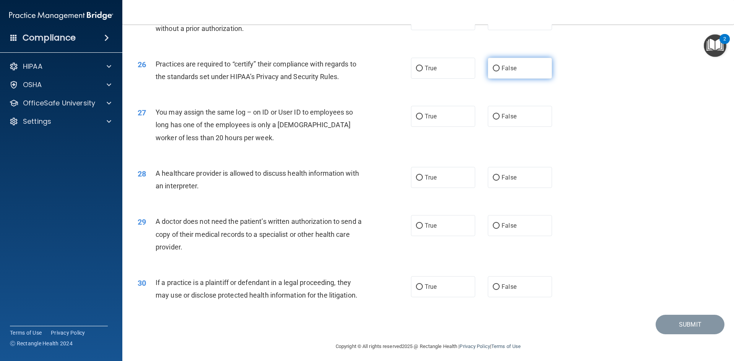
click at [493, 68] on input "False" at bounding box center [496, 69] width 7 height 6
radio input "true"
click at [493, 117] on input "False" at bounding box center [496, 117] width 7 height 6
radio input "true"
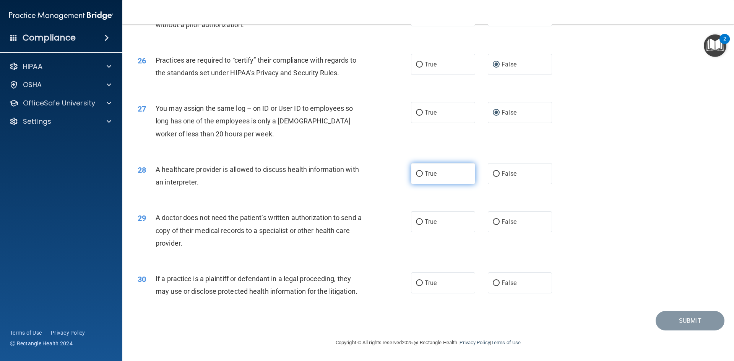
click at [416, 174] on input "True" at bounding box center [419, 174] width 7 height 6
radio input "true"
click at [416, 220] on input "True" at bounding box center [419, 222] width 7 height 6
radio input "true"
click at [418, 283] on input "True" at bounding box center [419, 284] width 7 height 6
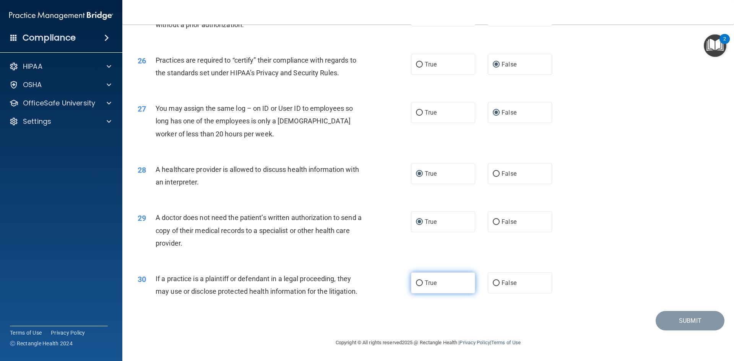
radio input "true"
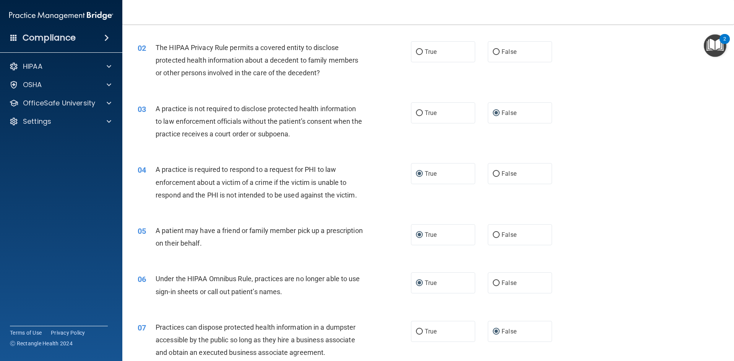
scroll to position [42, 0]
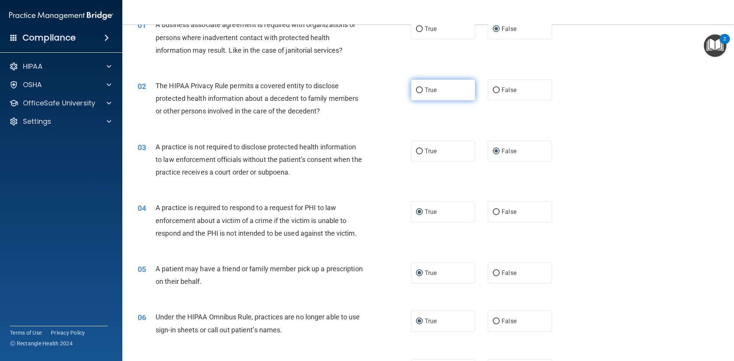
click at [416, 91] on input "True" at bounding box center [419, 91] width 7 height 6
radio input "true"
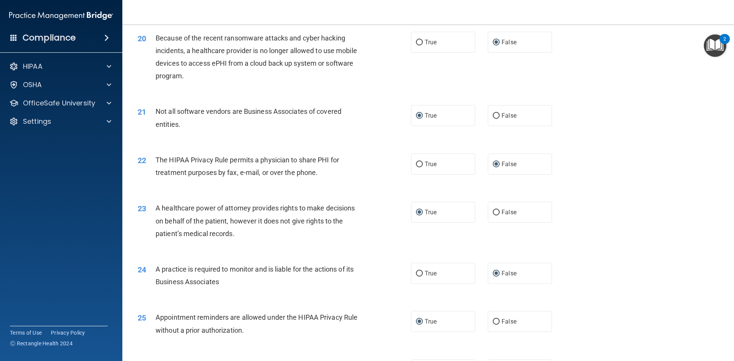
scroll to position [1418, 0]
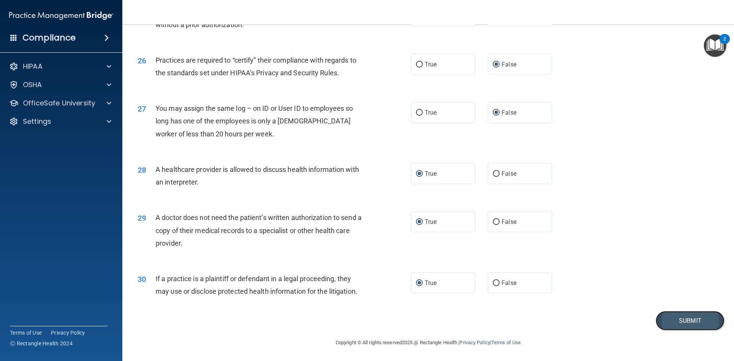
click at [686, 320] on button "Submit" at bounding box center [689, 320] width 69 height 19
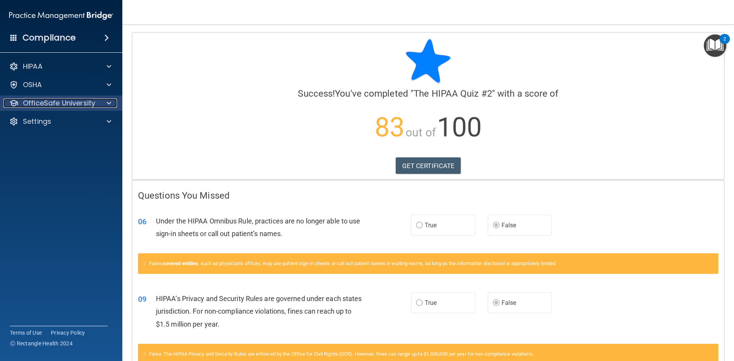
click at [110, 101] on span at bounding box center [109, 103] width 5 height 9
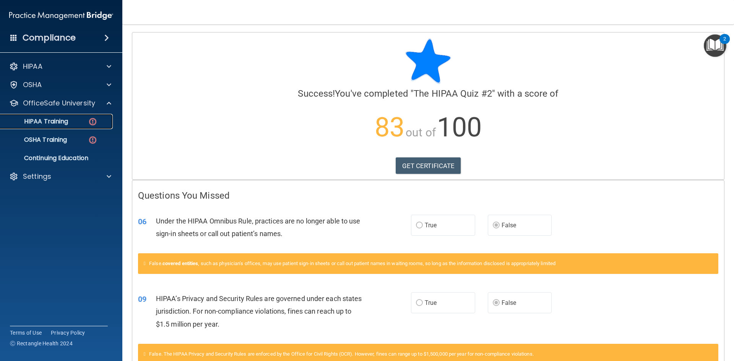
click at [47, 120] on p "HIPAA Training" at bounding box center [36, 122] width 63 height 8
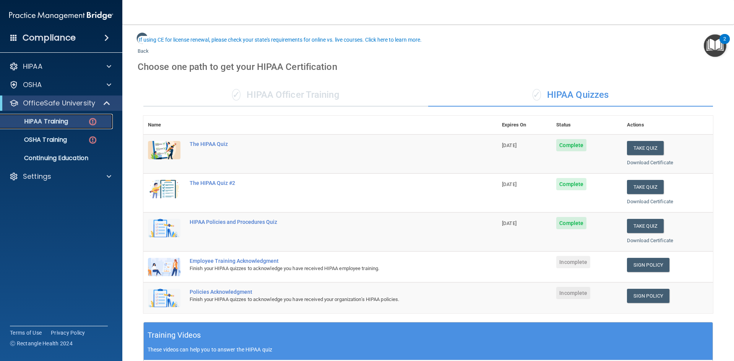
scroll to position [38, 0]
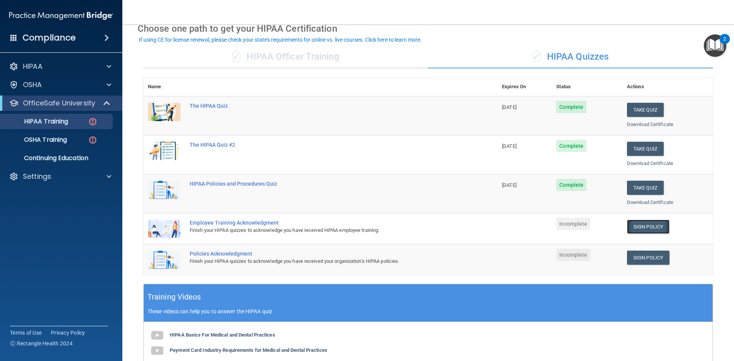
click at [650, 226] on link "Sign Policy" at bounding box center [648, 227] width 42 height 14
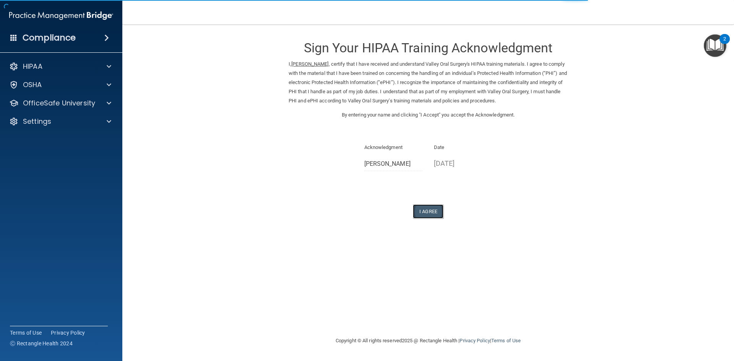
click at [426, 210] on button "I Agree" at bounding box center [428, 211] width 31 height 14
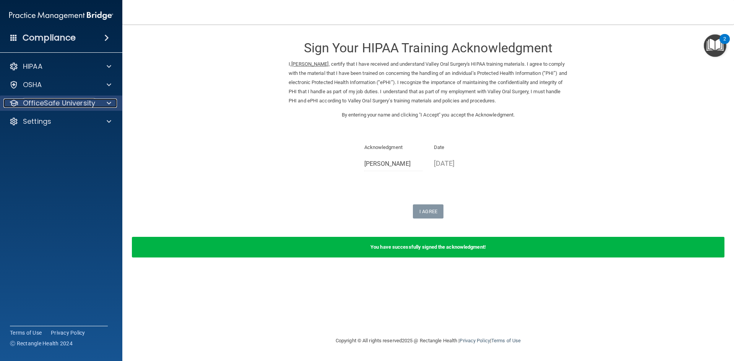
click at [106, 102] on div at bounding box center [107, 103] width 19 height 9
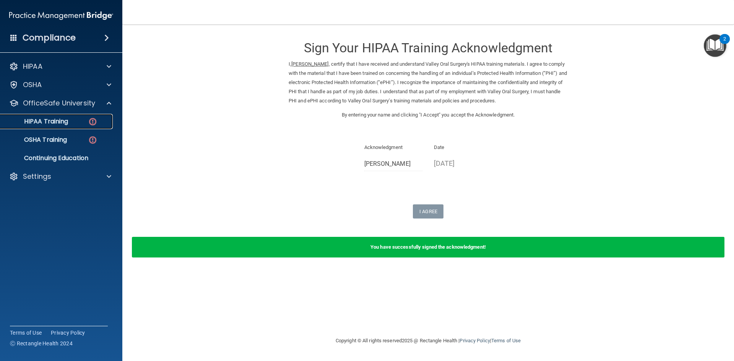
click at [52, 126] on link "HIPAA Training" at bounding box center [52, 121] width 120 height 15
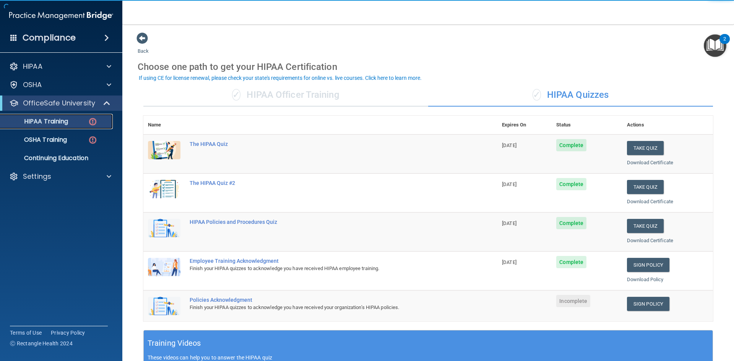
scroll to position [115, 0]
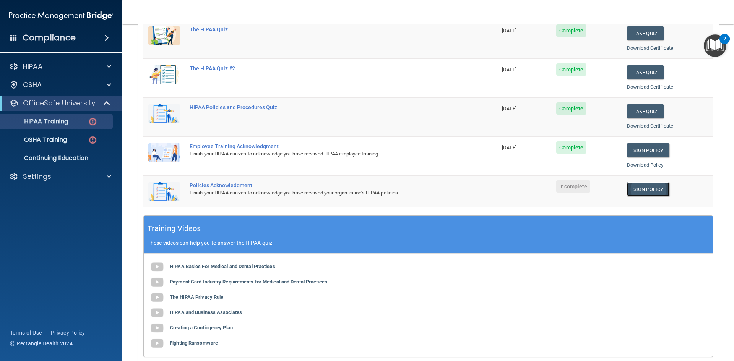
click at [636, 186] on link "Sign Policy" at bounding box center [648, 189] width 42 height 14
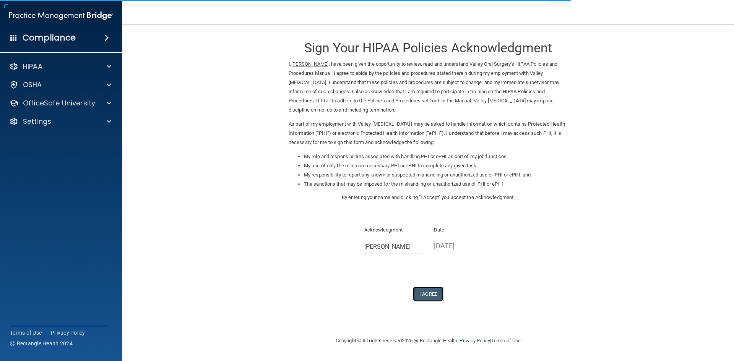
click at [430, 296] on button "I Agree" at bounding box center [428, 294] width 31 height 14
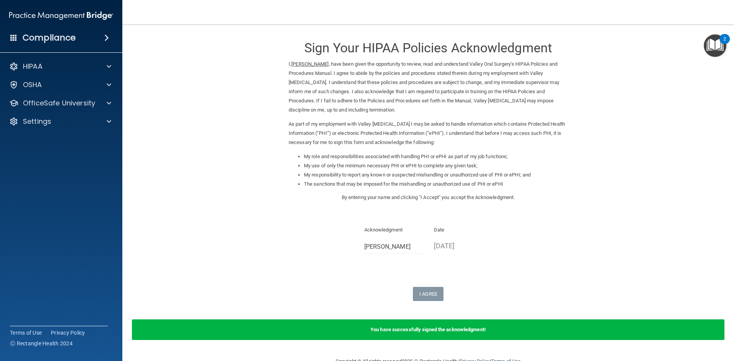
click at [324, 228] on div "Acknowledgment [PERSON_NAME] Date [DATE]" at bounding box center [428, 242] width 279 height 34
click at [62, 106] on p "OfficeSafe University" at bounding box center [59, 103] width 72 height 9
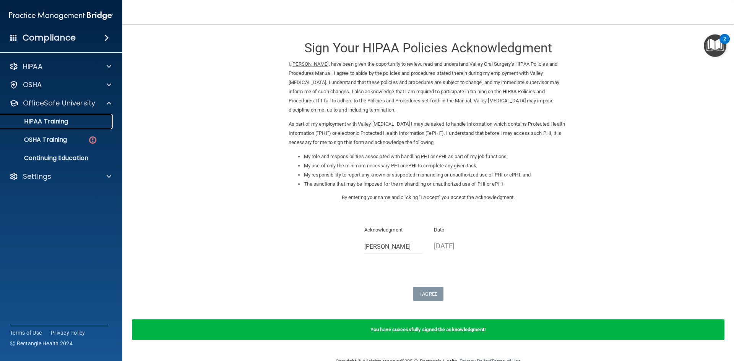
click at [55, 124] on p "HIPAA Training" at bounding box center [36, 122] width 63 height 8
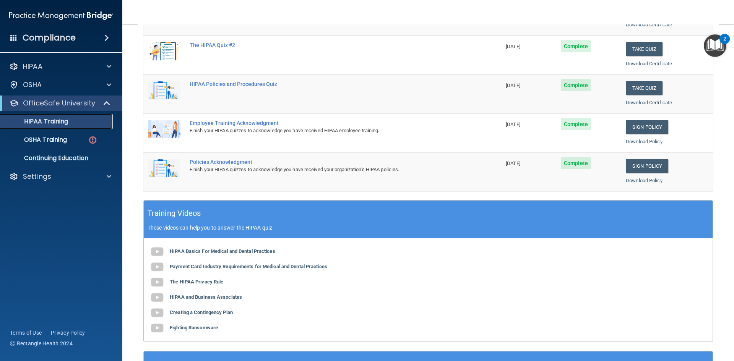
scroll to position [62, 0]
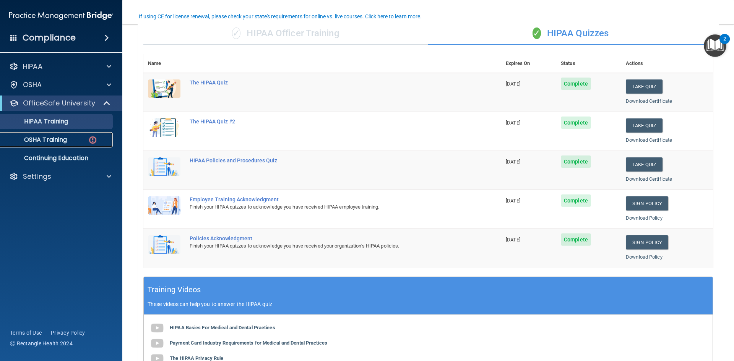
drag, startPoint x: 60, startPoint y: 138, endPoint x: 68, endPoint y: 138, distance: 8.4
click at [60, 138] on p "OSHA Training" at bounding box center [36, 140] width 62 height 8
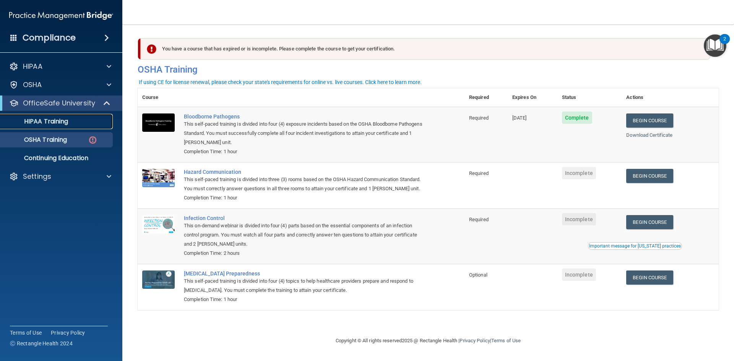
click at [58, 122] on p "HIPAA Training" at bounding box center [36, 122] width 63 height 8
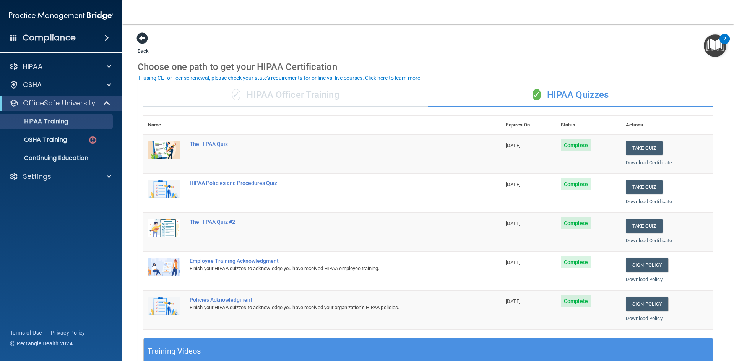
click at [143, 39] on span at bounding box center [141, 37] width 11 height 11
